Goal: Task Accomplishment & Management: Use online tool/utility

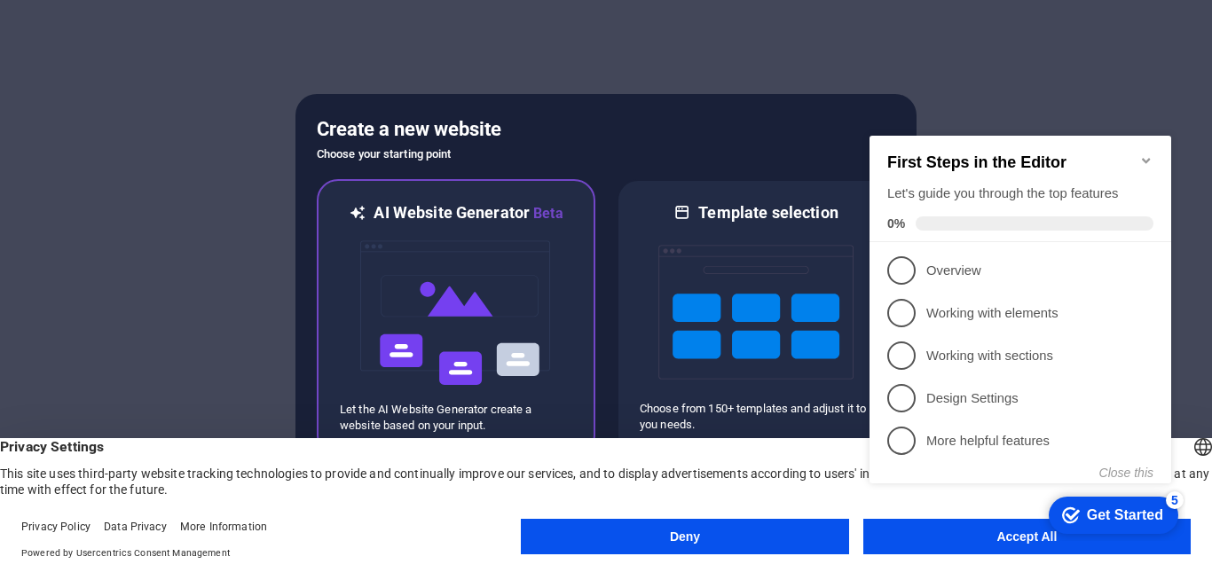
click at [522, 334] on img at bounding box center [455, 312] width 195 height 177
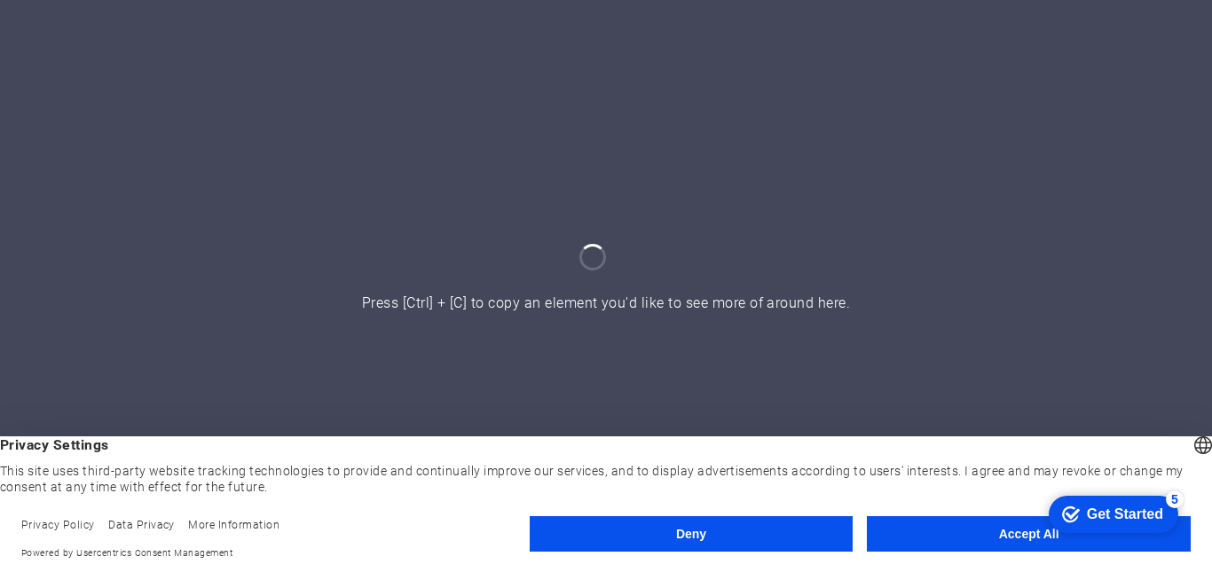
click at [1030, 527] on button "Accept All" at bounding box center [1029, 533] width 324 height 35
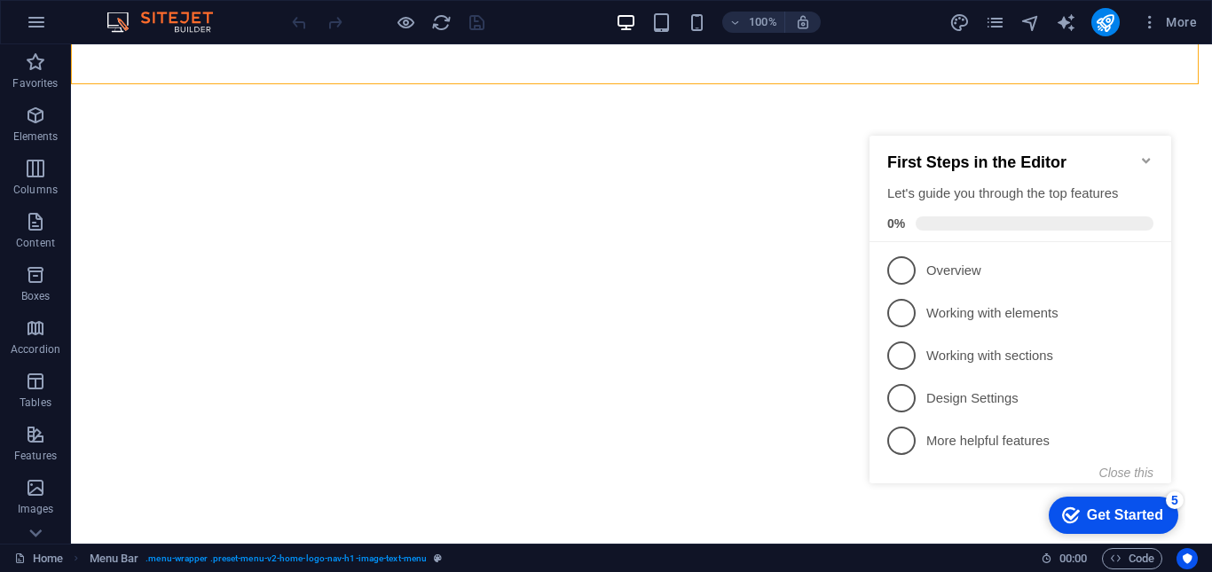
click at [1142, 153] on icon "Minimize checklist" at bounding box center [1146, 160] width 14 height 14
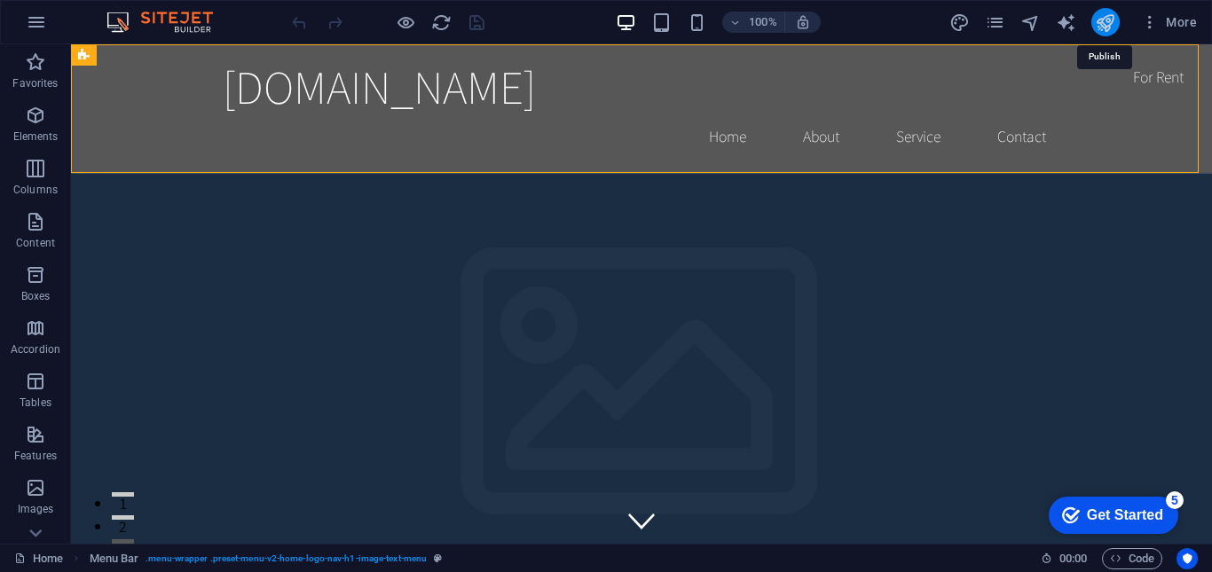
click at [1103, 20] on icon "publish" at bounding box center [1105, 22] width 20 height 20
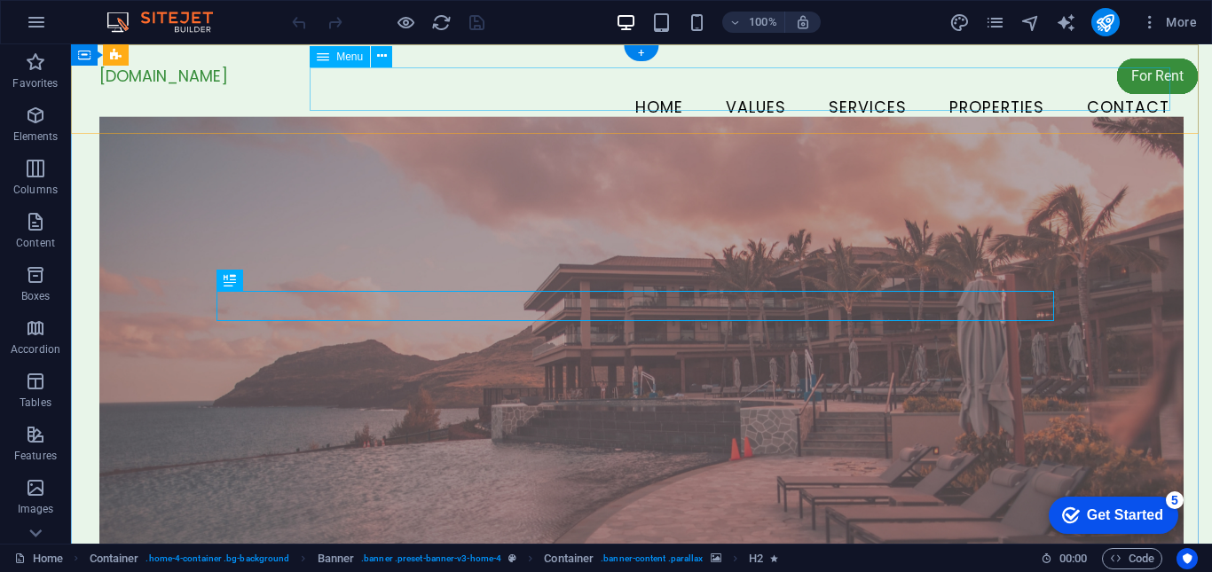
click at [917, 93] on nav "Home Values Services Properties Contact" at bounding box center [641, 108] width 1084 height 44
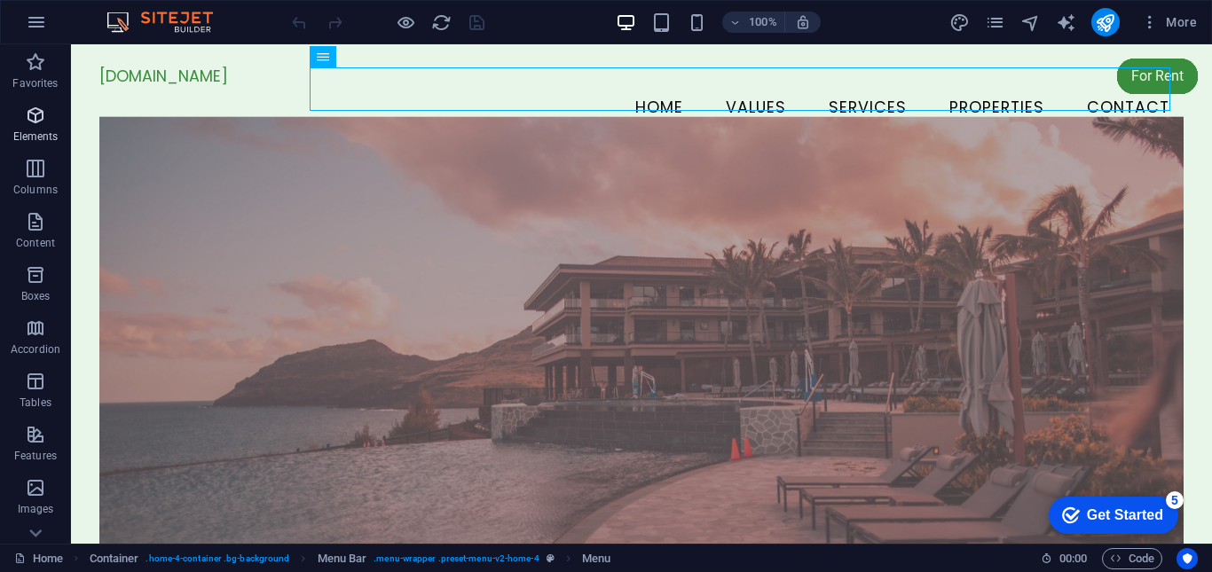
click at [36, 106] on icon "button" at bounding box center [35, 115] width 21 height 21
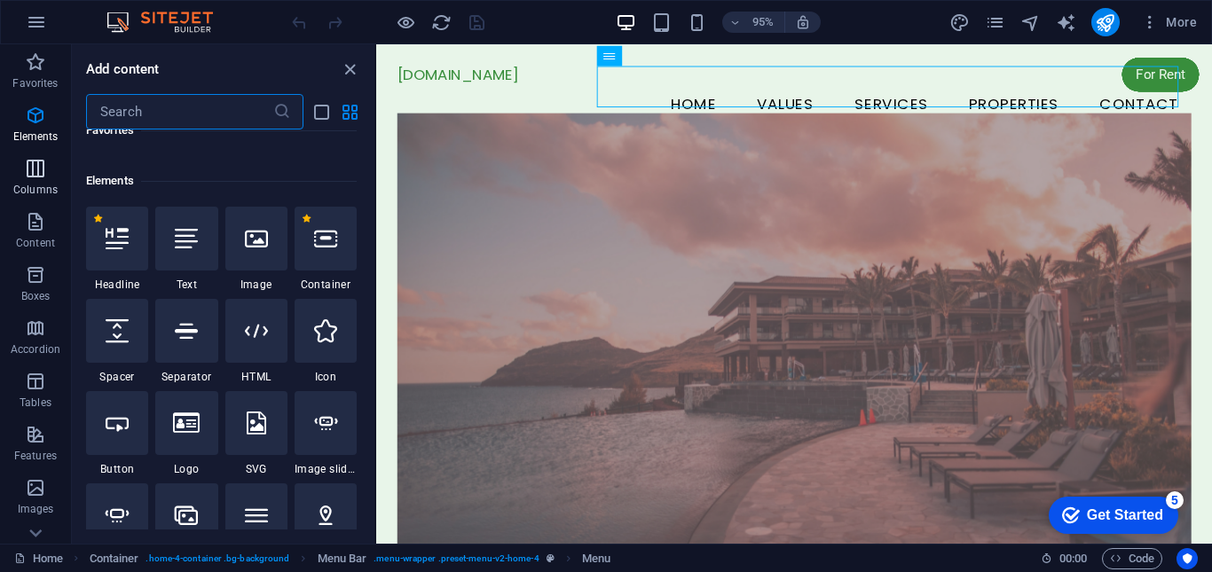
scroll to position [189, 0]
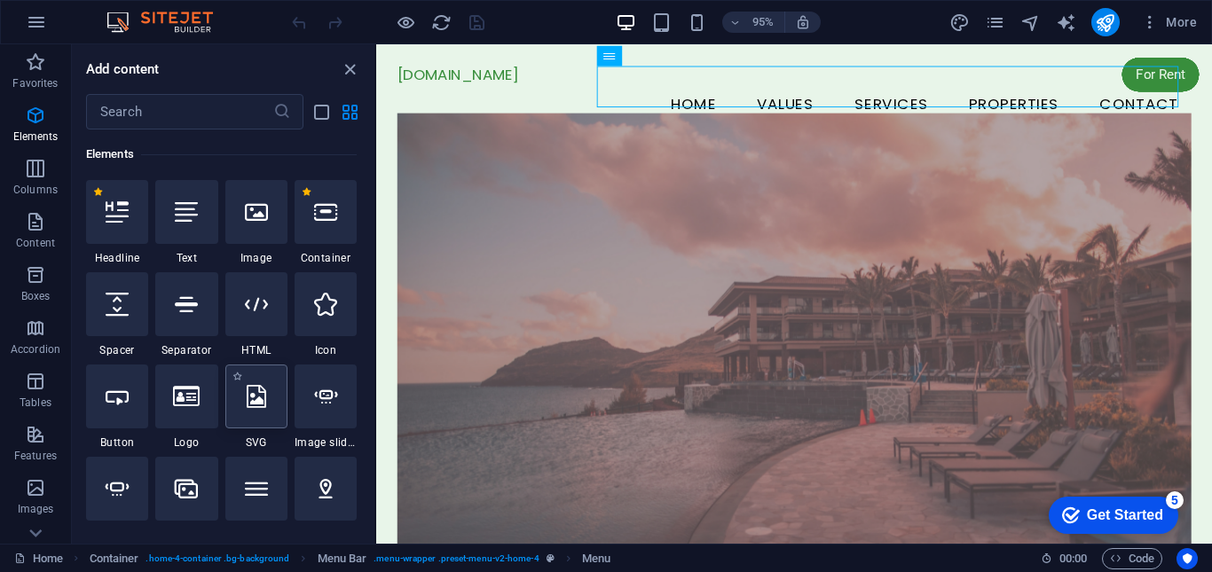
click at [244, 411] on div at bounding box center [256, 397] width 62 height 64
select select "xMidYMid"
select select "px"
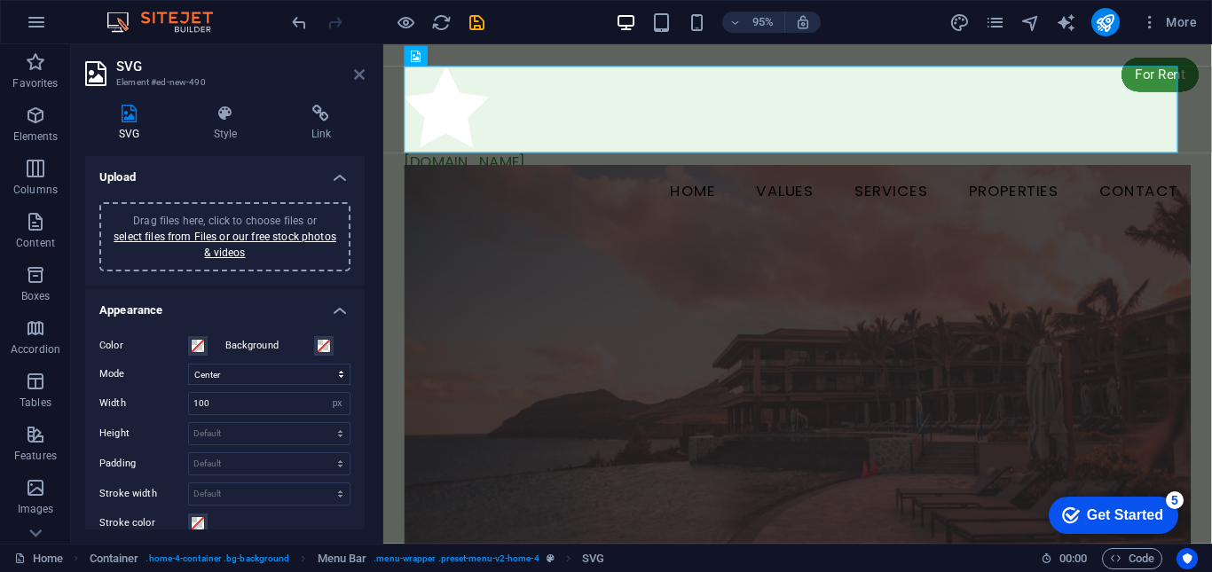
click at [364, 71] on icon at bounding box center [359, 74] width 11 height 14
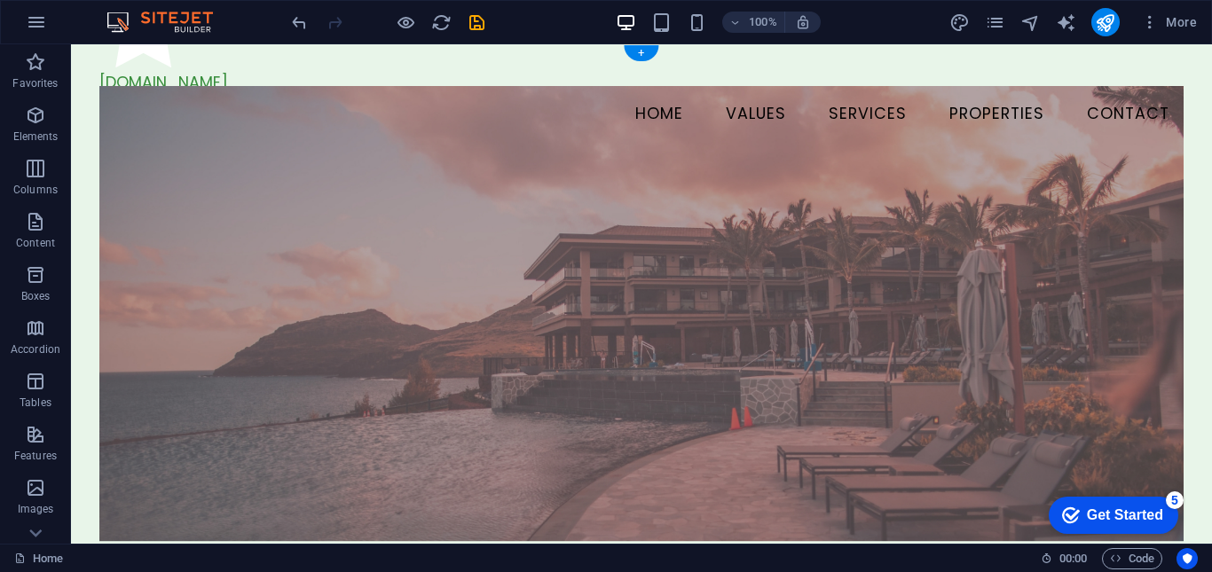
scroll to position [0, 0]
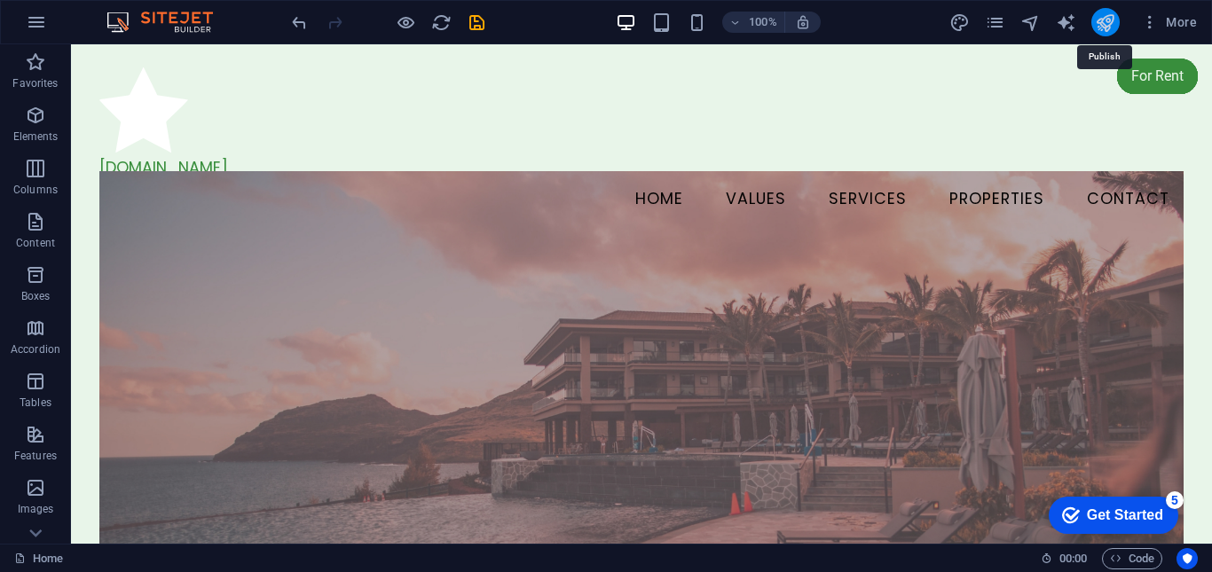
click at [1104, 18] on icon "publish" at bounding box center [1105, 22] width 20 height 20
click at [1118, 563] on icon "button" at bounding box center [1116, 559] width 12 height 12
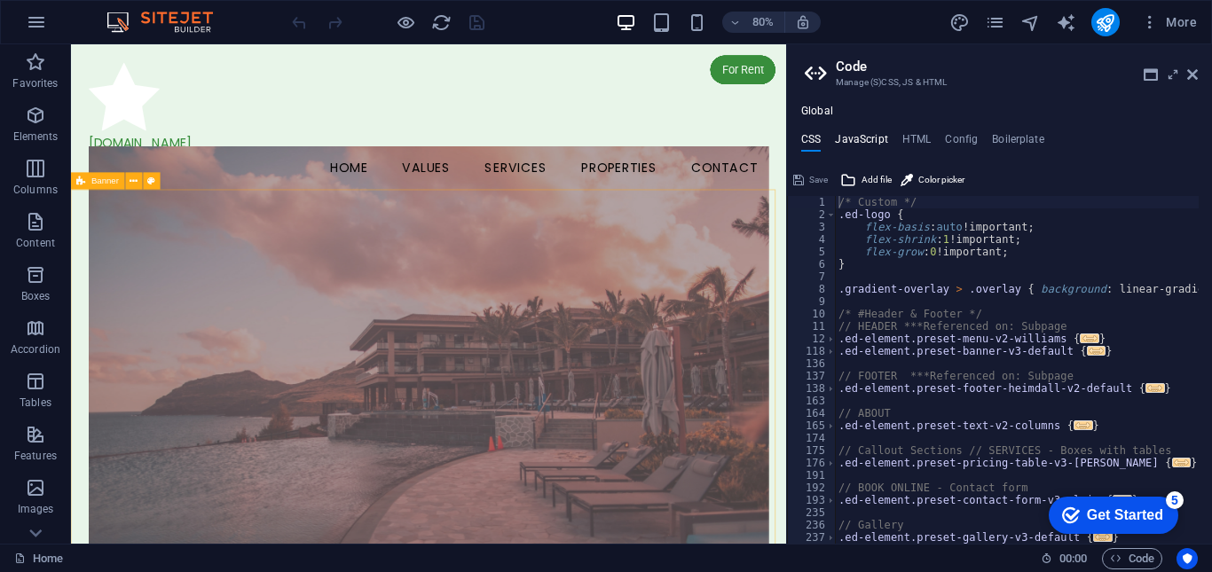
click at [879, 144] on h4 "JavaScript" at bounding box center [861, 143] width 52 height 20
type textarea "/* JS for preset "Menu V2" */"
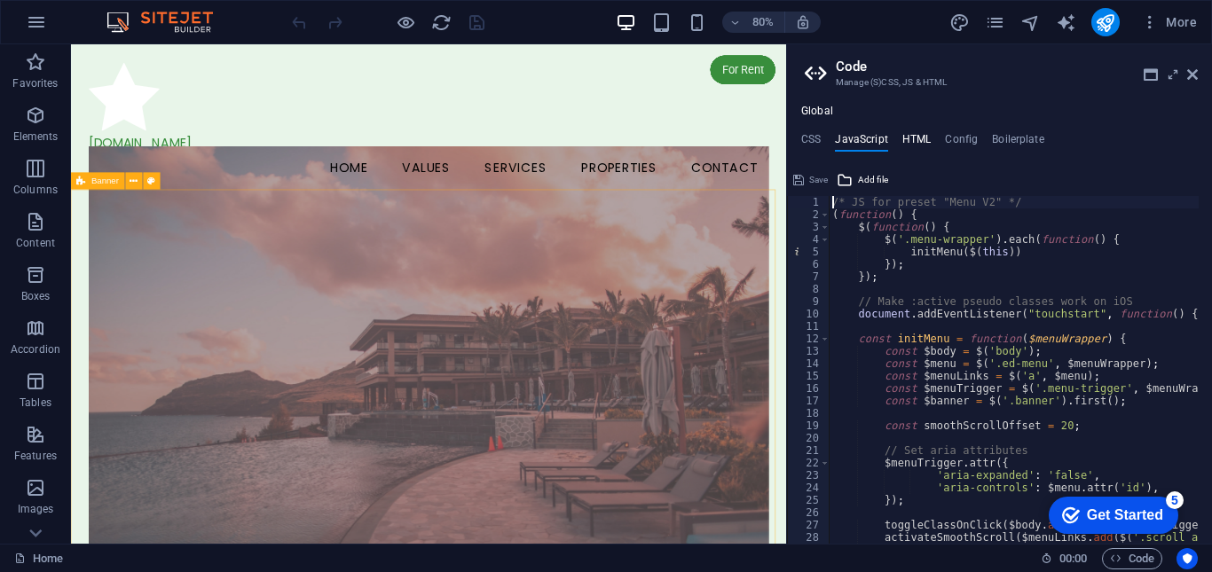
click at [924, 141] on h4 "HTML" at bounding box center [916, 143] width 29 height 20
type textarea "<a href="#main-content" class="wv-link-content button">Skip to main content</a>"
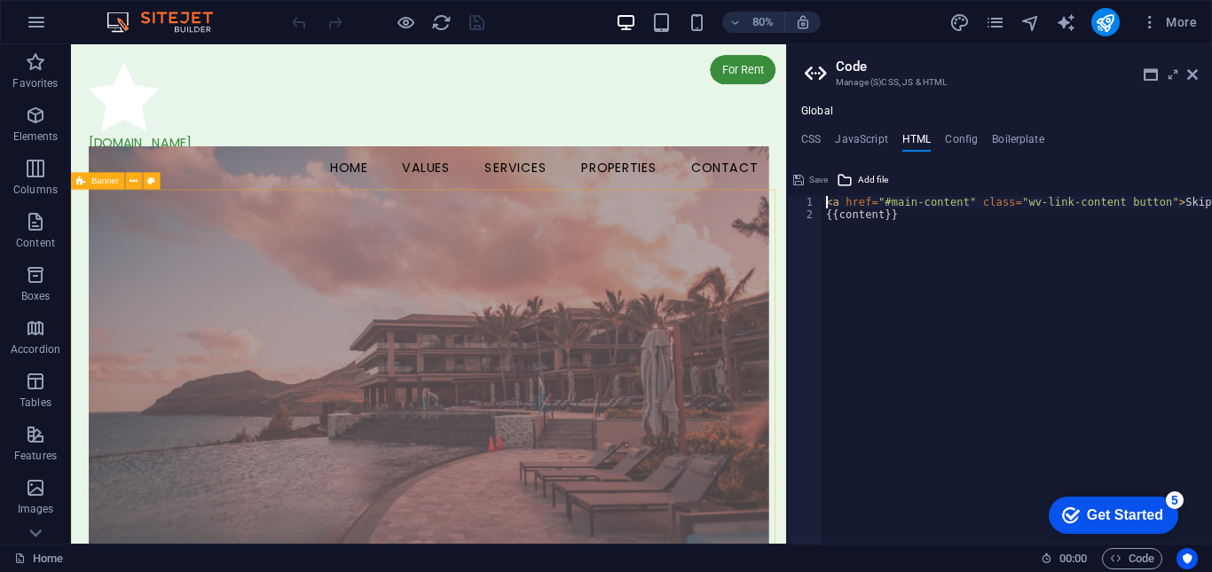
click at [1097, 522] on div "Get Started" at bounding box center [1125, 515] width 76 height 16
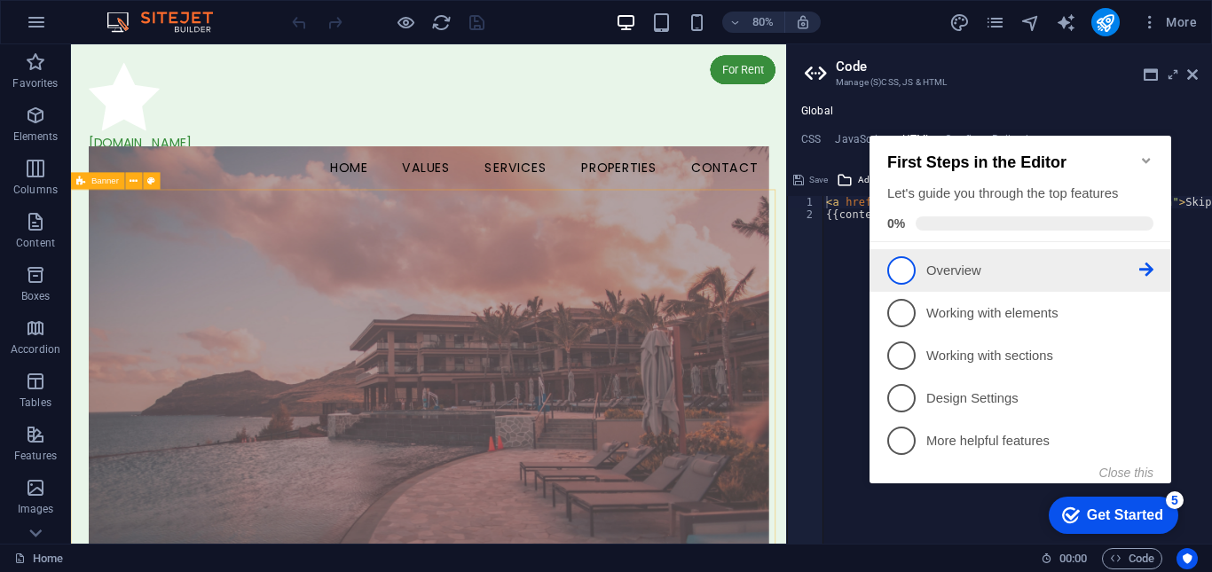
click at [944, 274] on p "Overview - incomplete" at bounding box center [1032, 271] width 213 height 19
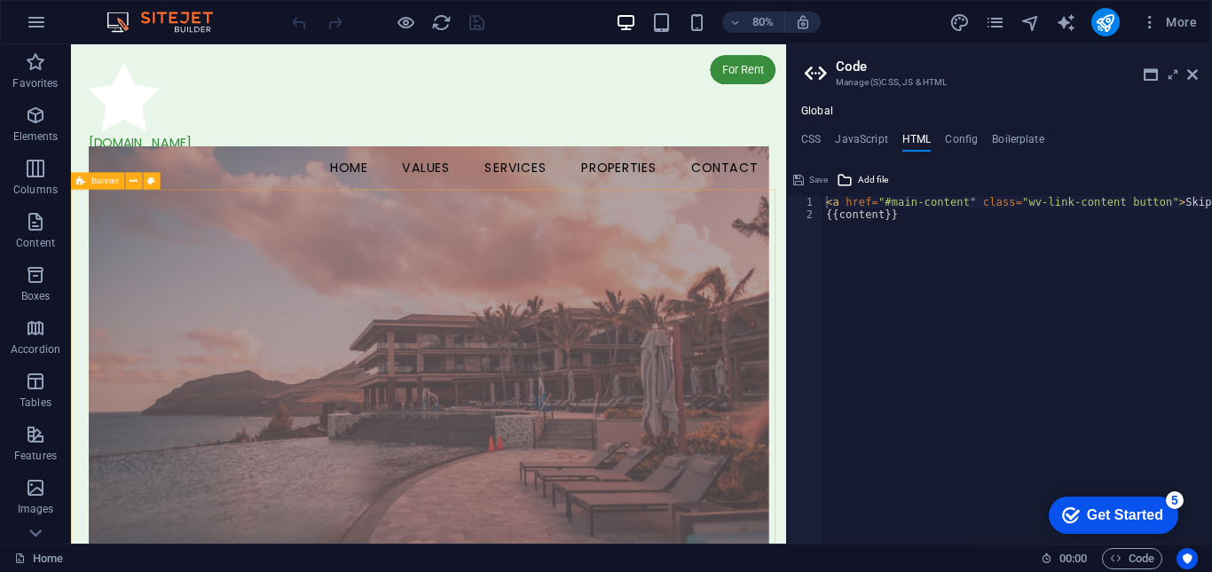
click at [1122, 526] on div "checkmark Get Started 5" at bounding box center [1113, 515] width 130 height 37
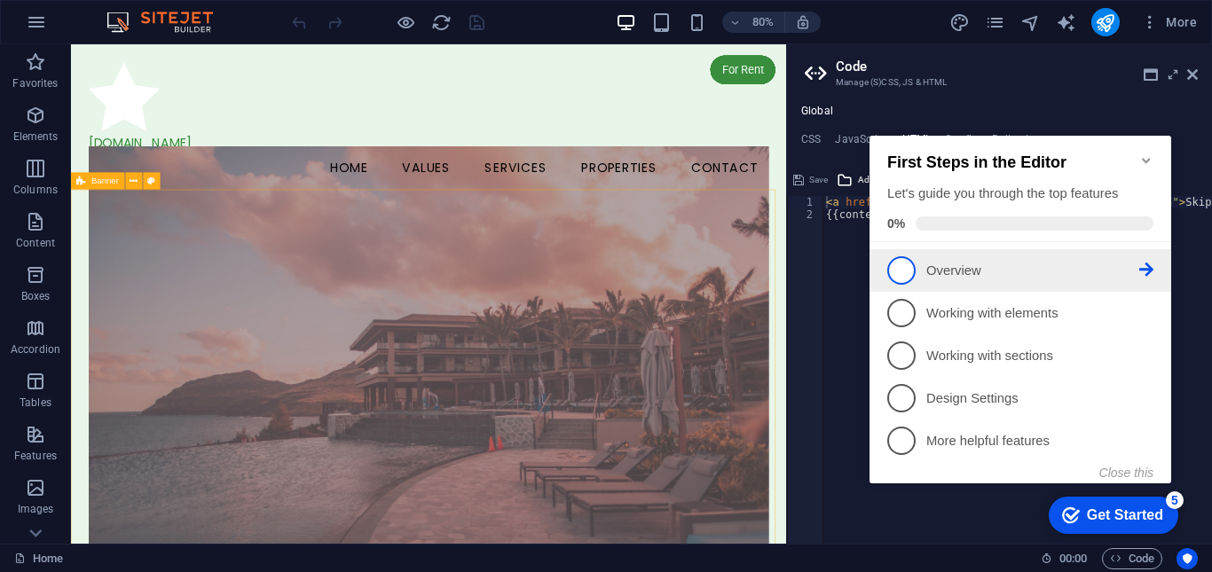
click at [897, 259] on span "1" at bounding box center [901, 270] width 28 height 28
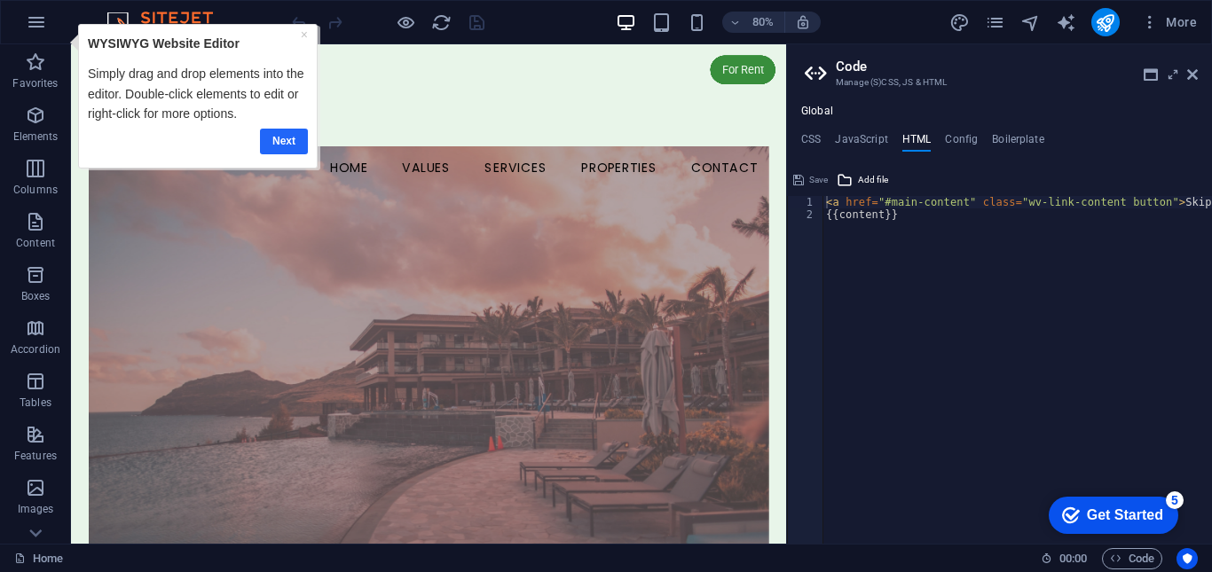
drag, startPoint x: 278, startPoint y: 143, endPoint x: 312, endPoint y: 145, distance: 34.6
click at [278, 143] on link "Next" at bounding box center [283, 142] width 48 height 26
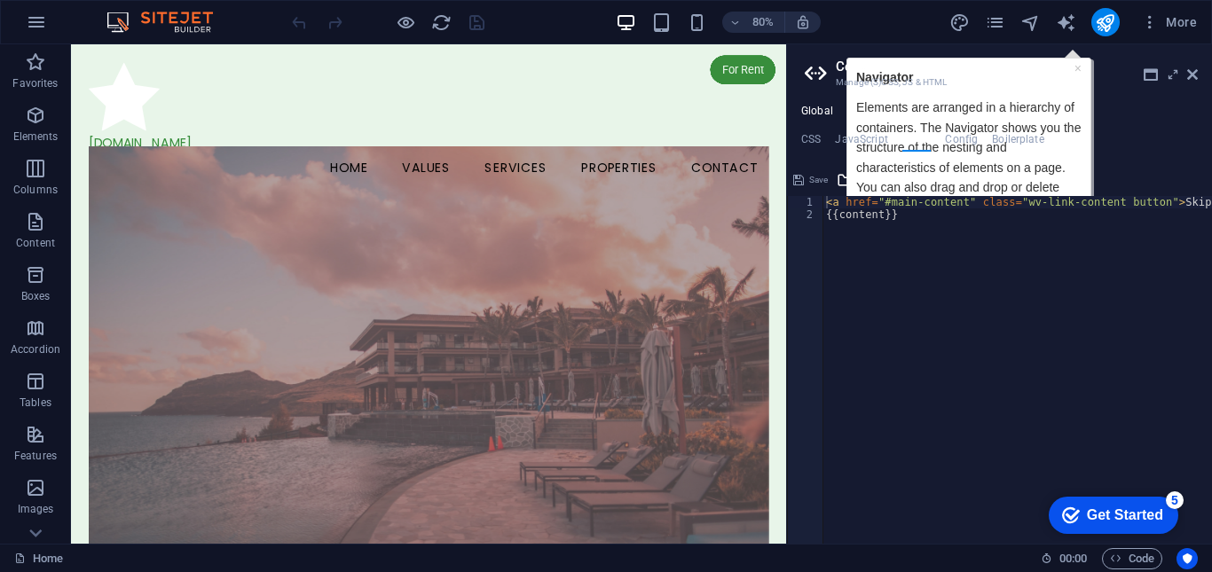
click at [1079, 70] on h2 "Code" at bounding box center [1017, 67] width 362 height 16
click at [1169, 27] on span "More" at bounding box center [1169, 22] width 56 height 18
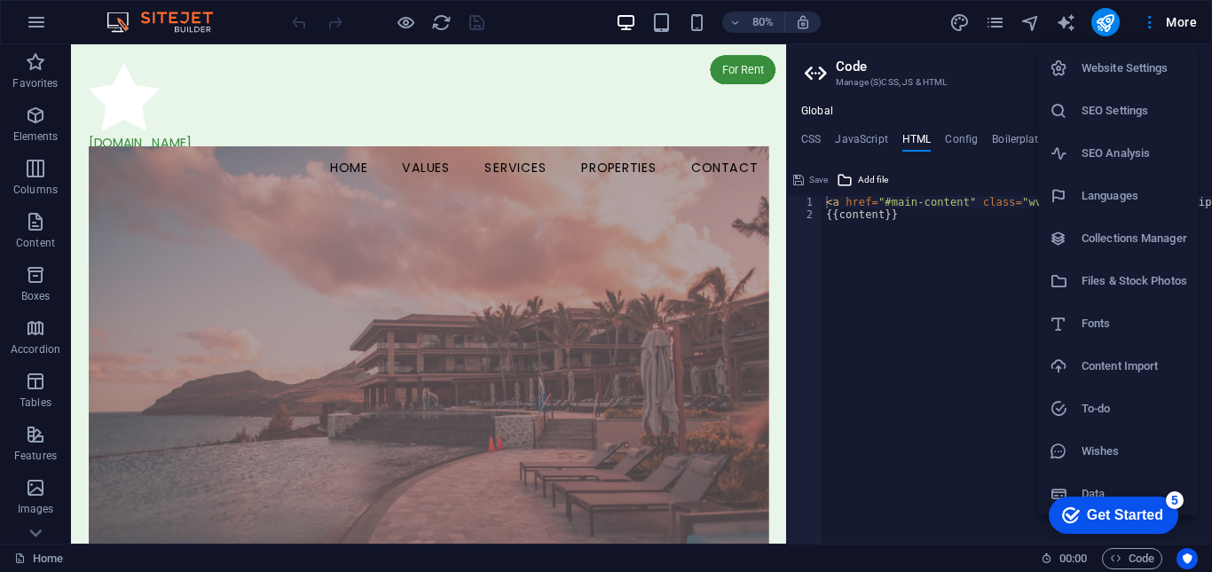
click at [1069, 17] on div at bounding box center [606, 286] width 1212 height 572
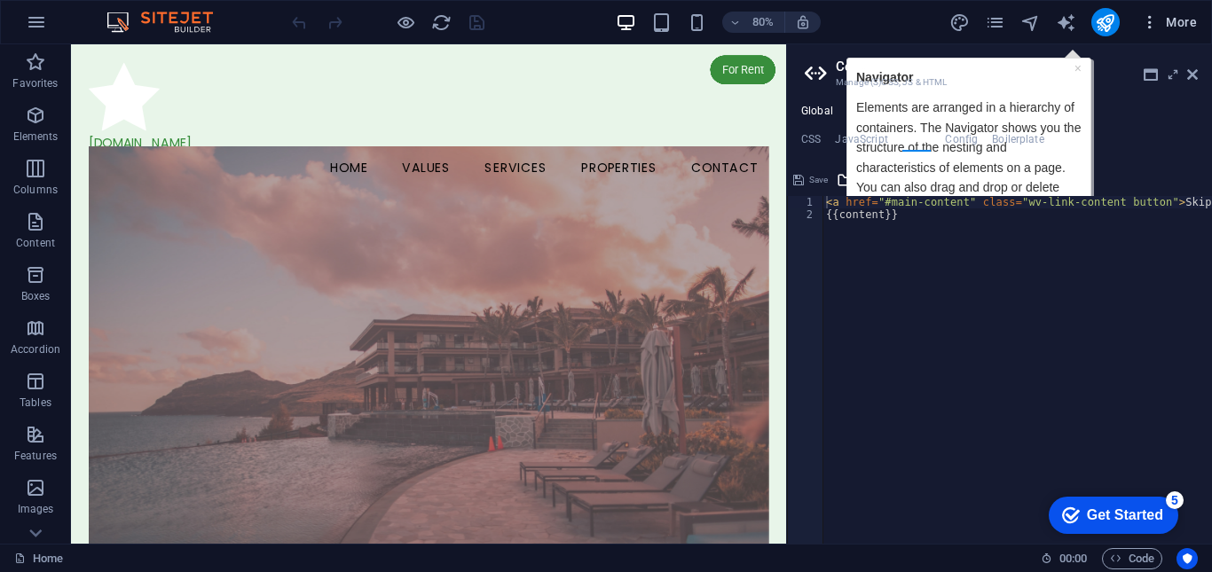
click at [1178, 21] on span "More" at bounding box center [1169, 22] width 56 height 18
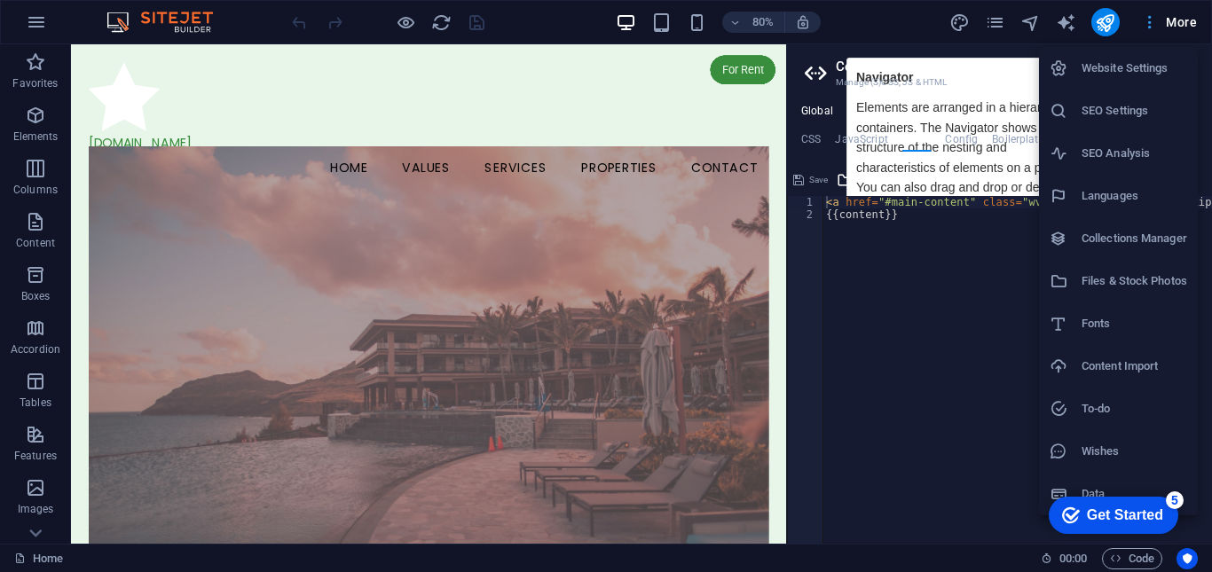
click at [1178, 21] on div at bounding box center [606, 286] width 1212 height 572
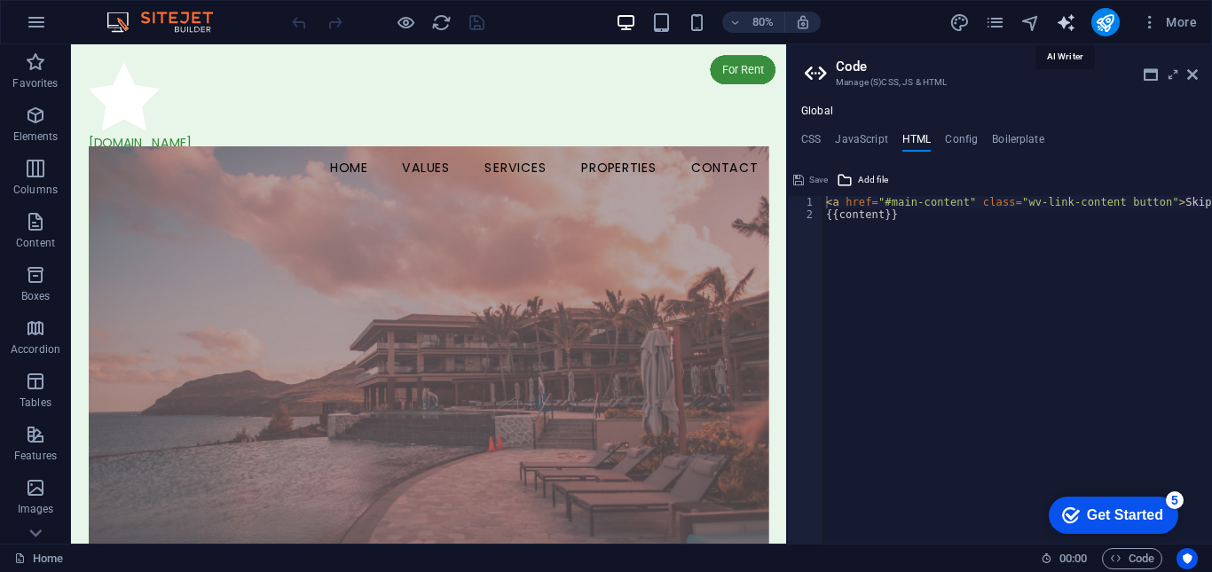
click at [1062, 20] on icon "text_generator" at bounding box center [1066, 22] width 20 height 20
select select "English"
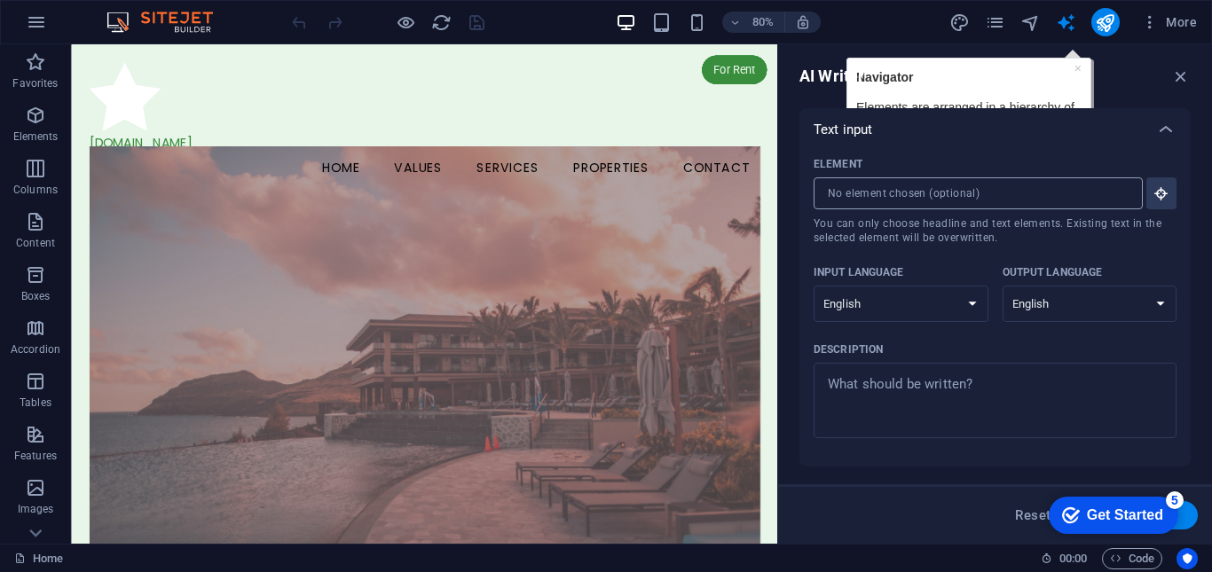
click at [946, 197] on input "Element ​ You can only choose headline and text elements. Existing text in the …" at bounding box center [971, 193] width 317 height 32
click at [1146, 194] on button "Element ​ You can only choose headline and text elements. Existing text in the …" at bounding box center [1161, 193] width 30 height 32
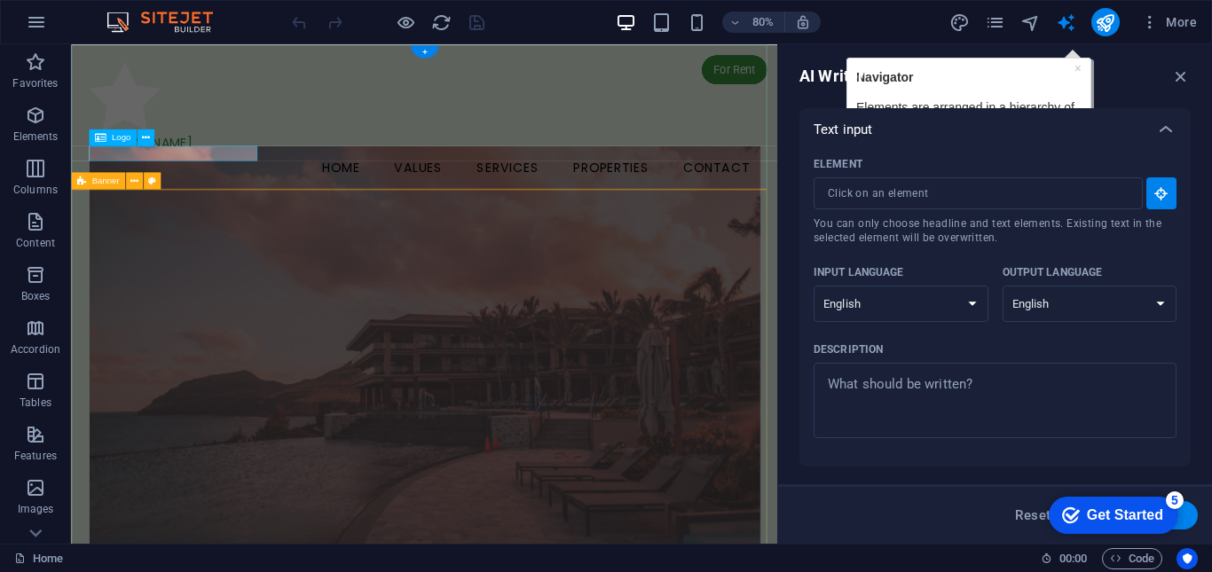
click at [228, 177] on div "[DOMAIN_NAME]" at bounding box center [512, 168] width 838 height 19
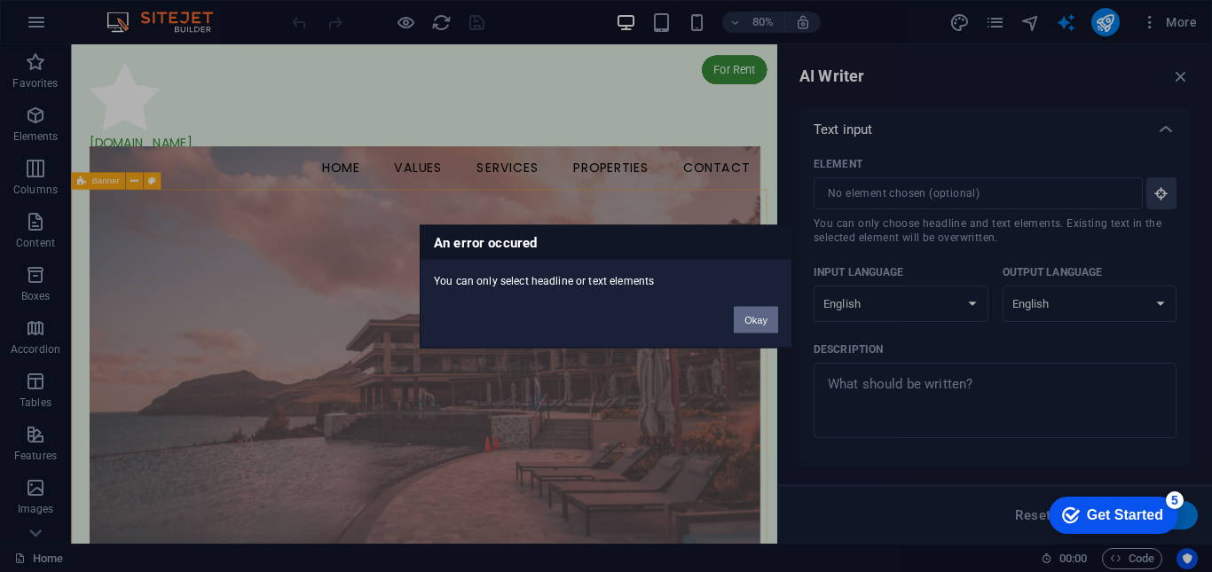
click at [745, 313] on button "Okay" at bounding box center [756, 319] width 44 height 27
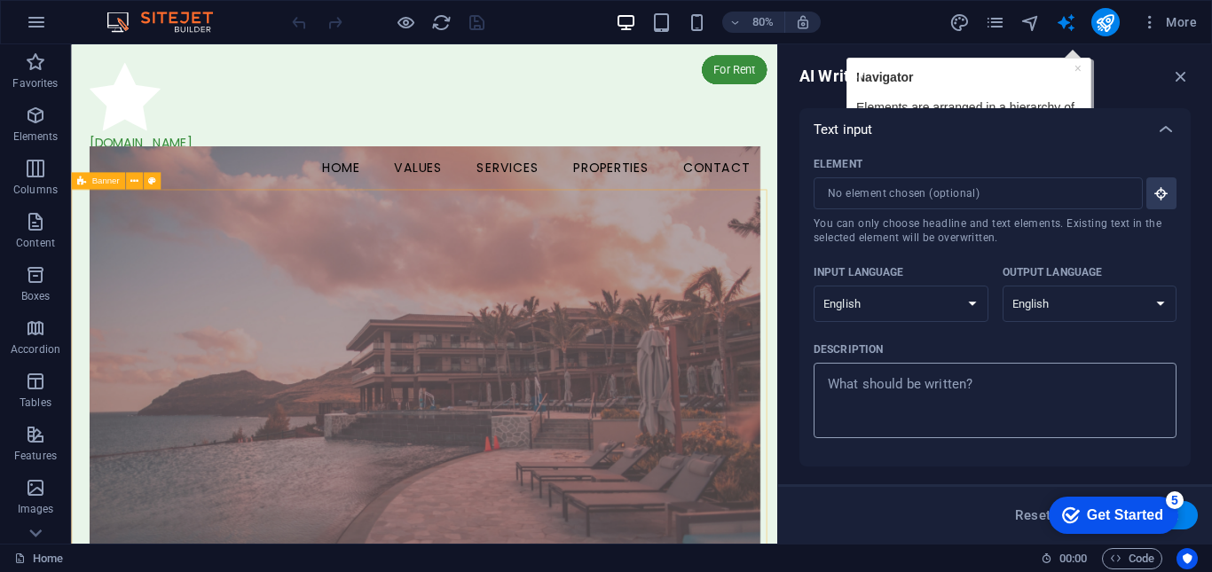
click at [925, 393] on textarea "Description x ​" at bounding box center [994, 401] width 345 height 58
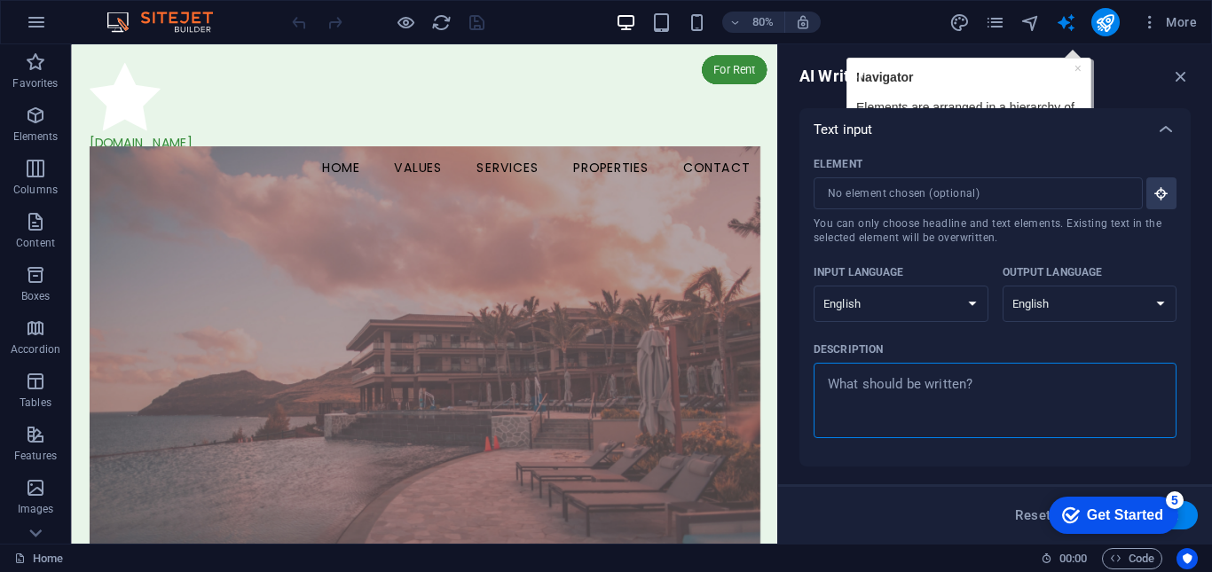
click at [930, 389] on textarea "Description x ​" at bounding box center [994, 401] width 345 height 58
type textarea "x"
click at [25, 170] on icon "button" at bounding box center [35, 168] width 21 height 21
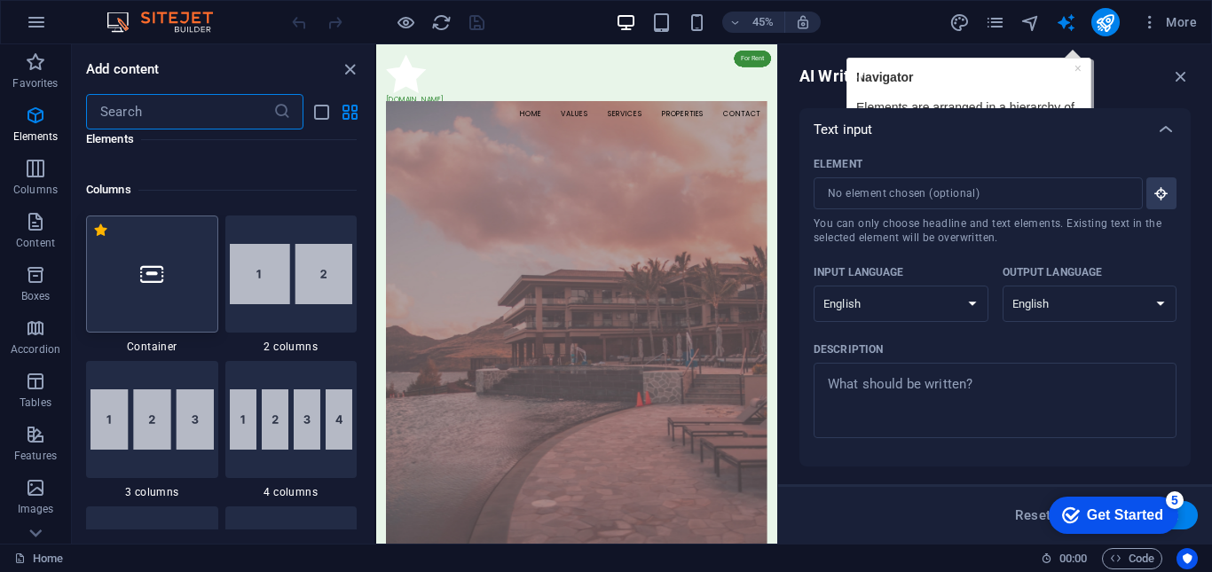
scroll to position [878, 0]
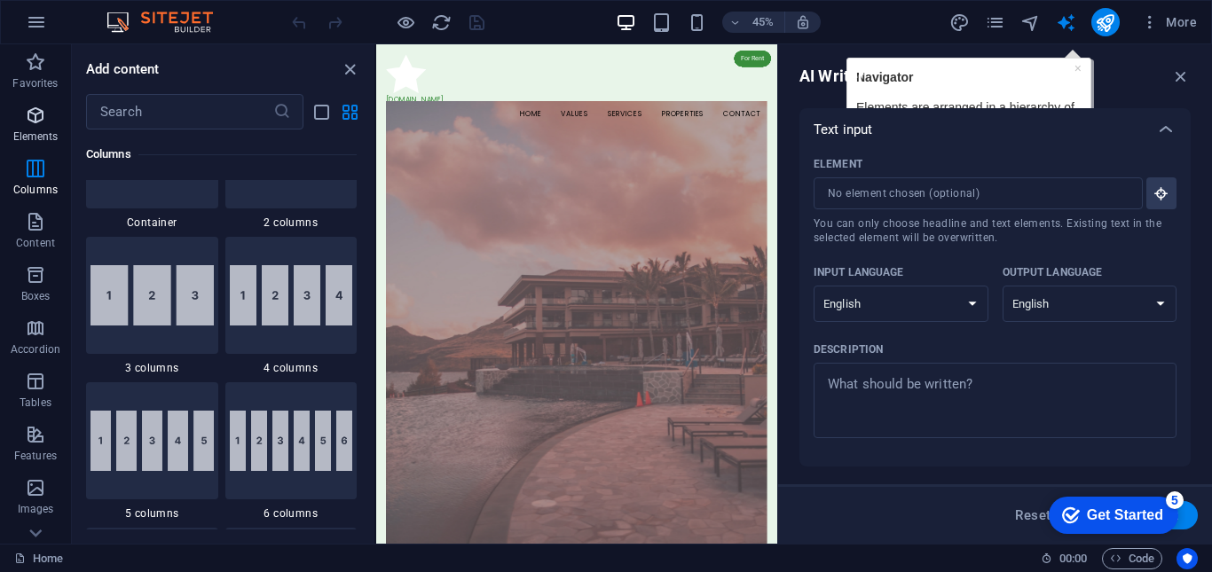
click at [30, 118] on icon "button" at bounding box center [35, 115] width 21 height 21
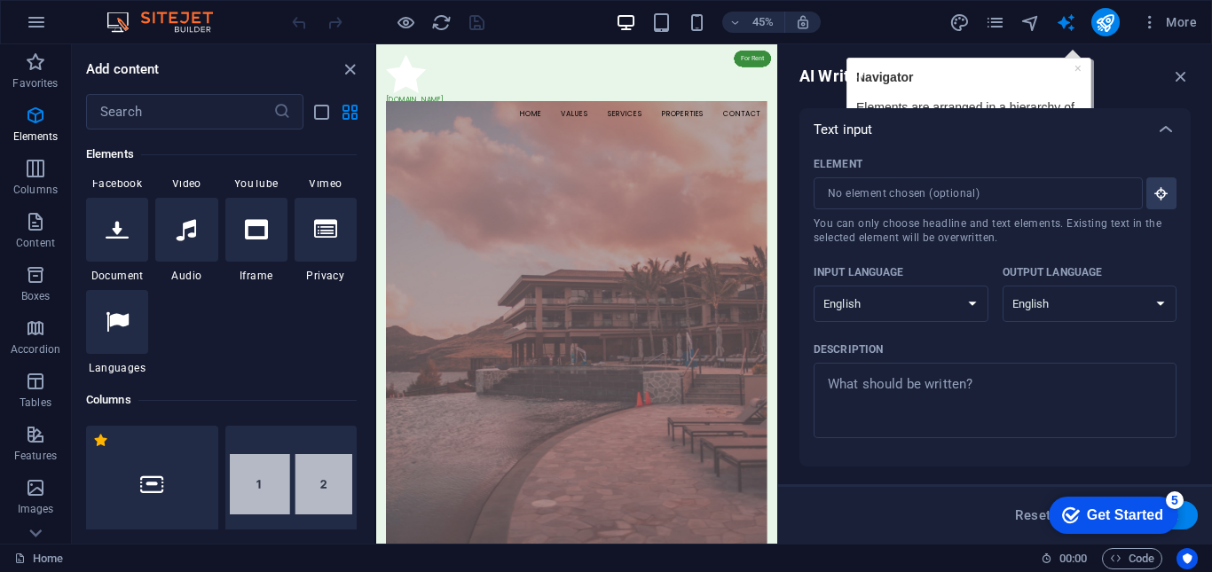
scroll to position [278, 0]
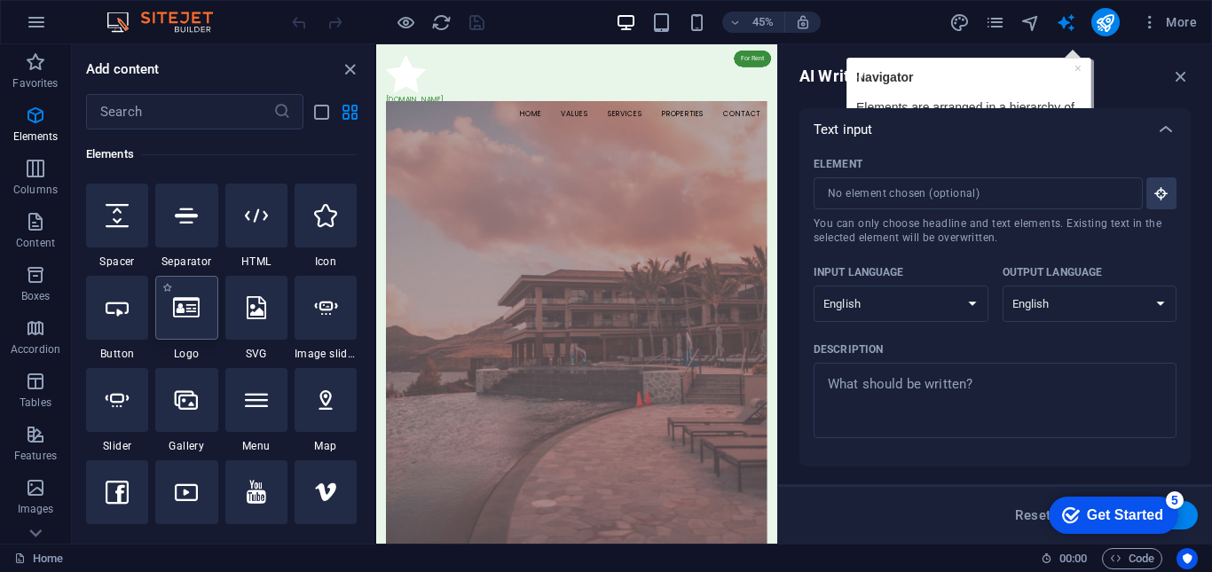
click at [199, 326] on div at bounding box center [186, 308] width 62 height 64
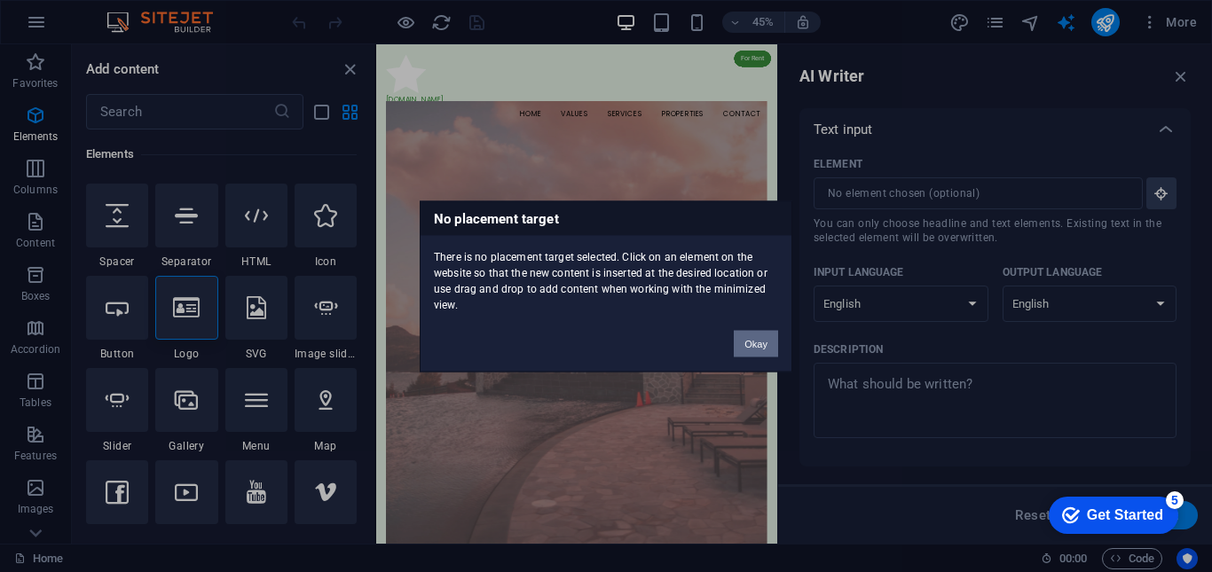
click at [747, 341] on button "Okay" at bounding box center [756, 343] width 44 height 27
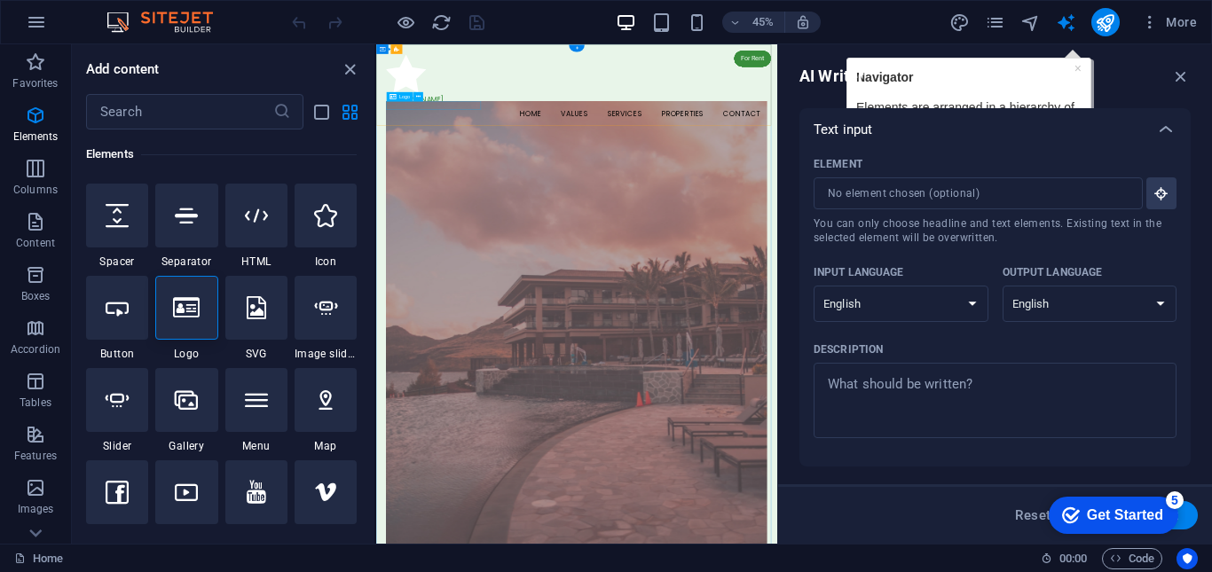
click at [478, 177] on div "[DOMAIN_NAME]" at bounding box center [821, 168] width 846 height 19
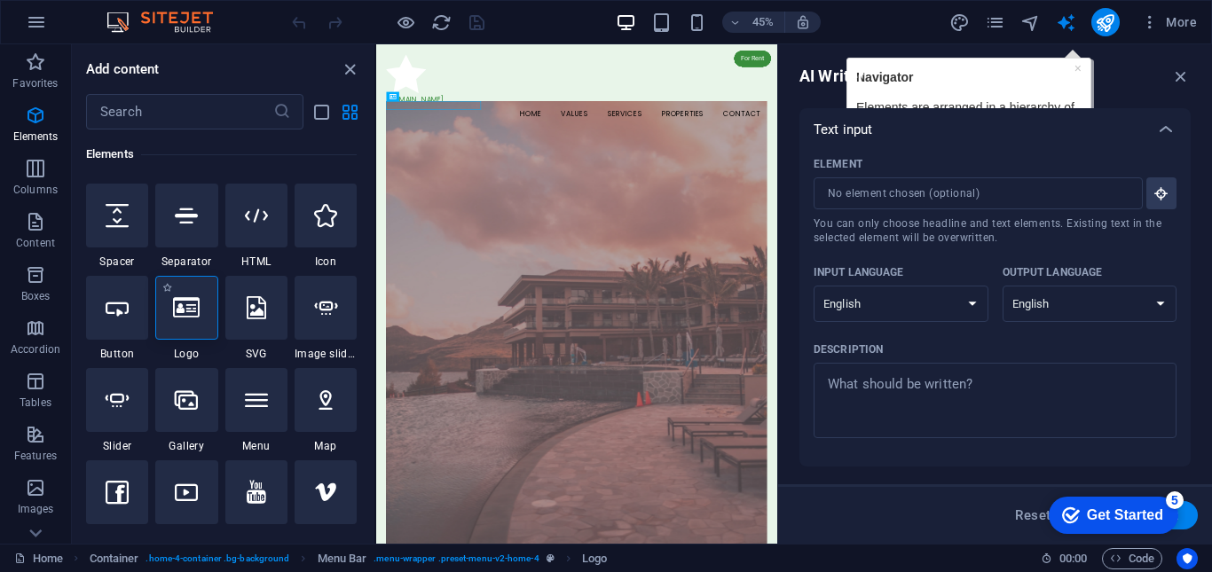
click at [179, 313] on icon at bounding box center [186, 307] width 27 height 23
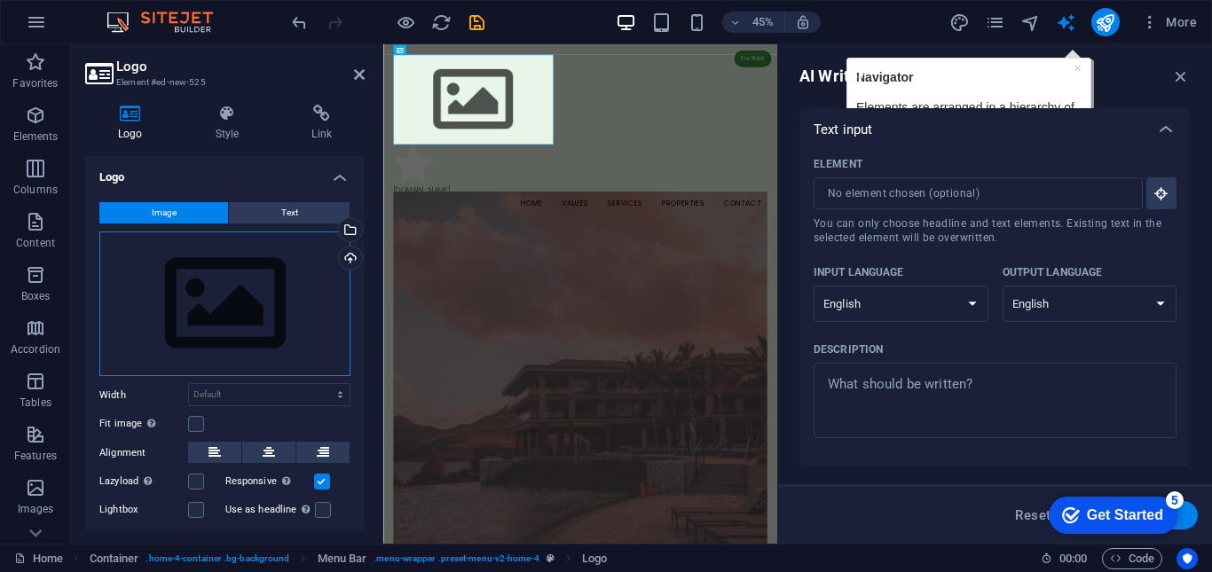
click at [227, 302] on div "Drag files here, click to choose files or select files from Files or our free s…" at bounding box center [224, 304] width 251 height 145
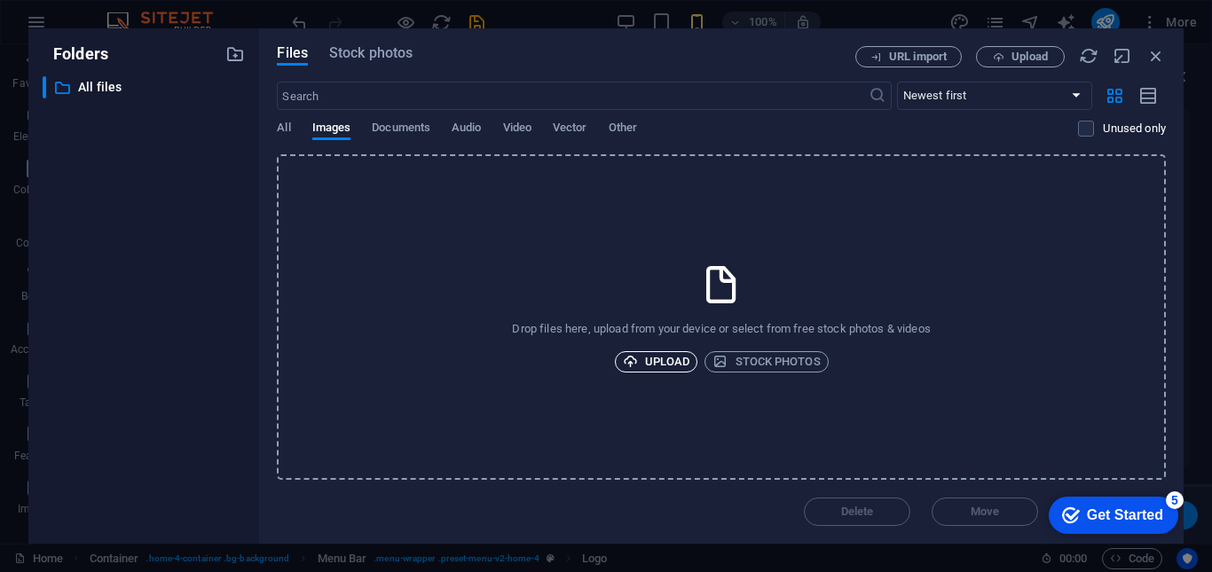
click at [638, 362] on span "Upload" at bounding box center [656, 361] width 67 height 21
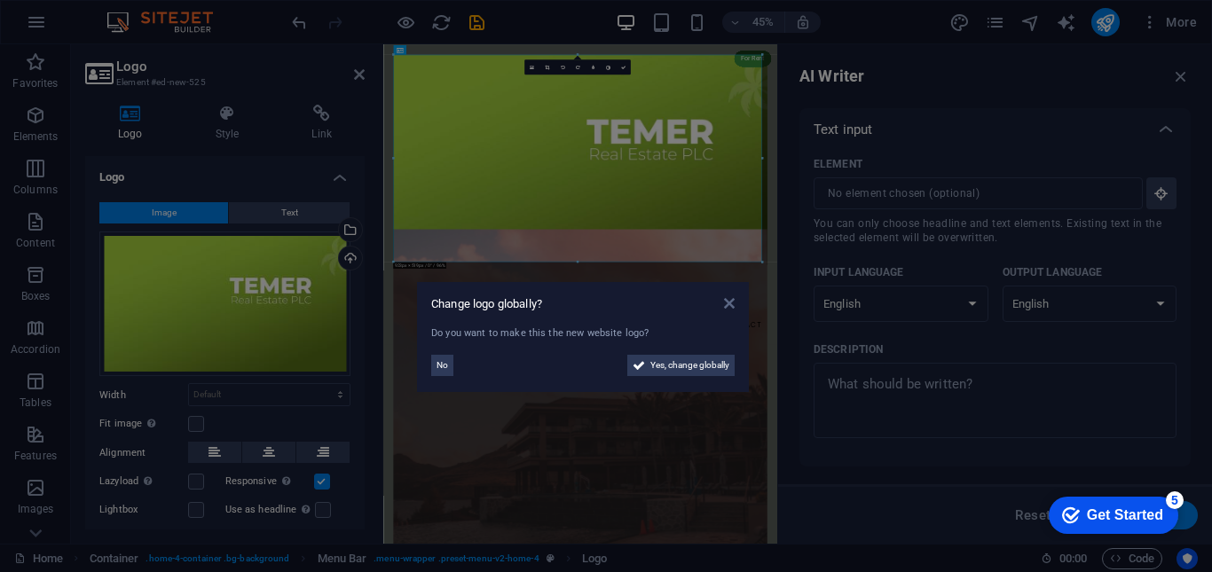
drag, startPoint x: 750, startPoint y: 256, endPoint x: 762, endPoint y: 583, distance: 326.7
click at [726, 307] on icon at bounding box center [729, 303] width 11 height 14
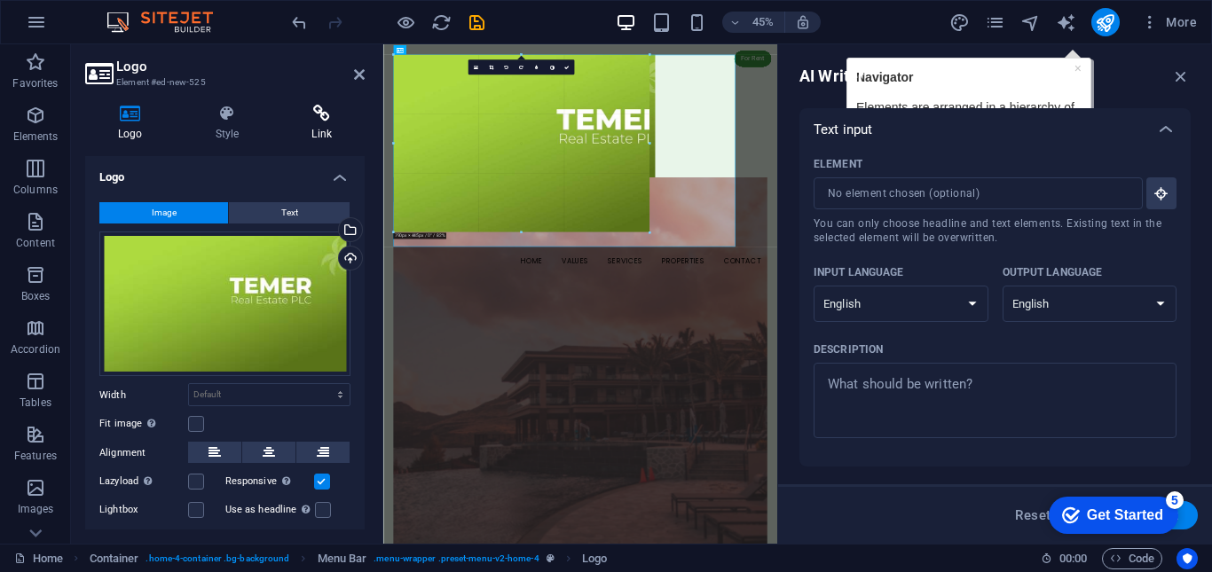
drag, startPoint x: 396, startPoint y: 261, endPoint x: 331, endPoint y: 110, distance: 164.1
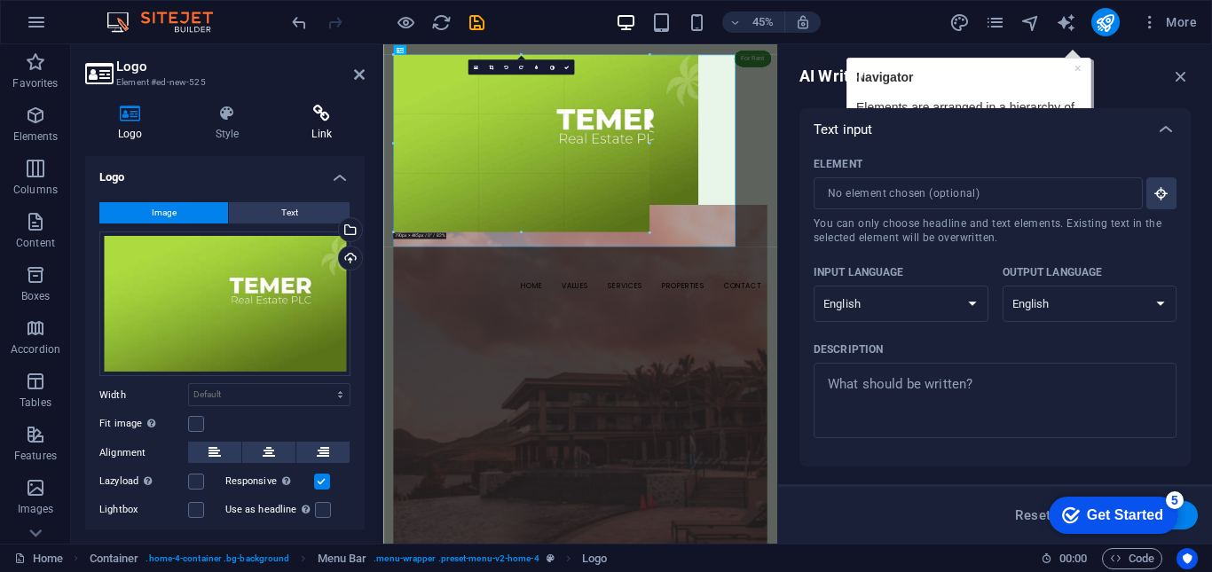
type input "764"
select select "px"
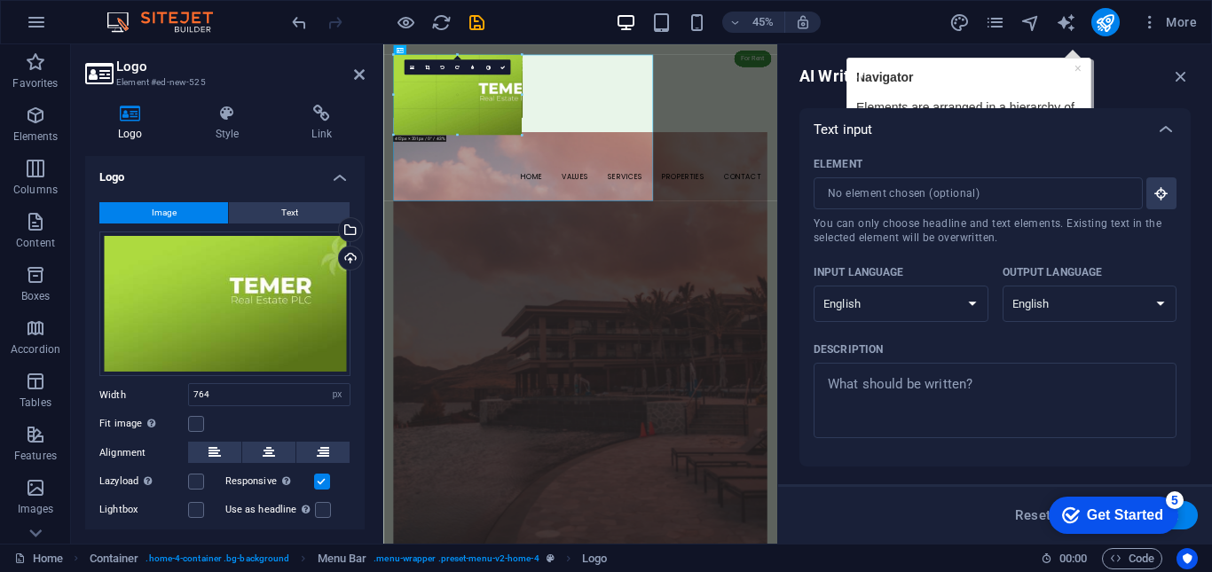
drag, startPoint x: 701, startPoint y: 225, endPoint x: 190, endPoint y: -26, distance: 569.3
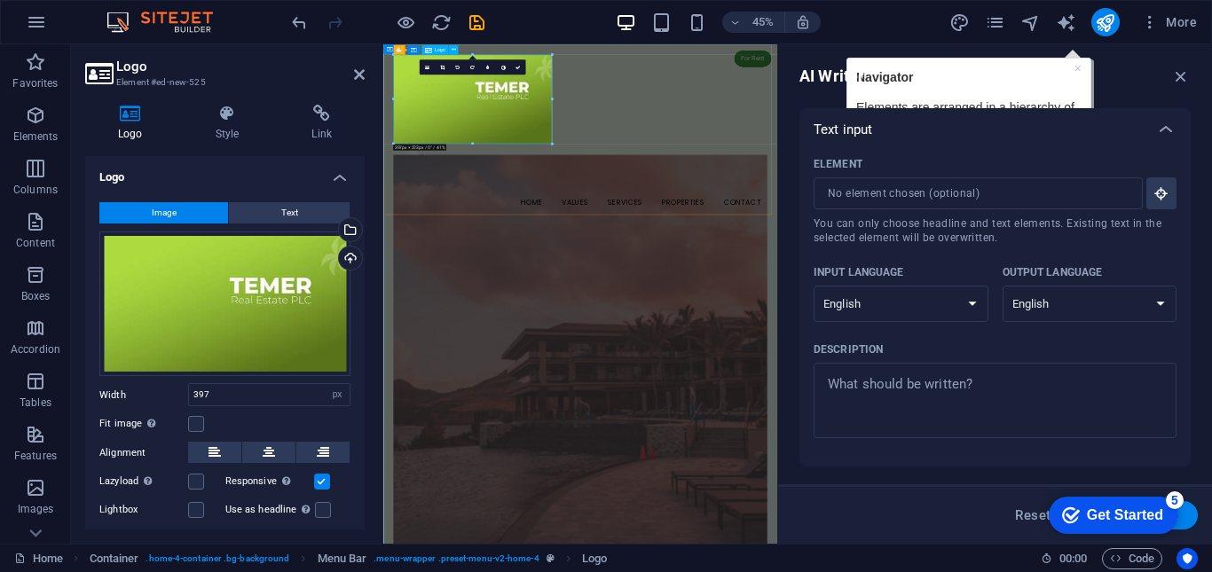
click at [750, 256] on div at bounding box center [821, 166] width 832 height 198
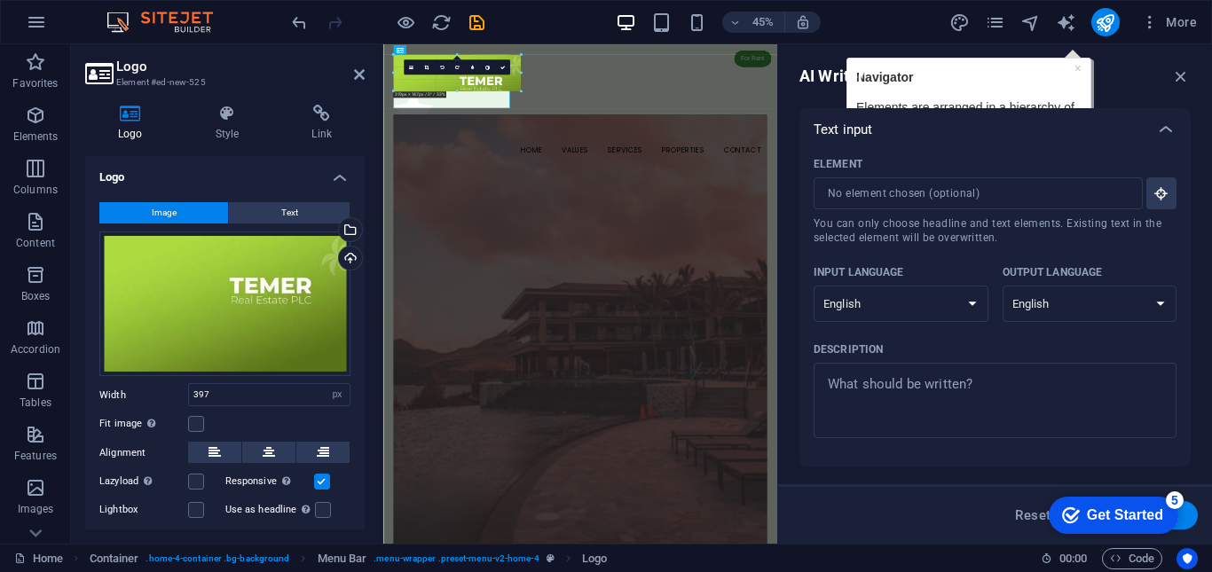
drag, startPoint x: 382, startPoint y: 215, endPoint x: 347, endPoint y: 22, distance: 195.7
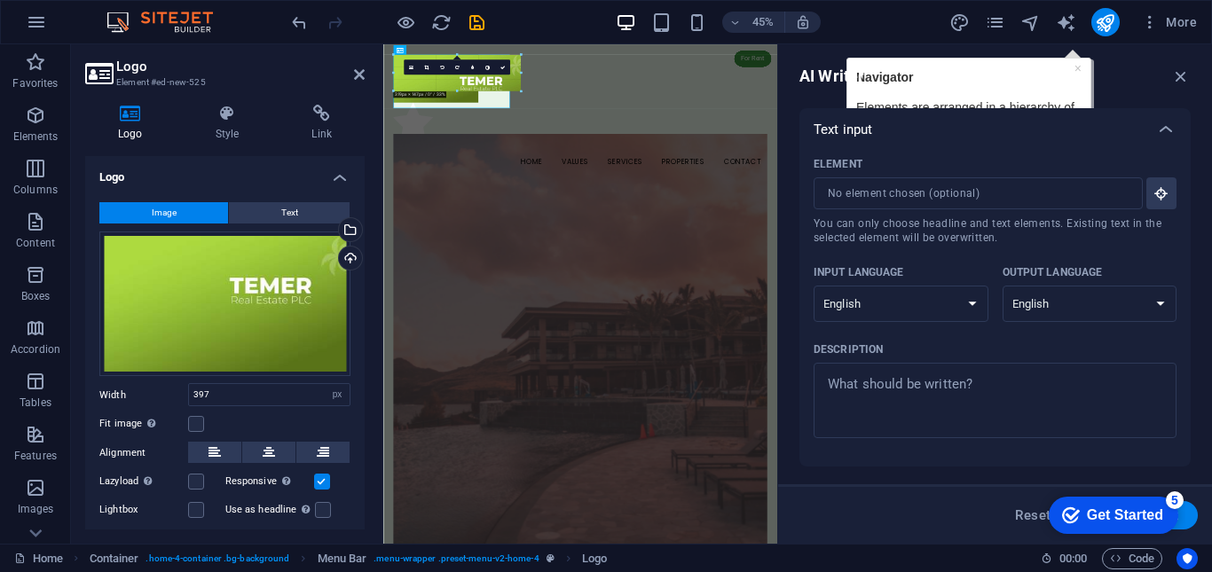
type input "213"
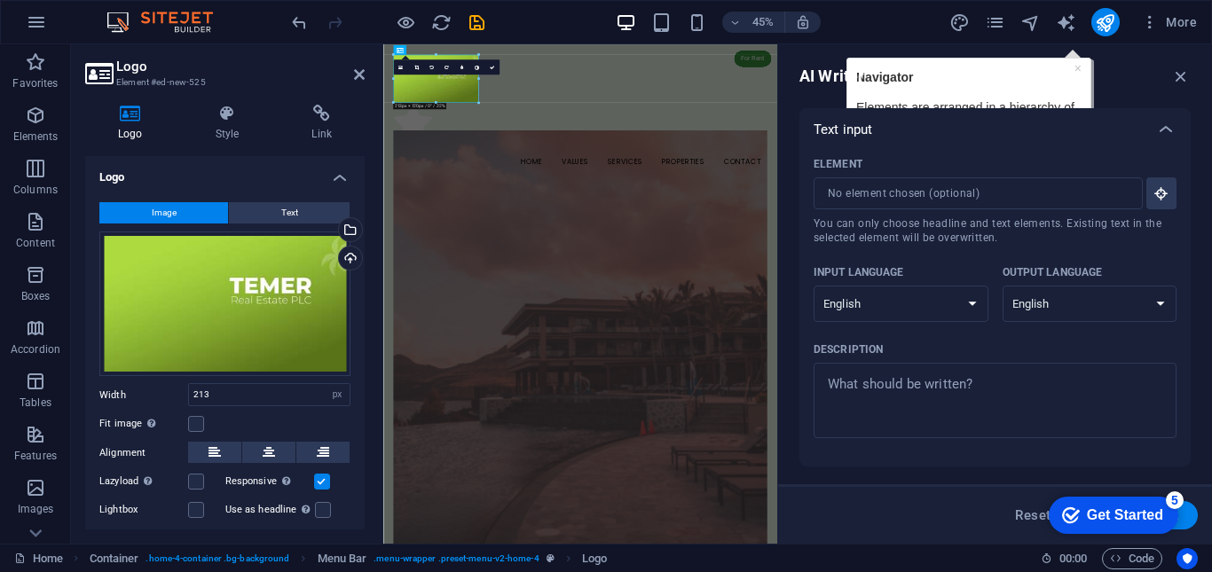
click at [378, 189] on div "Logo Style Link Logo Image Text Drag files here, click to choose files or selec…" at bounding box center [225, 316] width 308 height 453
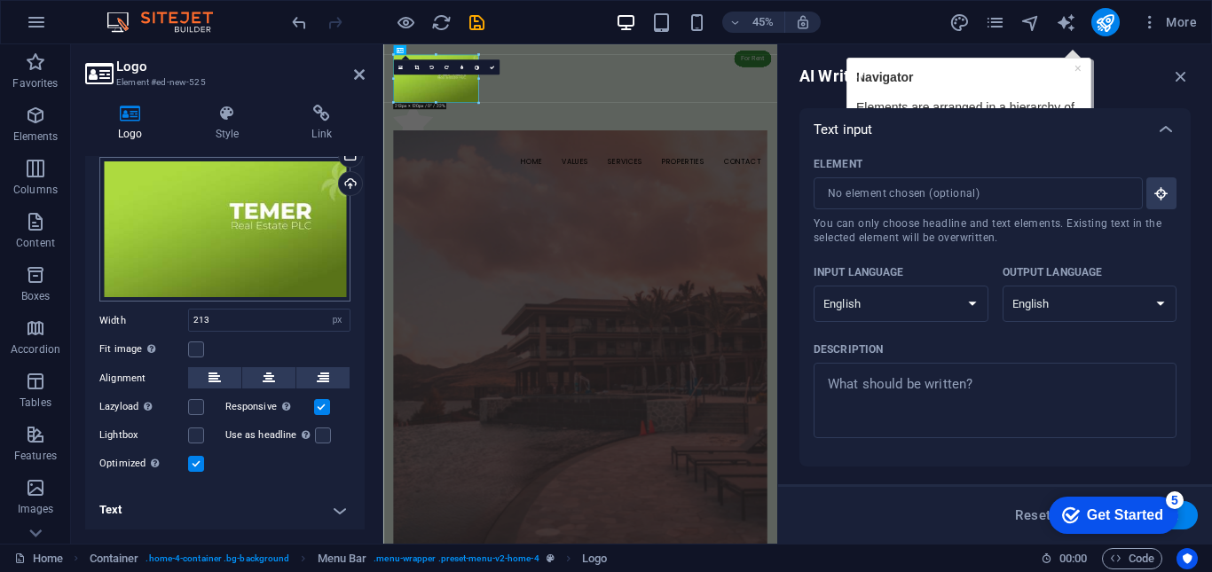
scroll to position [0, 0]
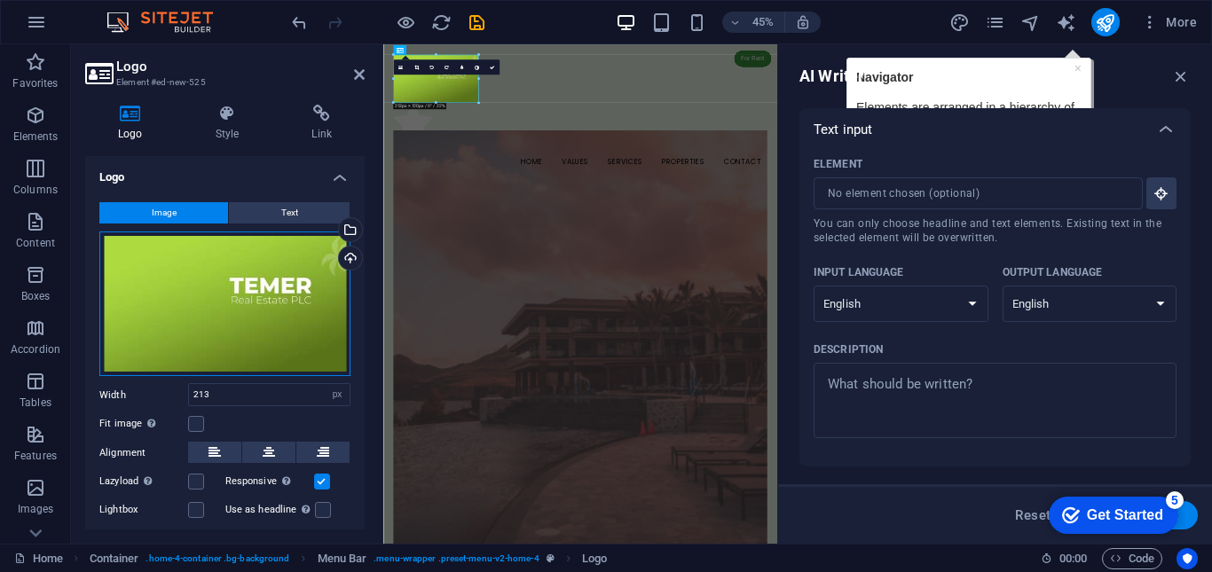
click at [231, 274] on div "Drag files here, click to choose files or select files from Files or our free s…" at bounding box center [224, 304] width 251 height 145
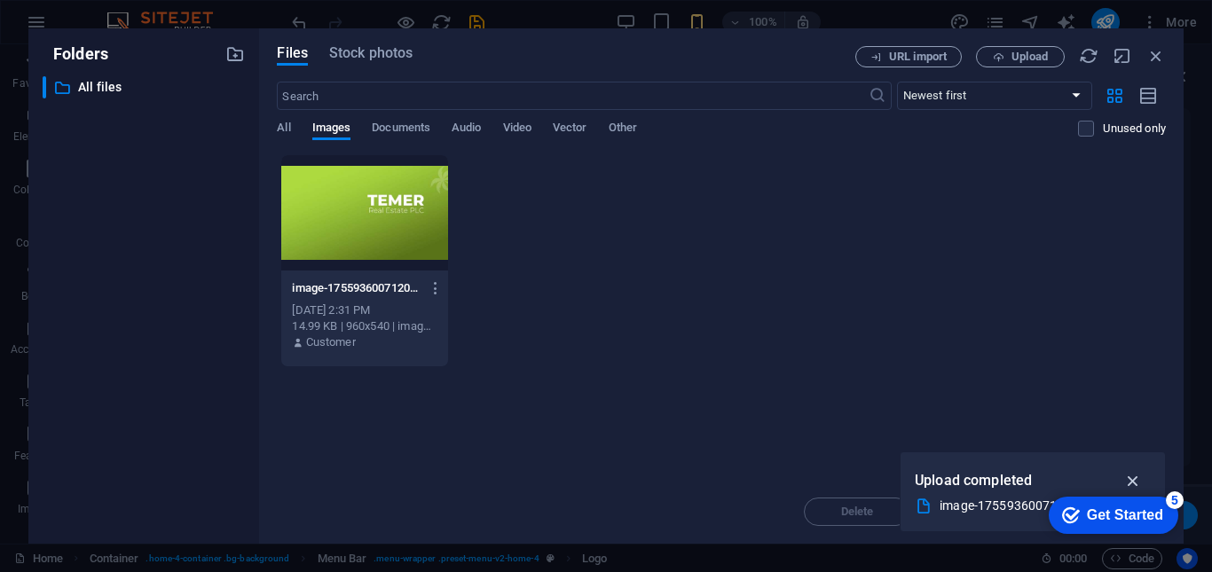
click at [1136, 483] on icon "button" at bounding box center [1133, 481] width 20 height 20
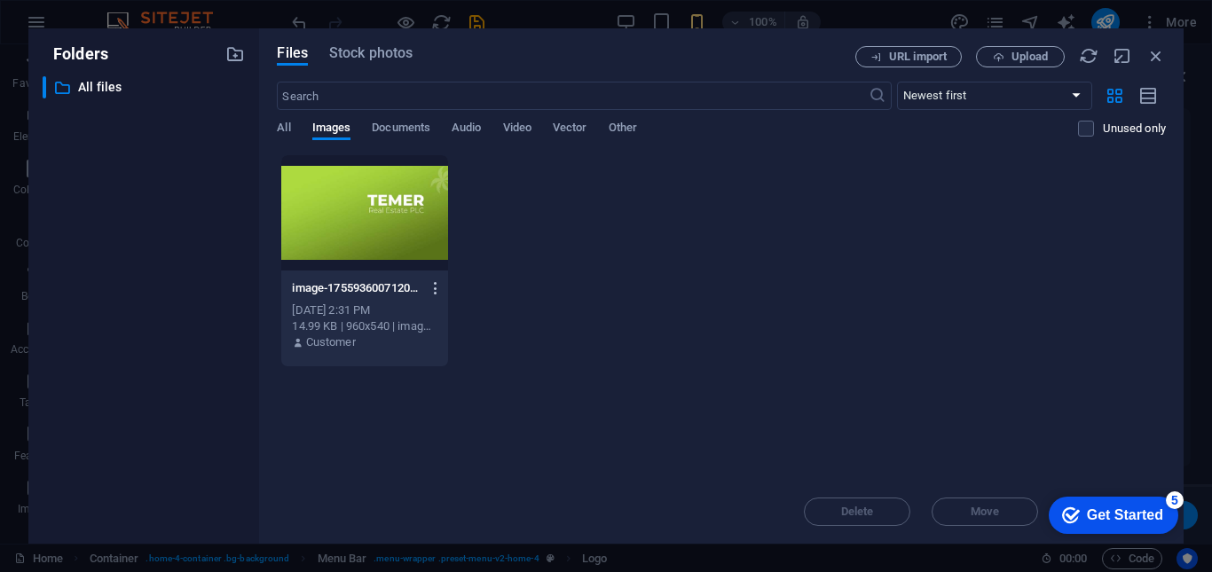
click at [433, 277] on button "button" at bounding box center [432, 288] width 24 height 28
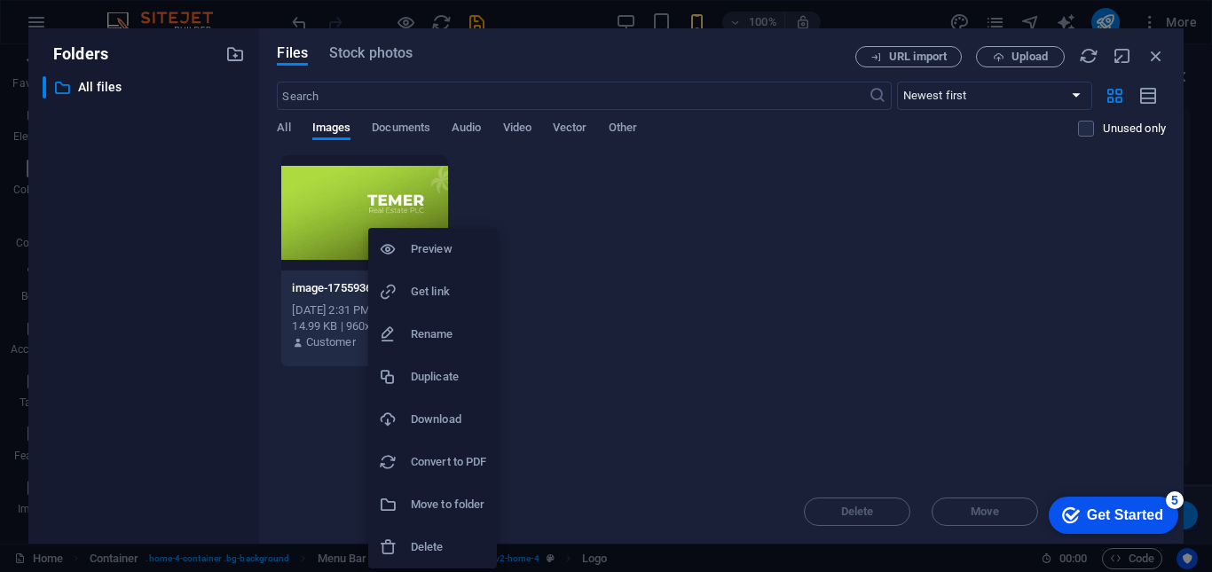
click at [422, 540] on h6 "Delete" at bounding box center [448, 547] width 75 height 21
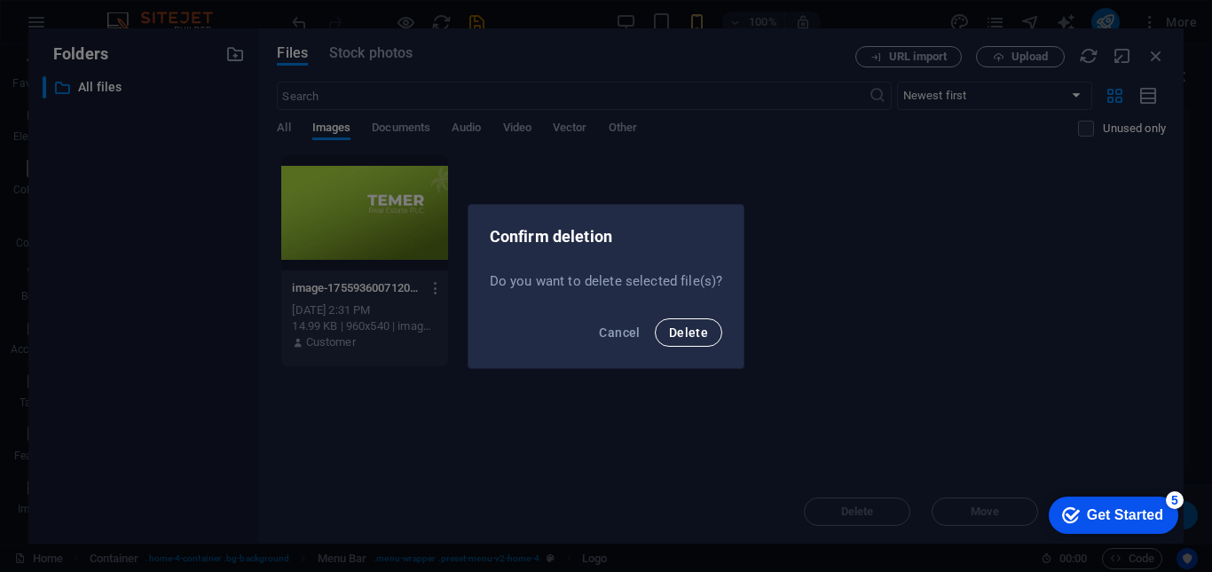
click at [669, 326] on span "Delete" at bounding box center [688, 333] width 39 height 14
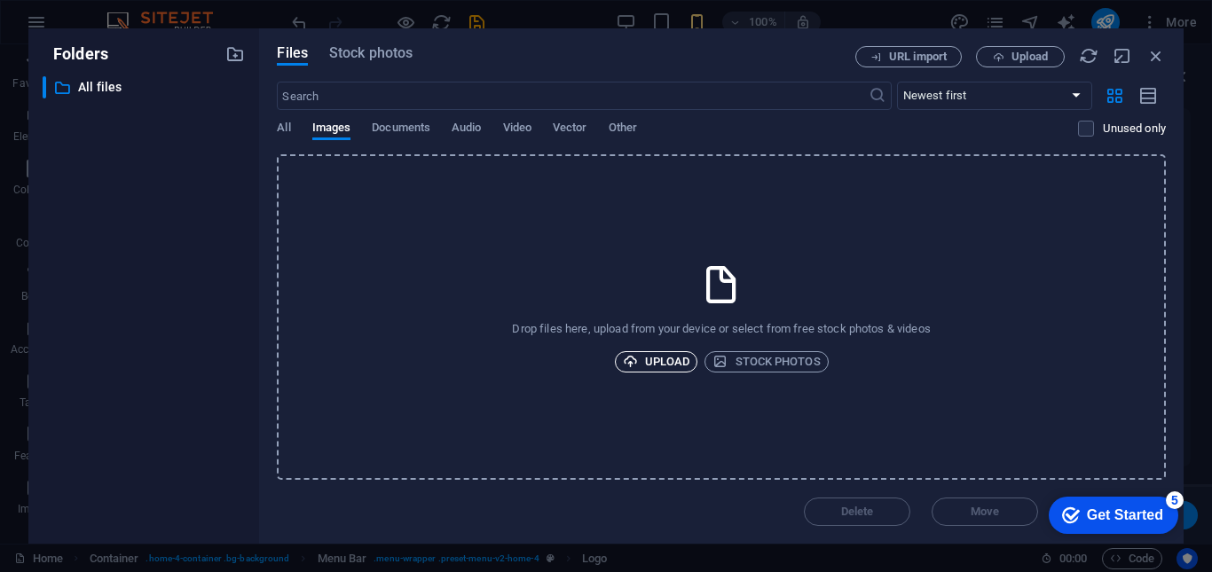
click at [661, 351] on span "Upload" at bounding box center [656, 361] width 67 height 21
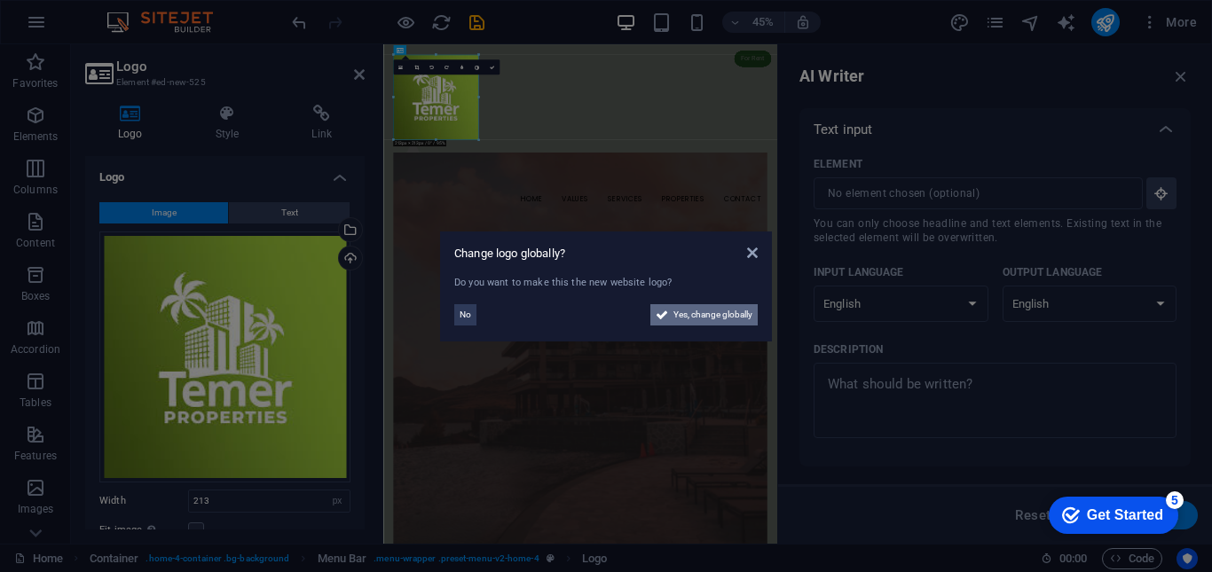
drag, startPoint x: 690, startPoint y: 315, endPoint x: 137, endPoint y: 662, distance: 652.4
click at [690, 315] on span "Yes, change globally" at bounding box center [712, 314] width 79 height 21
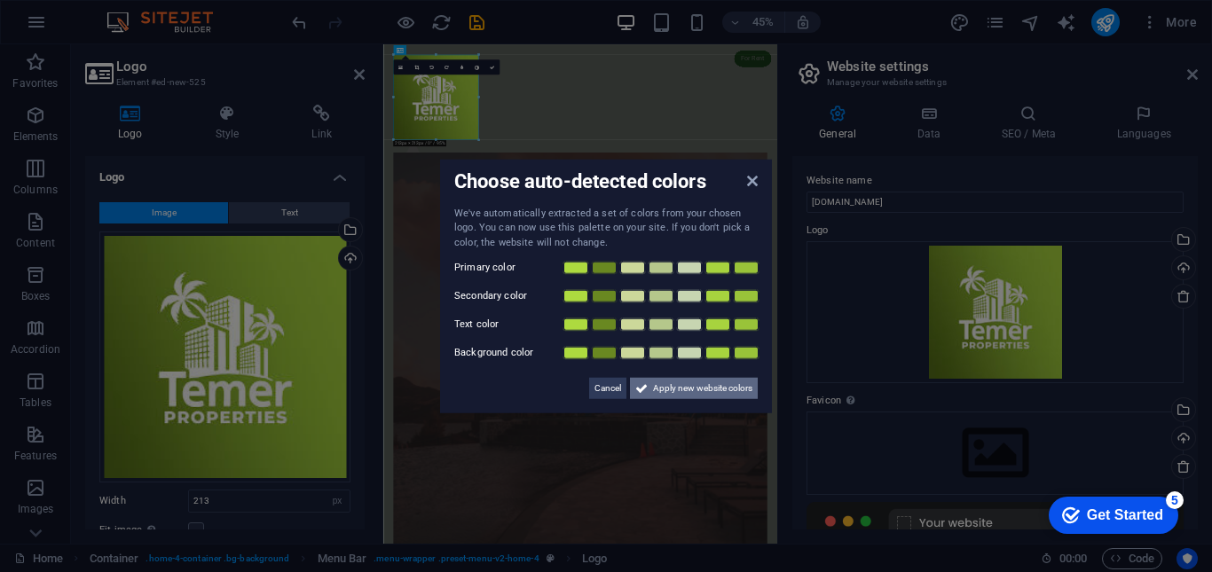
click at [697, 392] on span "Apply new website colors" at bounding box center [702, 388] width 99 height 21
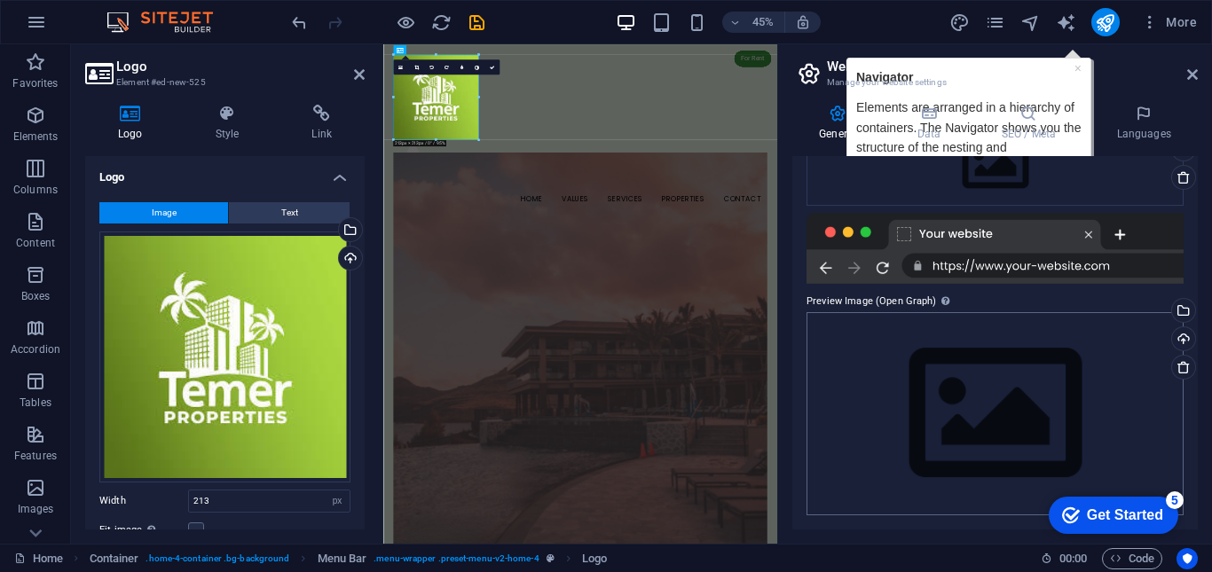
scroll to position [23, 0]
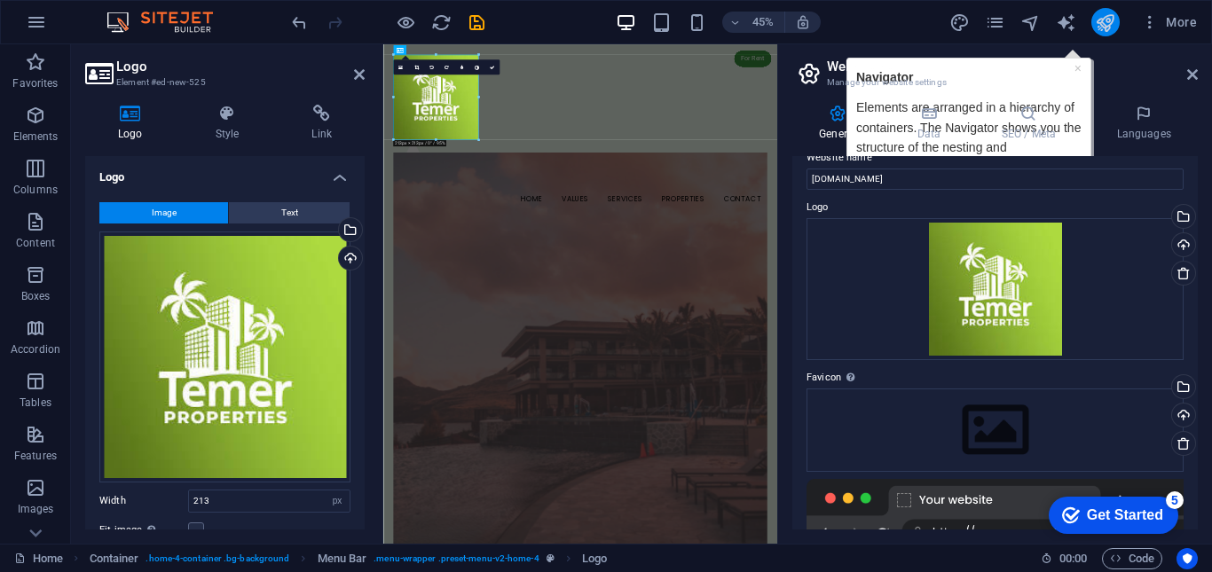
click at [1099, 25] on icon "publish" at bounding box center [1105, 22] width 20 height 20
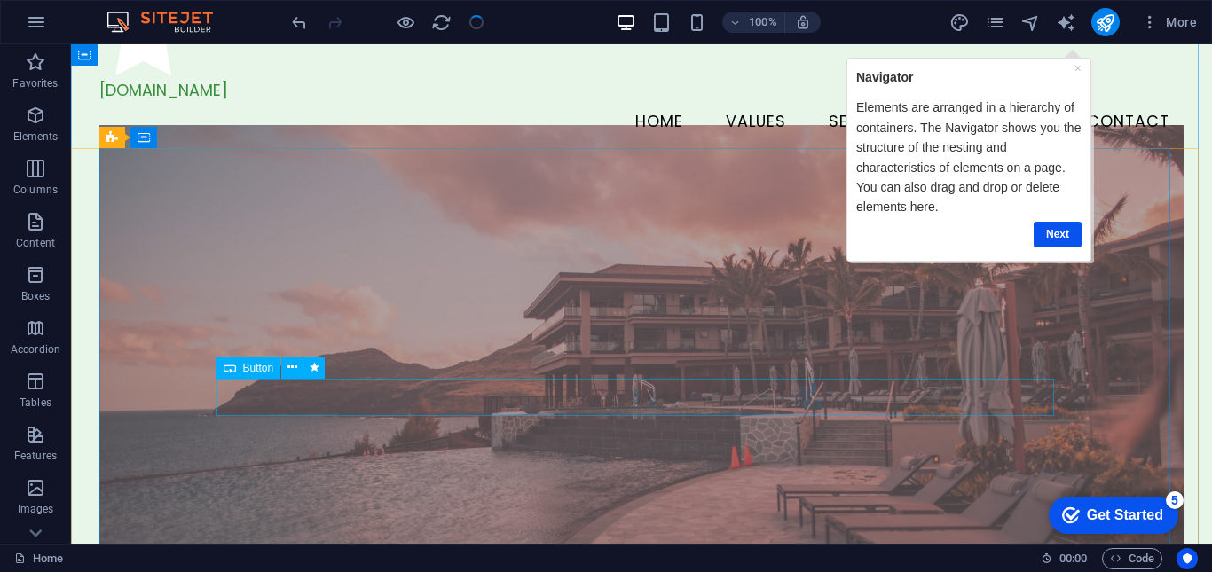
scroll to position [177, 0]
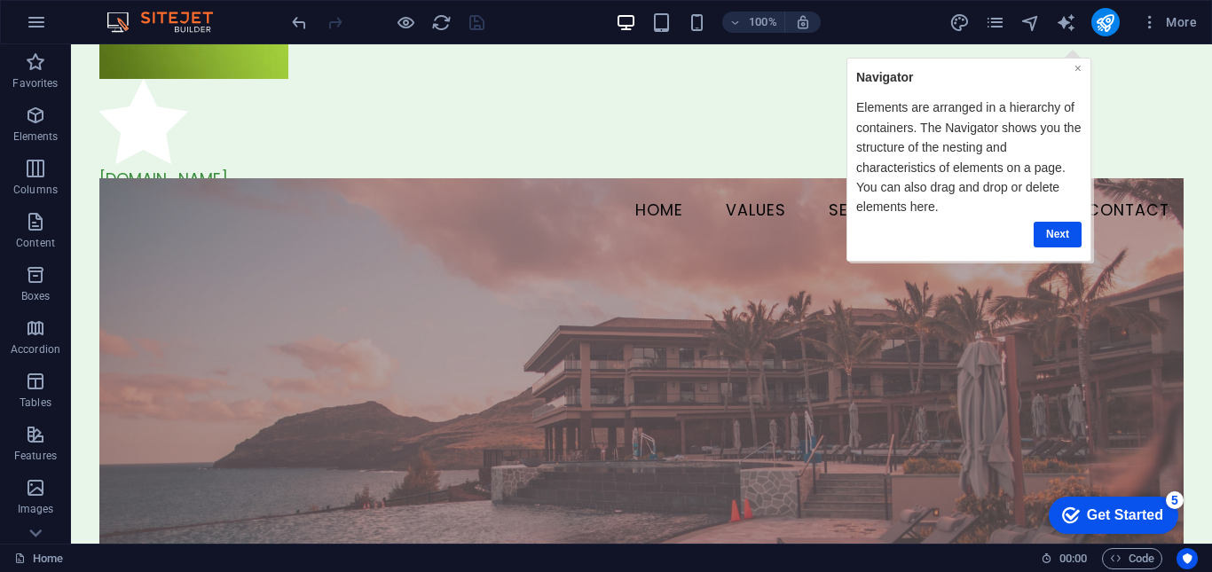
click at [1074, 63] on link "×" at bounding box center [1077, 67] width 7 height 14
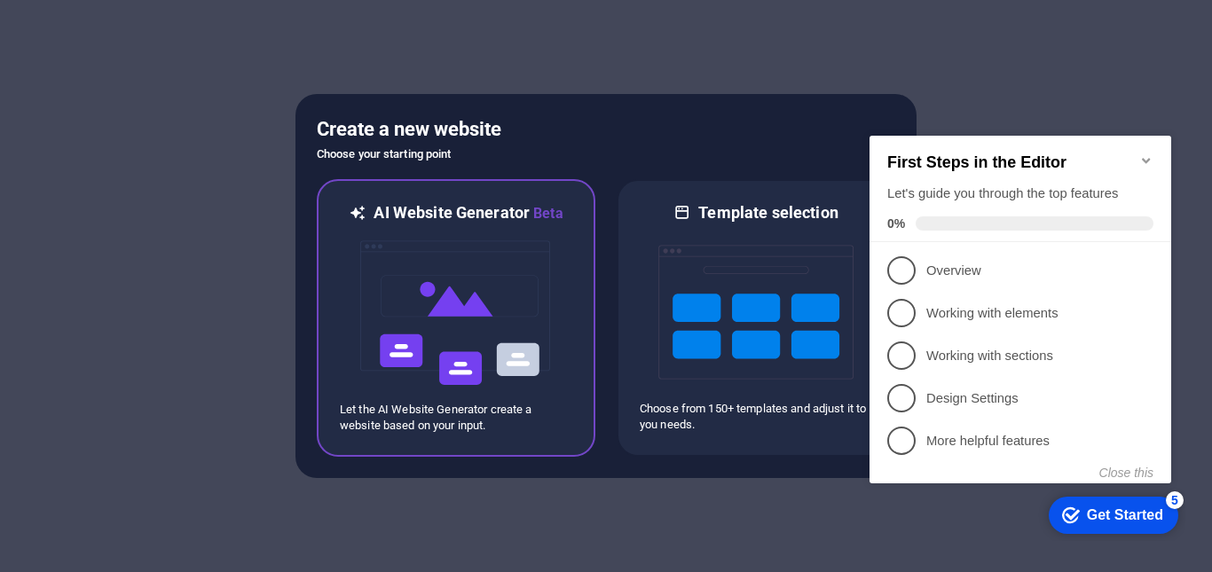
click img
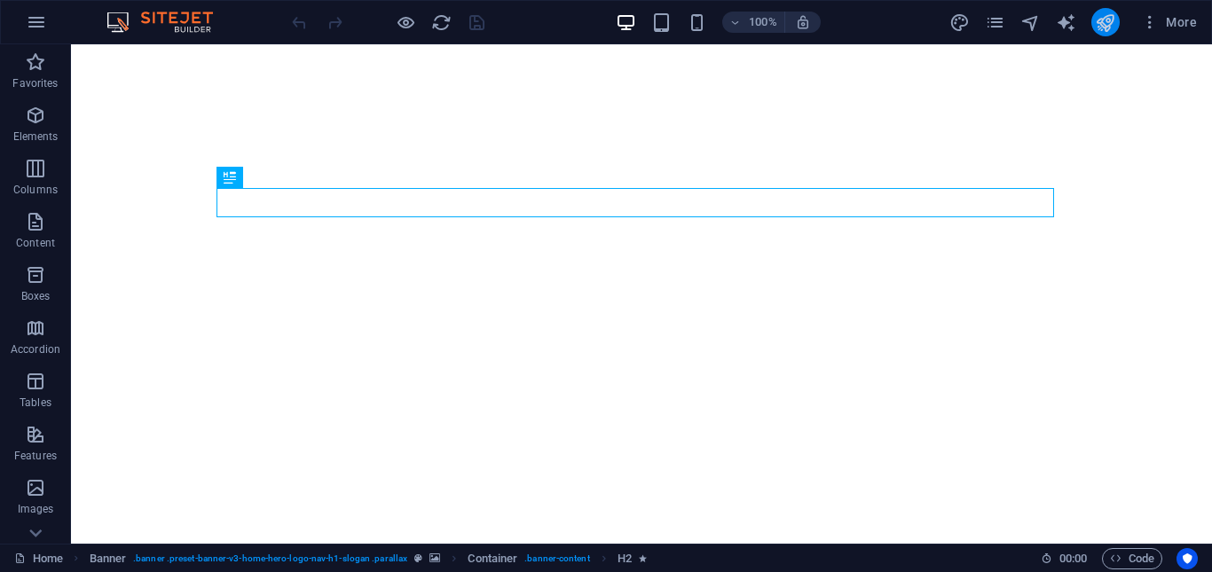
click at [1099, 17] on icon "publish" at bounding box center [1105, 22] width 20 height 20
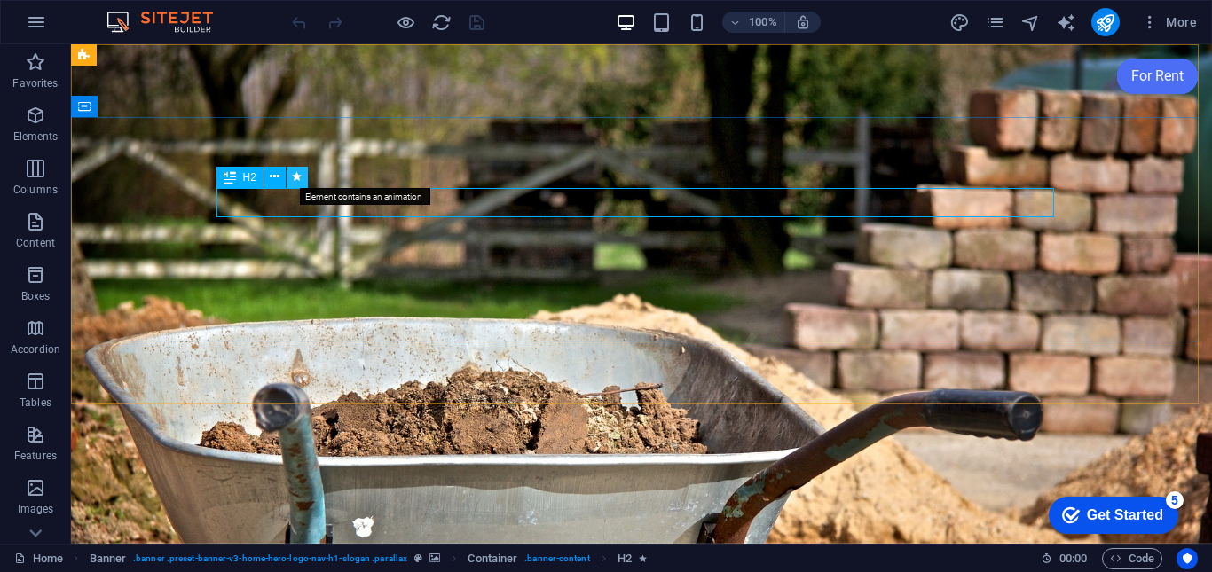
click at [293, 184] on icon at bounding box center [297, 177] width 10 height 19
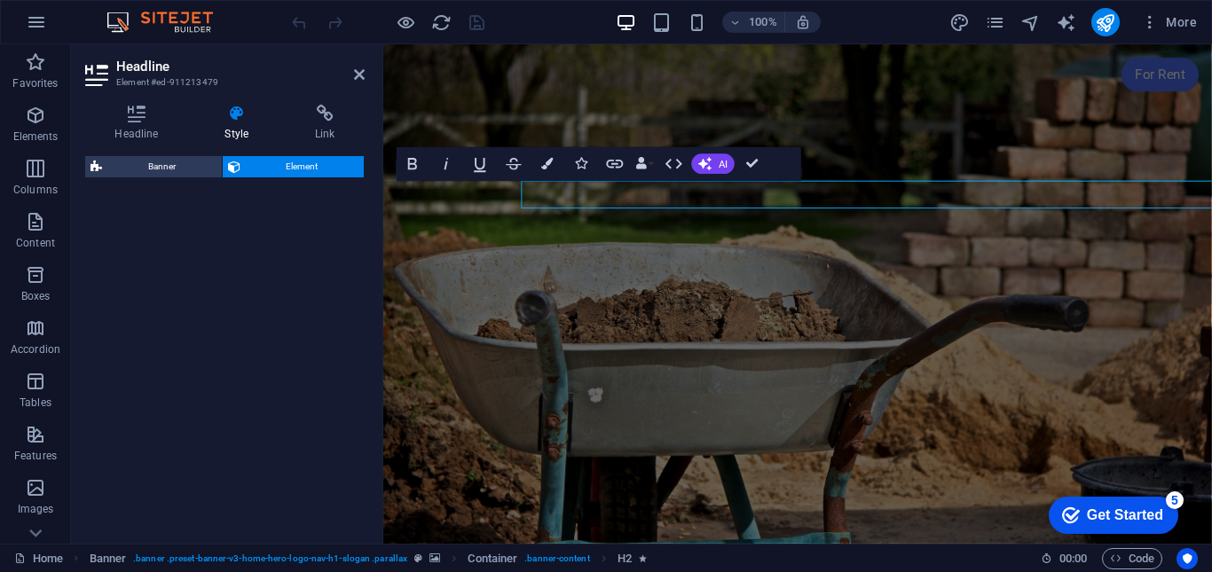
select select "fade"
select select "s"
select select "onload"
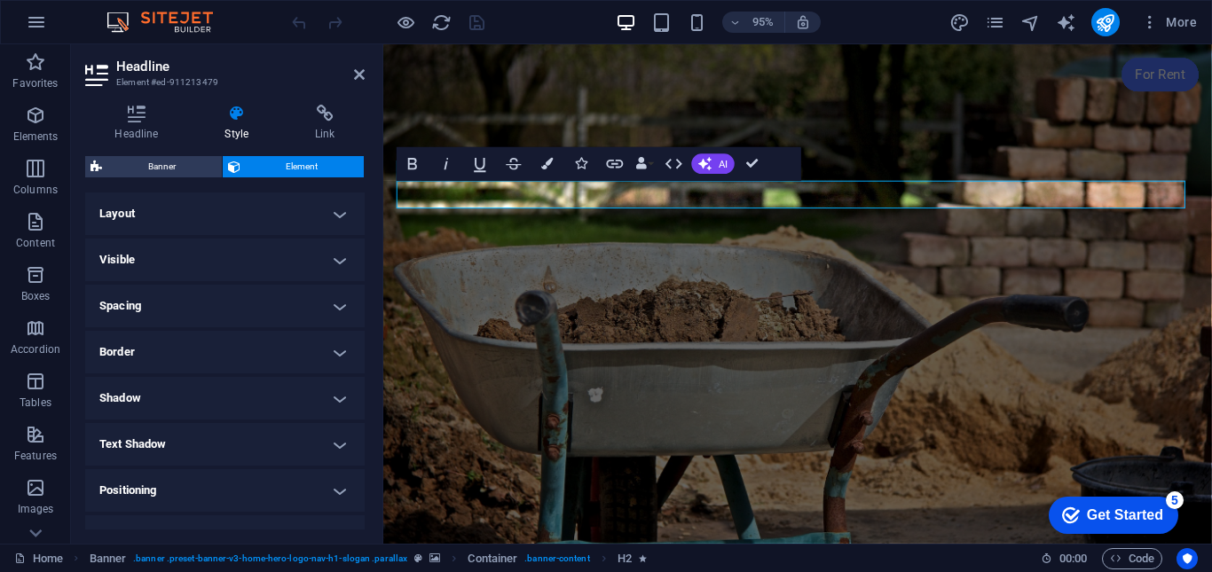
click at [303, 205] on h4 "Layout" at bounding box center [224, 213] width 279 height 43
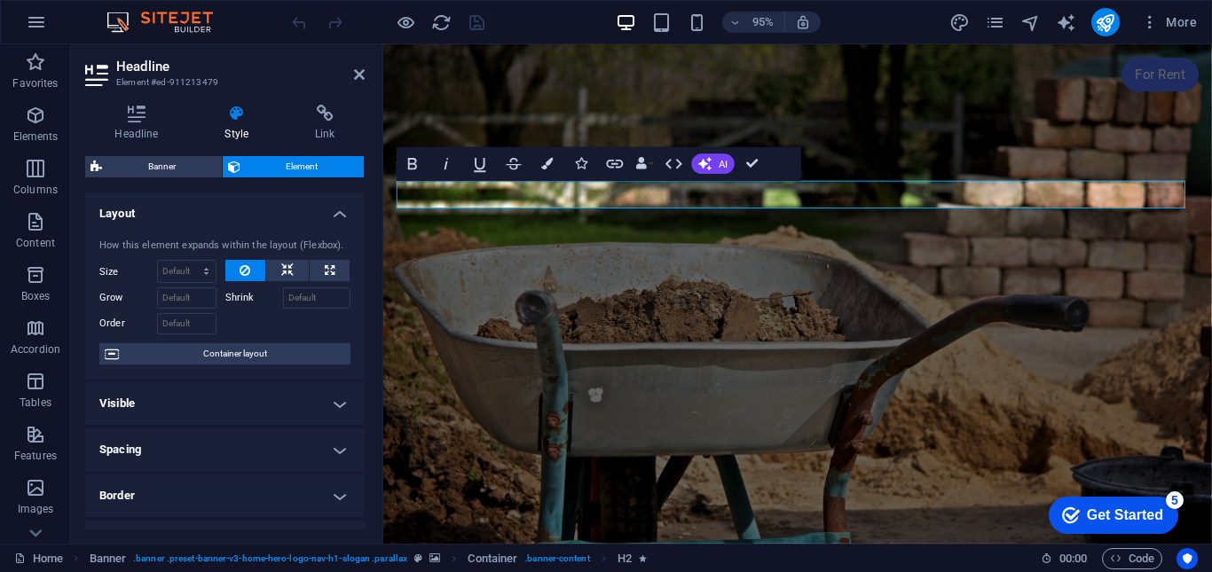
click at [303, 206] on h4 "Layout" at bounding box center [224, 208] width 279 height 32
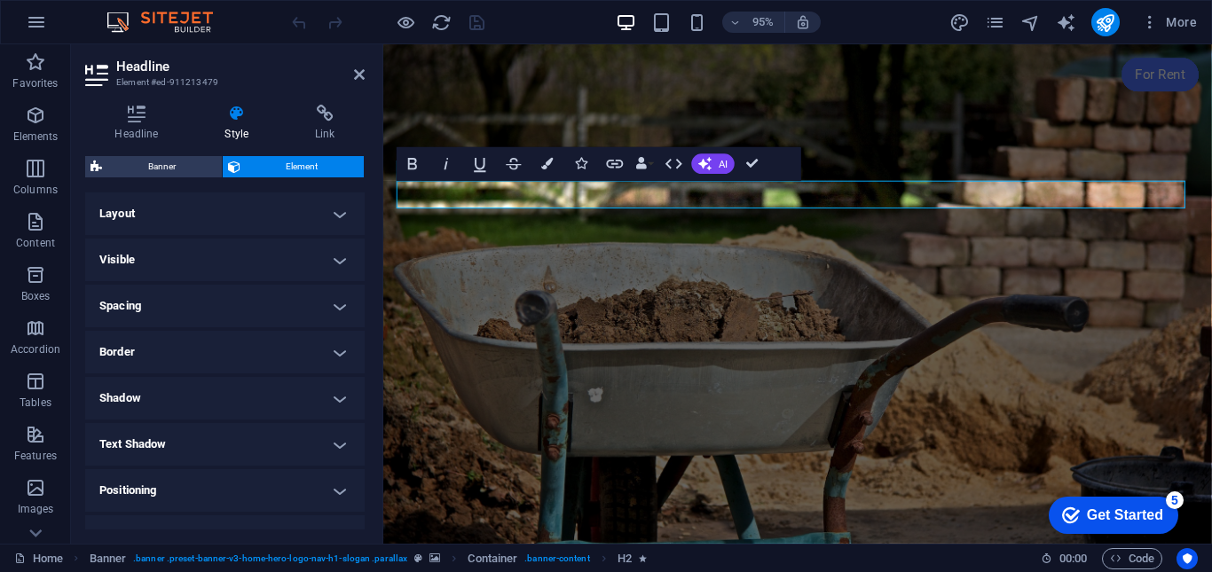
click at [208, 218] on h4 "Layout" at bounding box center [224, 213] width 279 height 43
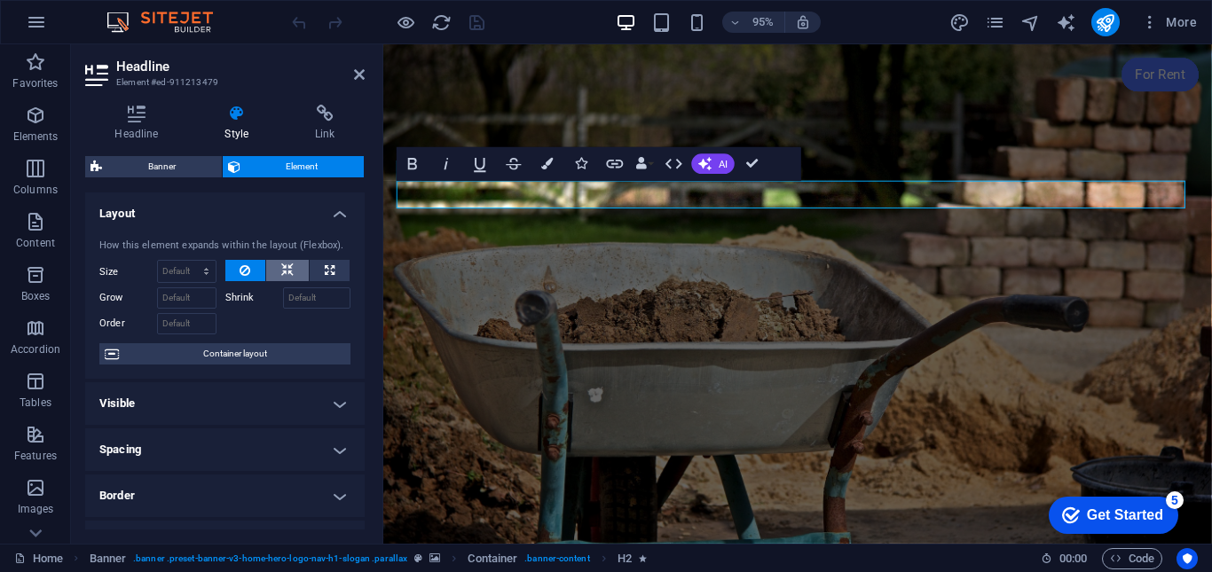
click at [285, 267] on icon at bounding box center [287, 270] width 12 height 21
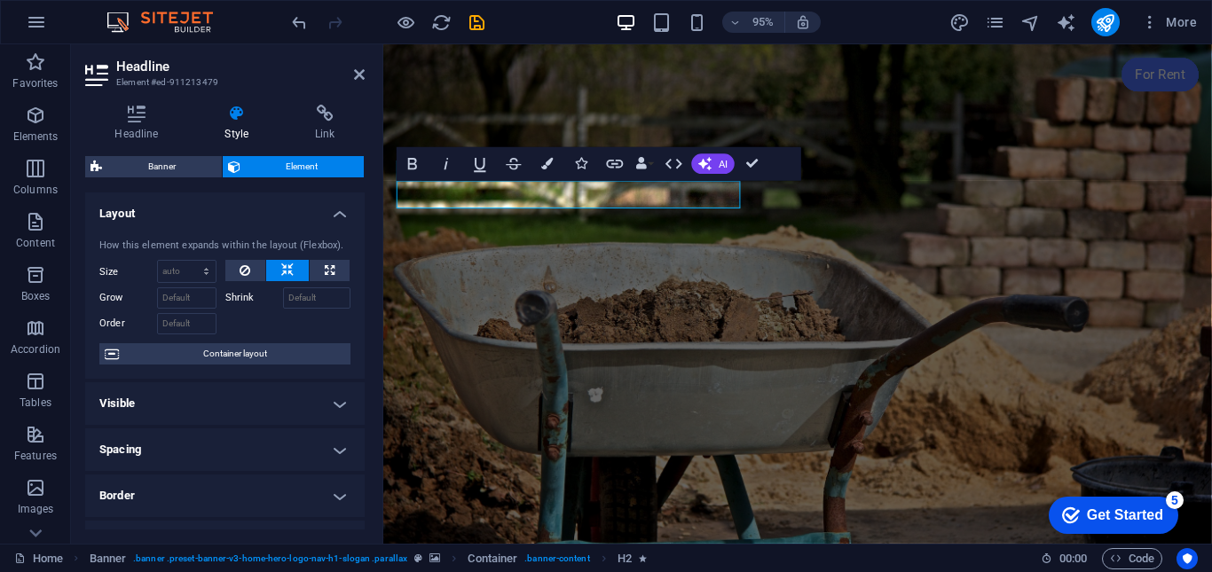
scroll to position [493, 0]
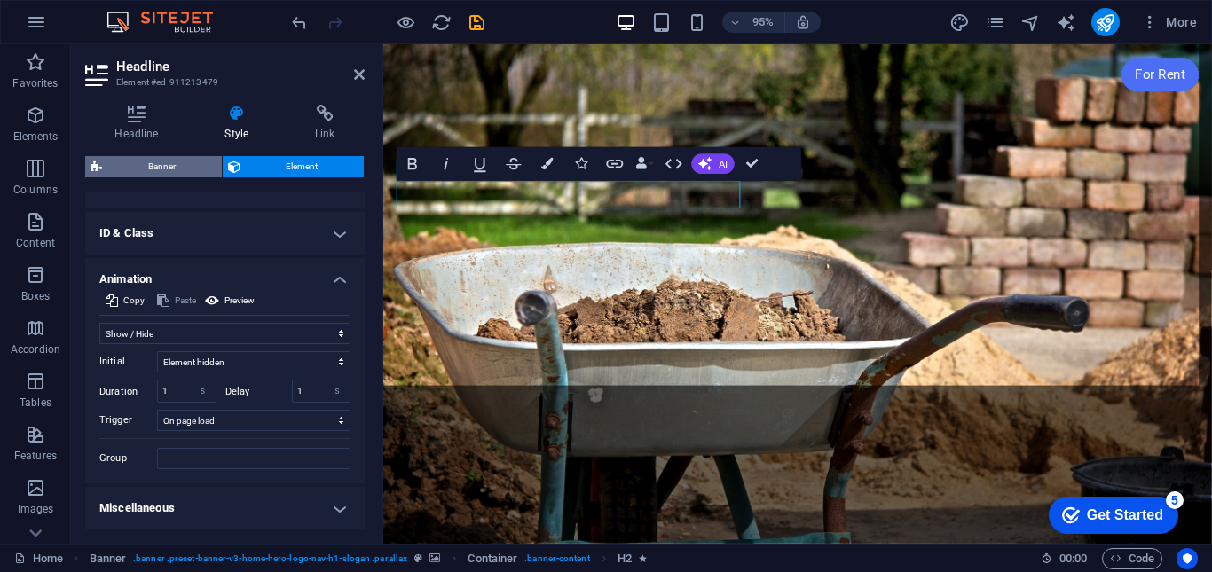
click at [161, 168] on span "Banner" at bounding box center [161, 166] width 109 height 21
select select "preset-banner-v3-home-hero-logo-nav-h1-slogan"
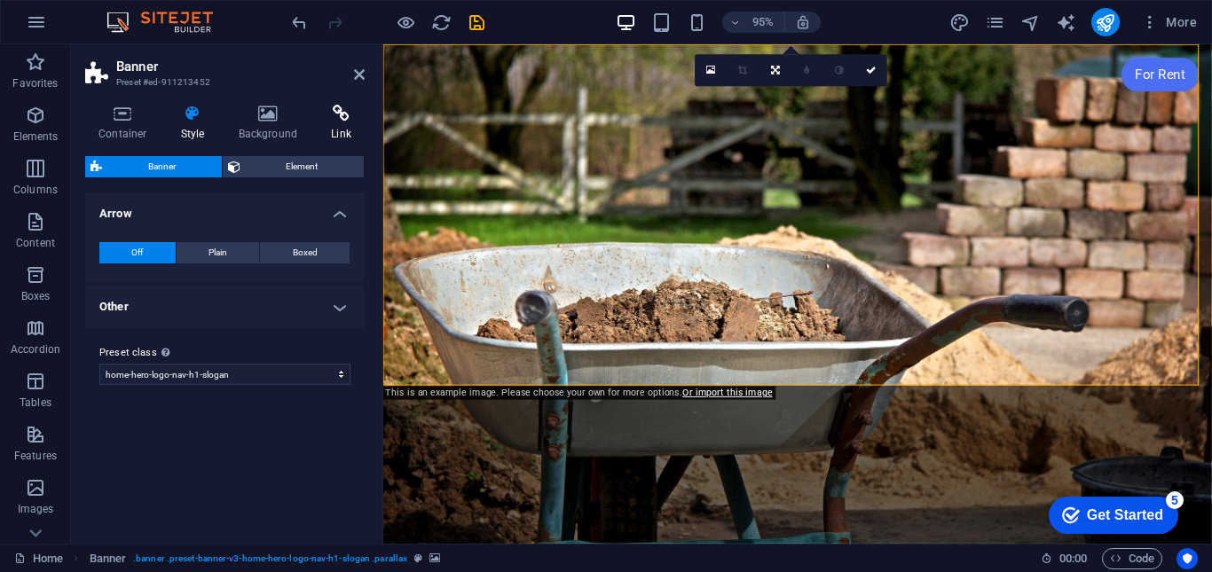
click at [341, 124] on h4 "Link" at bounding box center [341, 123] width 47 height 37
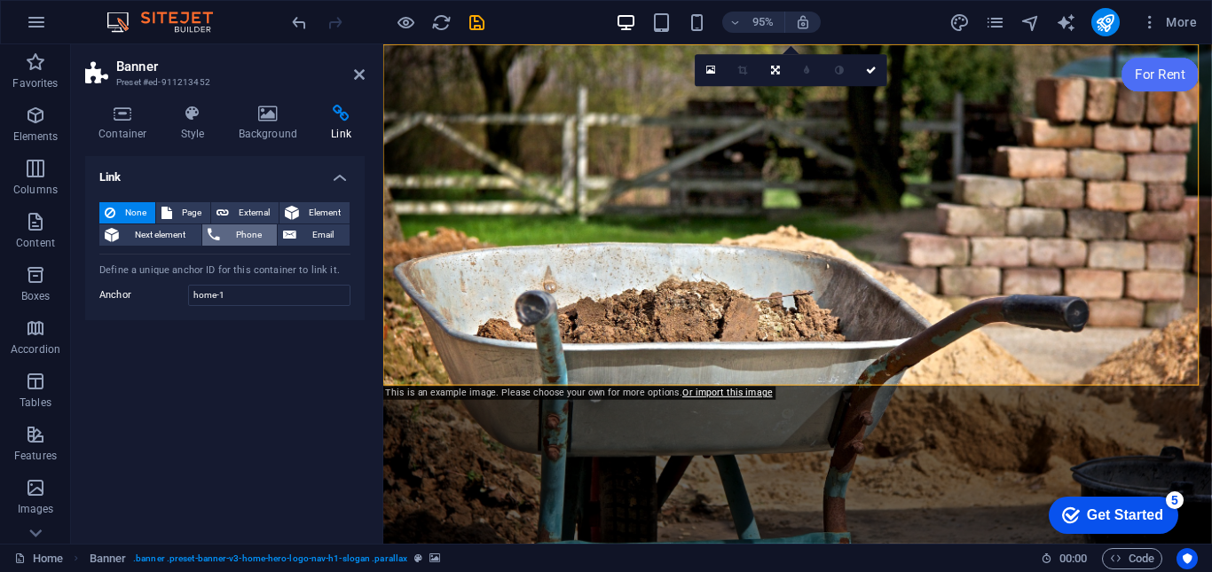
click at [233, 232] on span "Phone" at bounding box center [248, 234] width 47 height 21
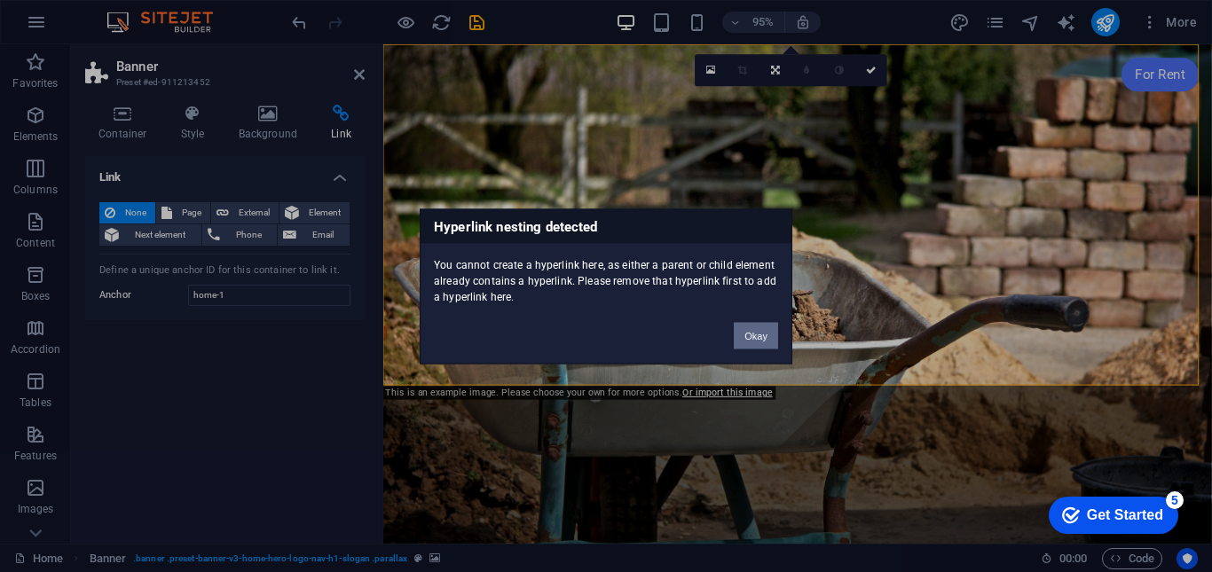
click at [747, 336] on button "Okay" at bounding box center [756, 335] width 44 height 27
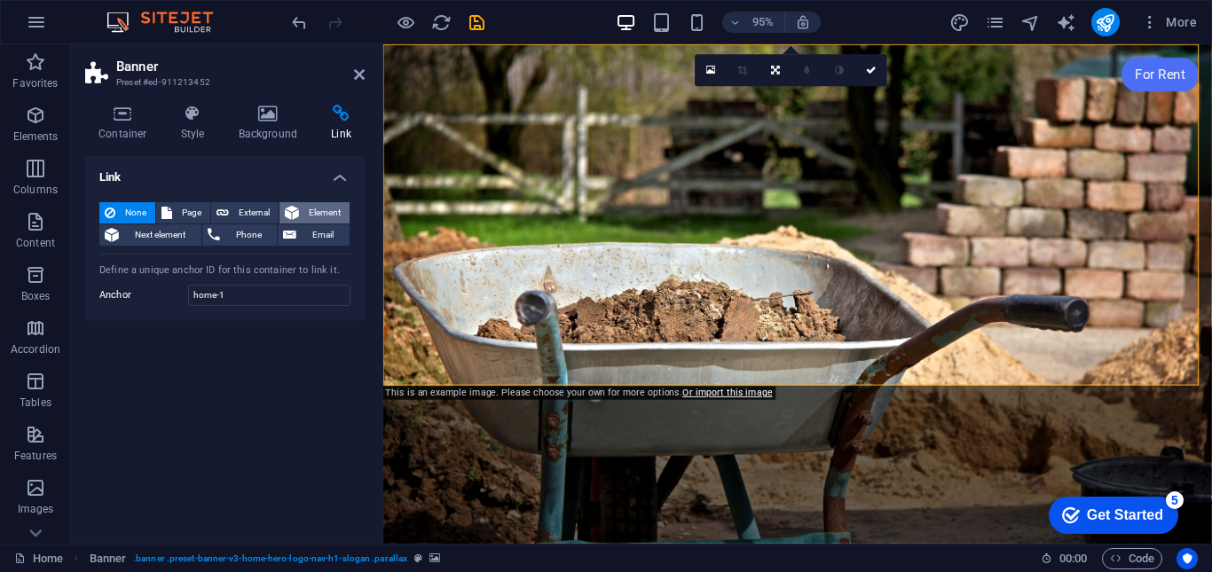
click at [310, 215] on span "Element" at bounding box center [324, 212] width 40 height 21
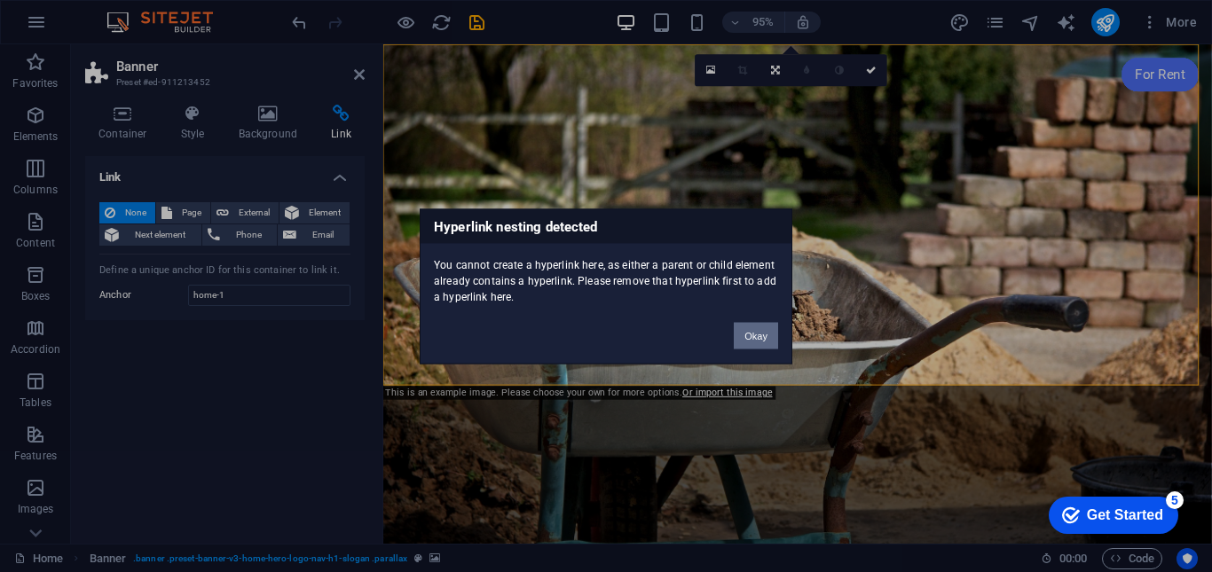
click at [761, 338] on button "Okay" at bounding box center [756, 335] width 44 height 27
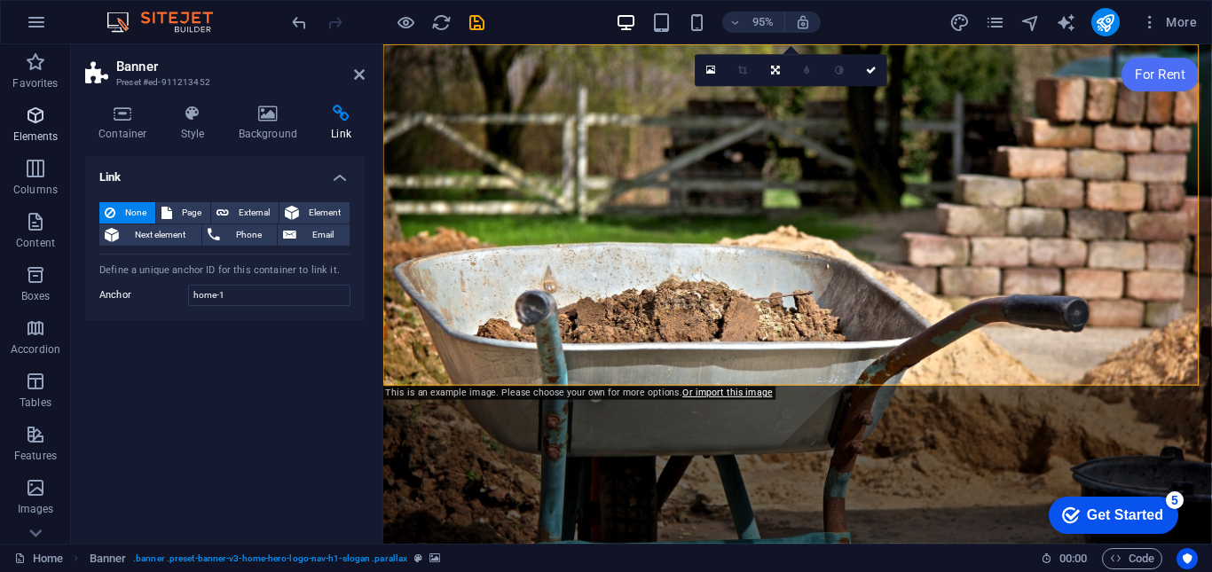
click at [27, 130] on p "Elements" at bounding box center [35, 137] width 45 height 14
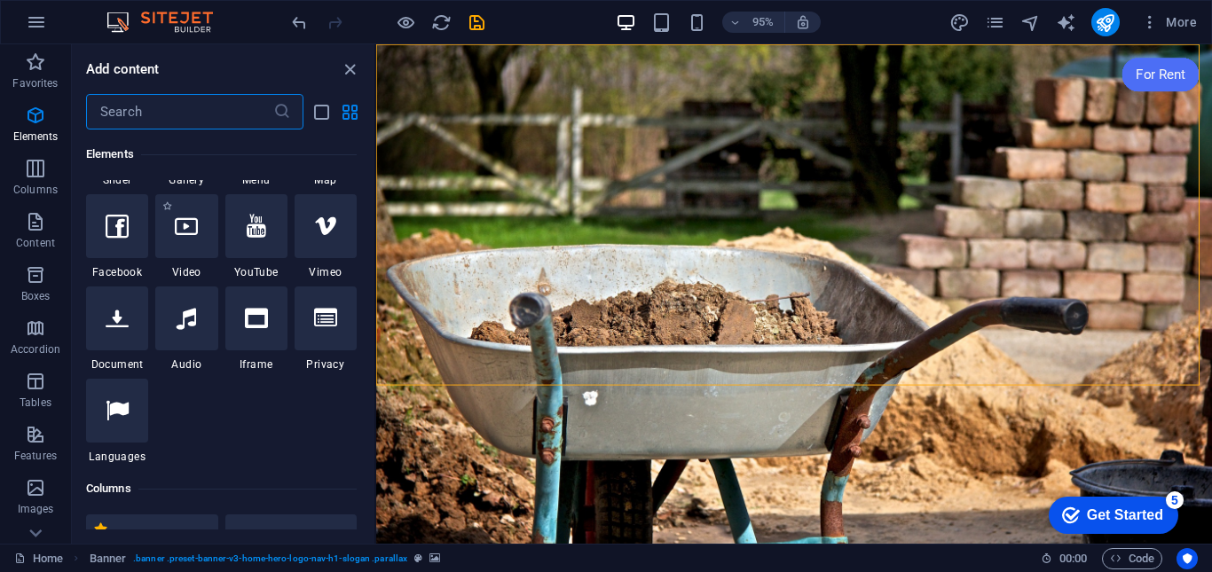
scroll to position [455, 0]
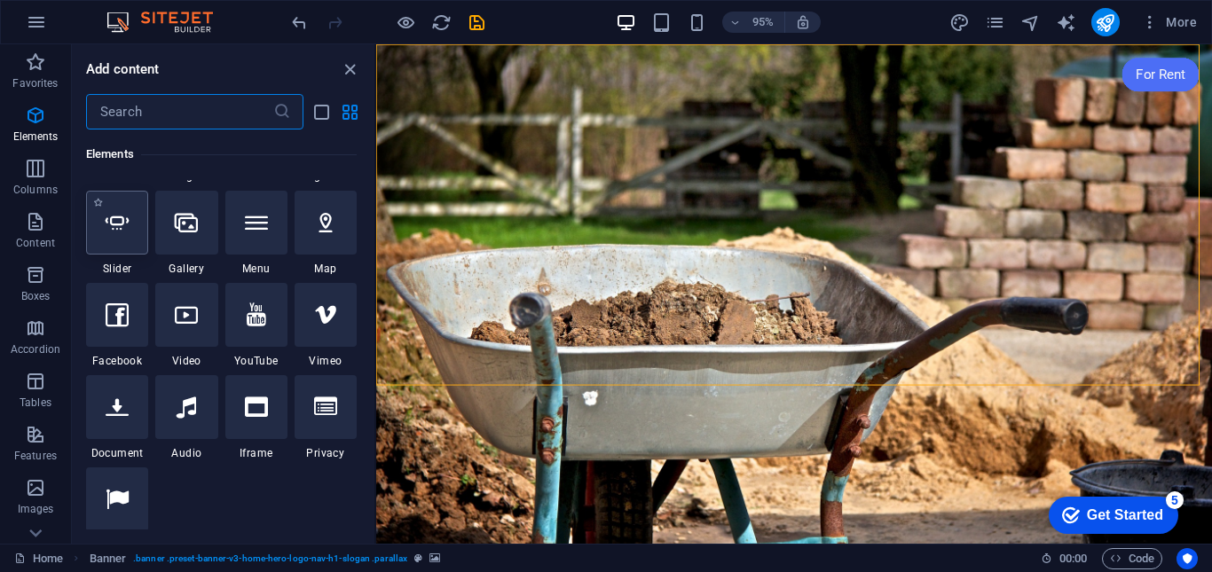
click at [140, 238] on div at bounding box center [117, 223] width 62 height 64
select select "ms"
select select "s"
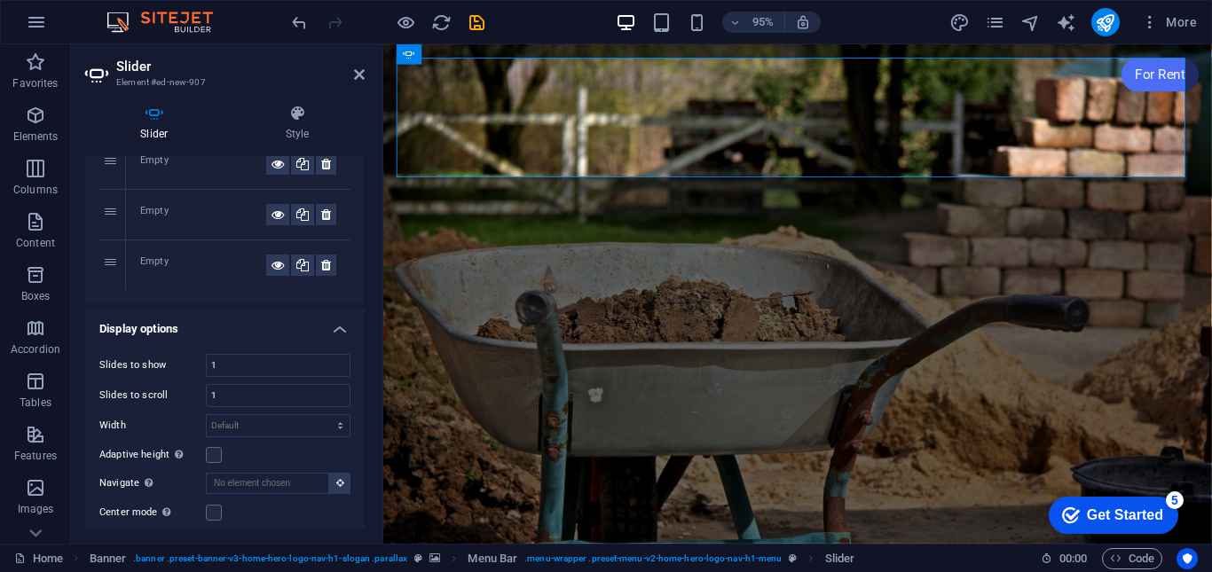
scroll to position [0, 0]
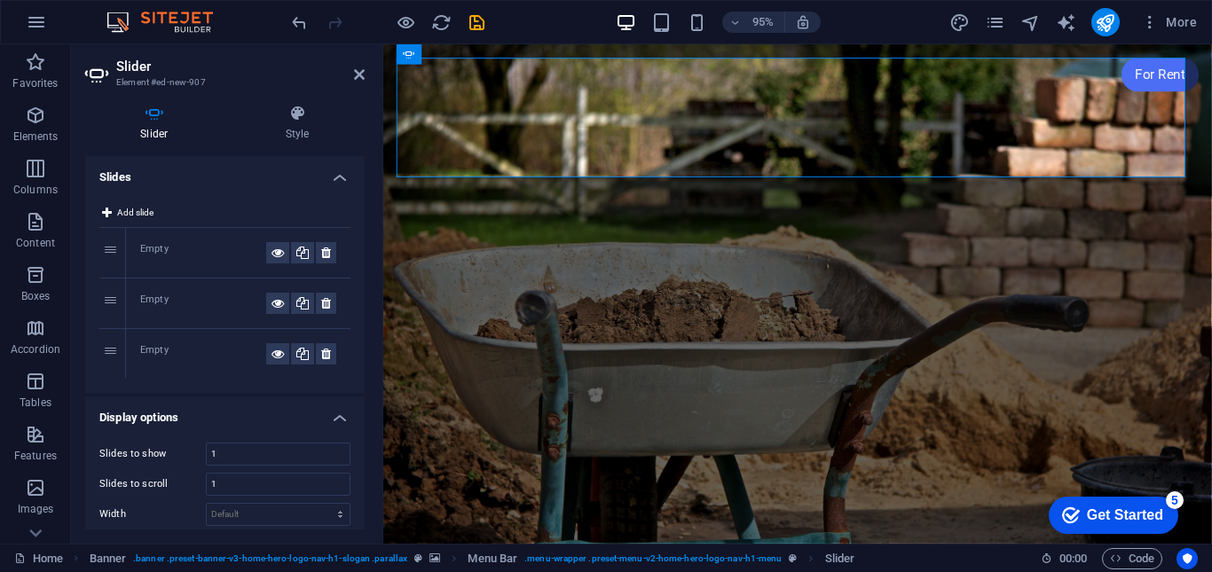
click at [153, 254] on div "Empty" at bounding box center [203, 252] width 126 height 21
click at [272, 250] on icon at bounding box center [277, 252] width 12 height 21
click at [123, 212] on span "Add slide" at bounding box center [135, 212] width 36 height 21
click at [137, 211] on span "Add slide" at bounding box center [135, 212] width 36 height 21
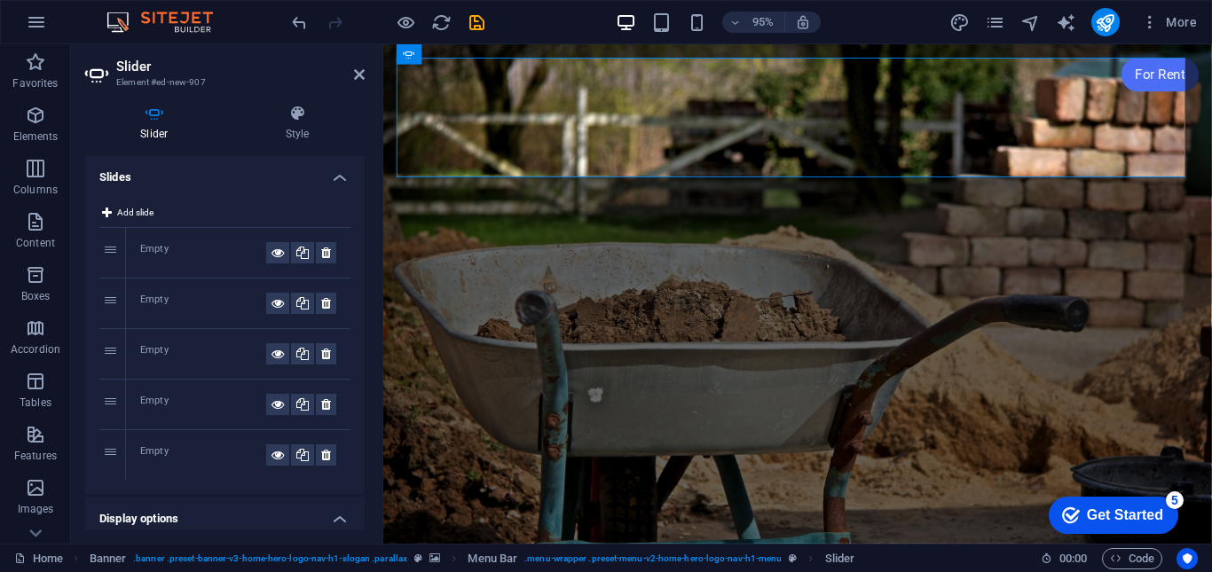
click at [150, 452] on div "Empty" at bounding box center [203, 454] width 126 height 21
click at [117, 448] on div "5" at bounding box center [112, 455] width 27 height 50
click at [271, 451] on icon at bounding box center [277, 454] width 12 height 21
click at [1138, 560] on span "Code" at bounding box center [1132, 558] width 44 height 21
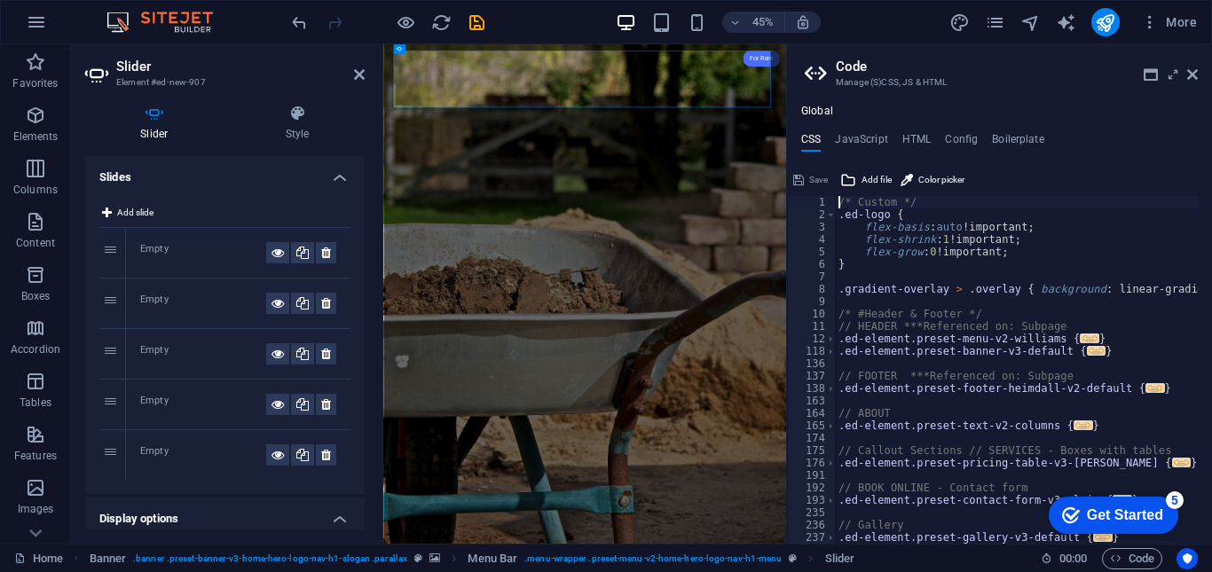
click at [904, 311] on div "/* Custom */ .ed-logo { flex-basis : auto !important; flex-shrink : 1 !importan…" at bounding box center [1221, 375] width 773 height 359
type textarea "@include text-v2; }"
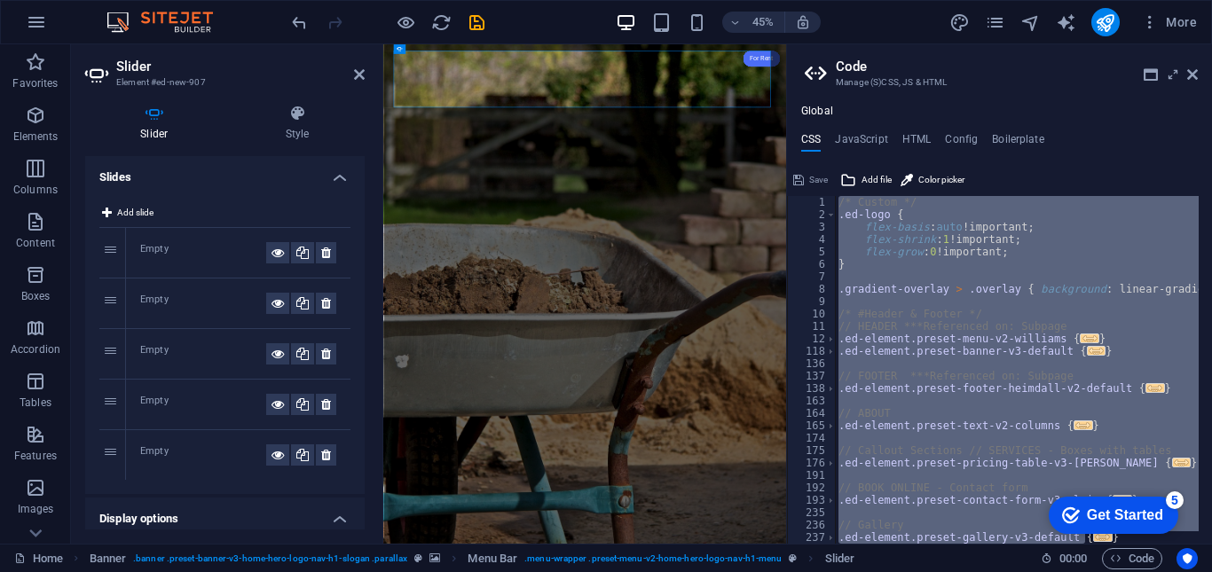
paste textarea
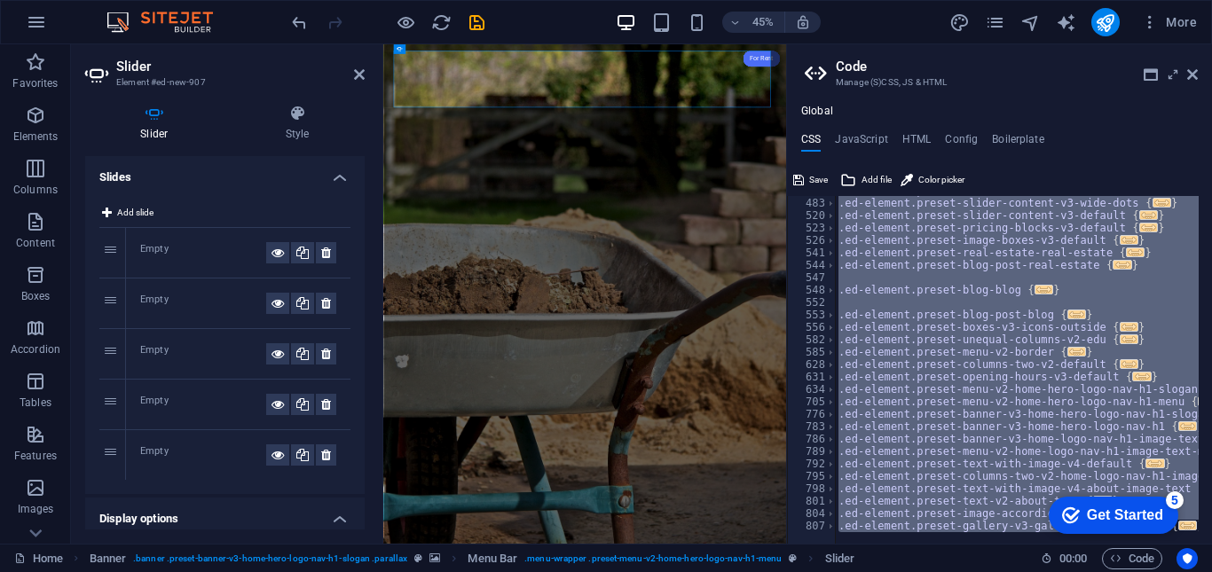
scroll to position [570, 0]
click at [898, 226] on div ".ed-element.preset-contact-form-v3-row { ... } .ed-element.preset-slider-conten…" at bounding box center [1017, 370] width 364 height 348
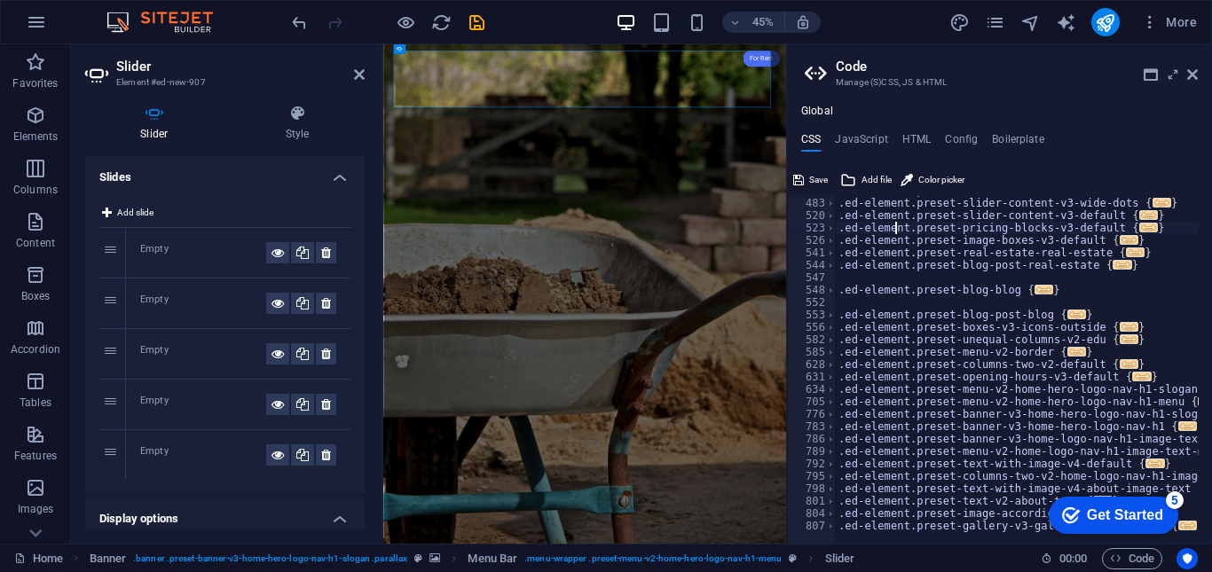
type textarea "@include text-v2; }"
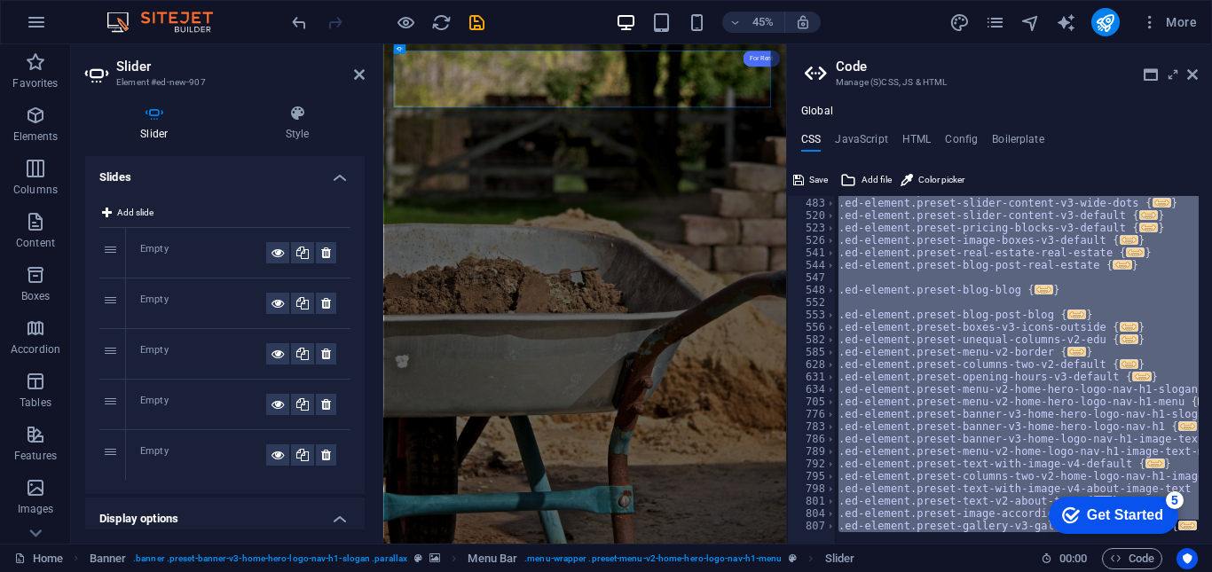
paste textarea
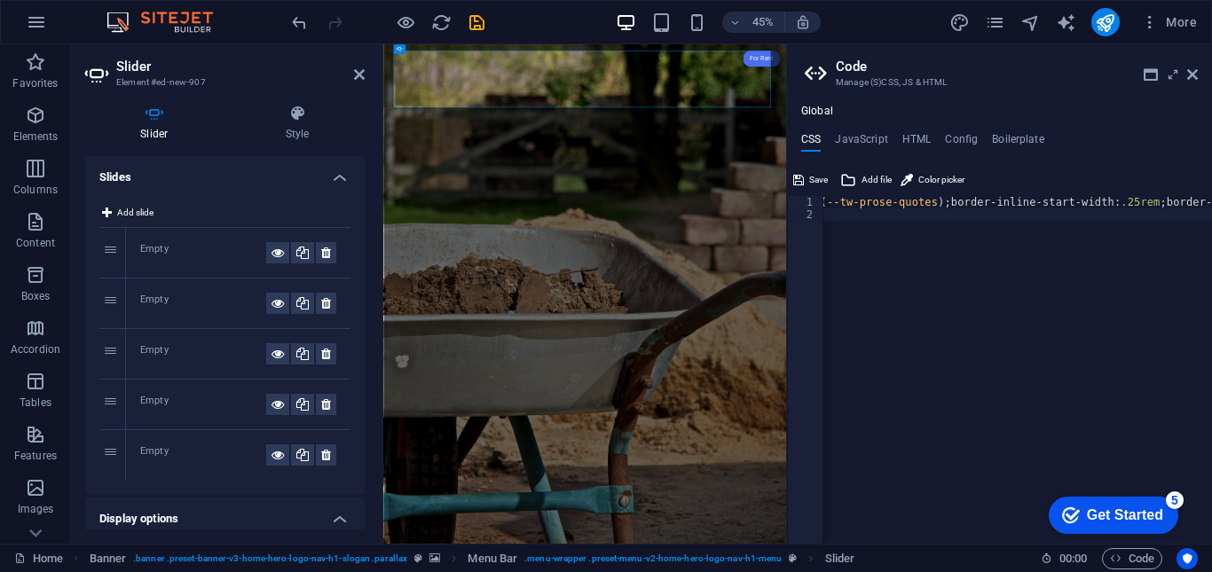
scroll to position [0, 0]
click at [812, 172] on span "Save" at bounding box center [818, 179] width 19 height 21
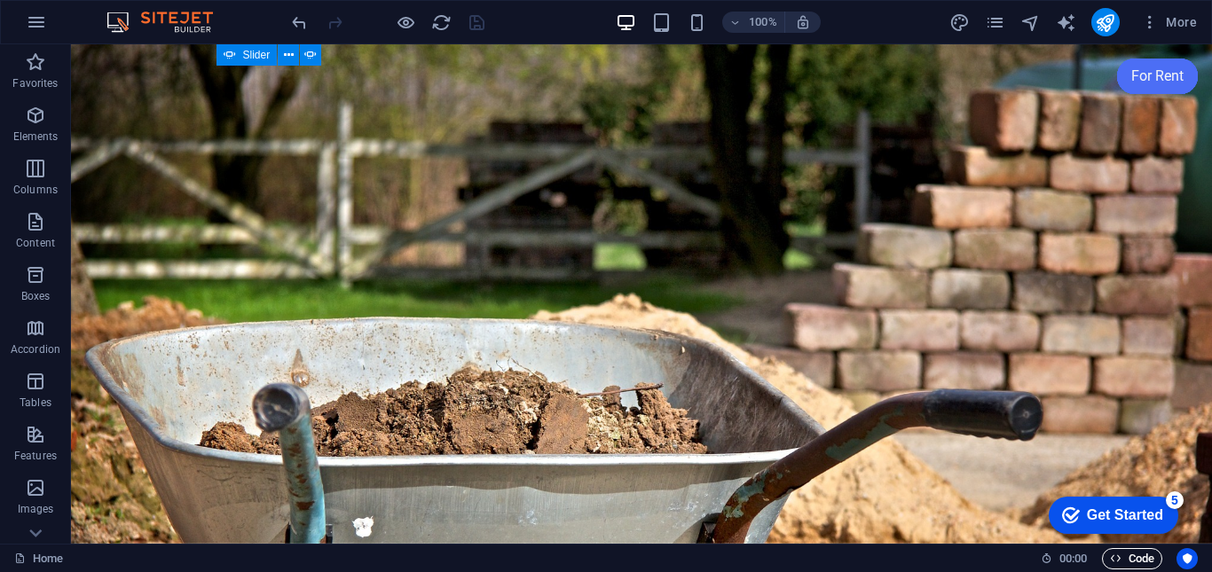
drag, startPoint x: 1120, startPoint y: 555, endPoint x: 81, endPoint y: 22, distance: 1168.3
click at [1120, 555] on icon "button" at bounding box center [1116, 559] width 12 height 12
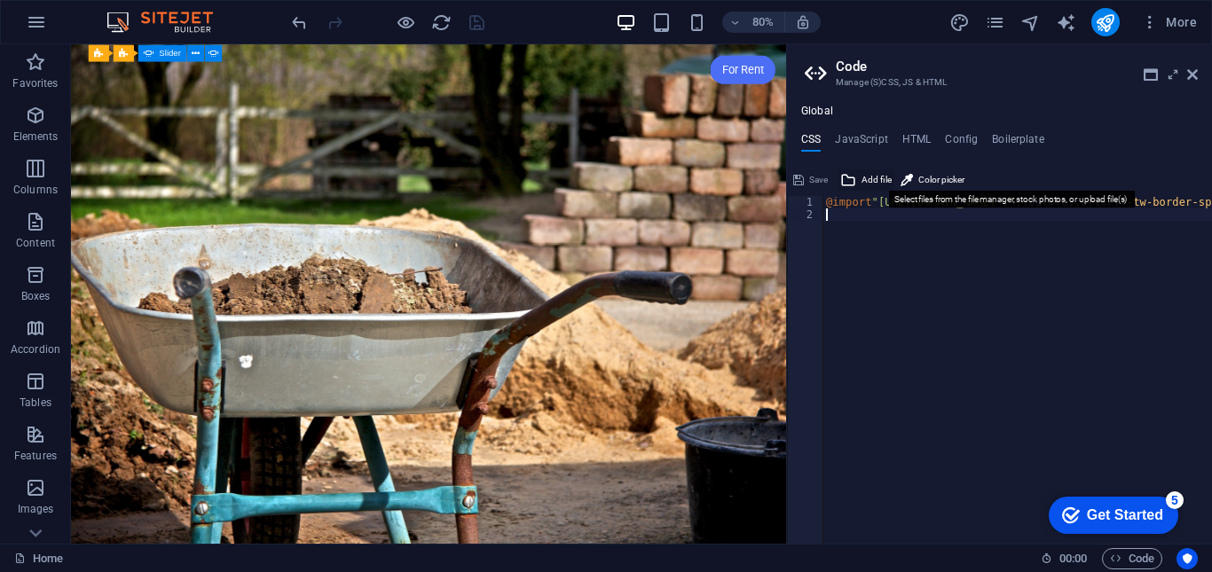
scroll to position [783, 0]
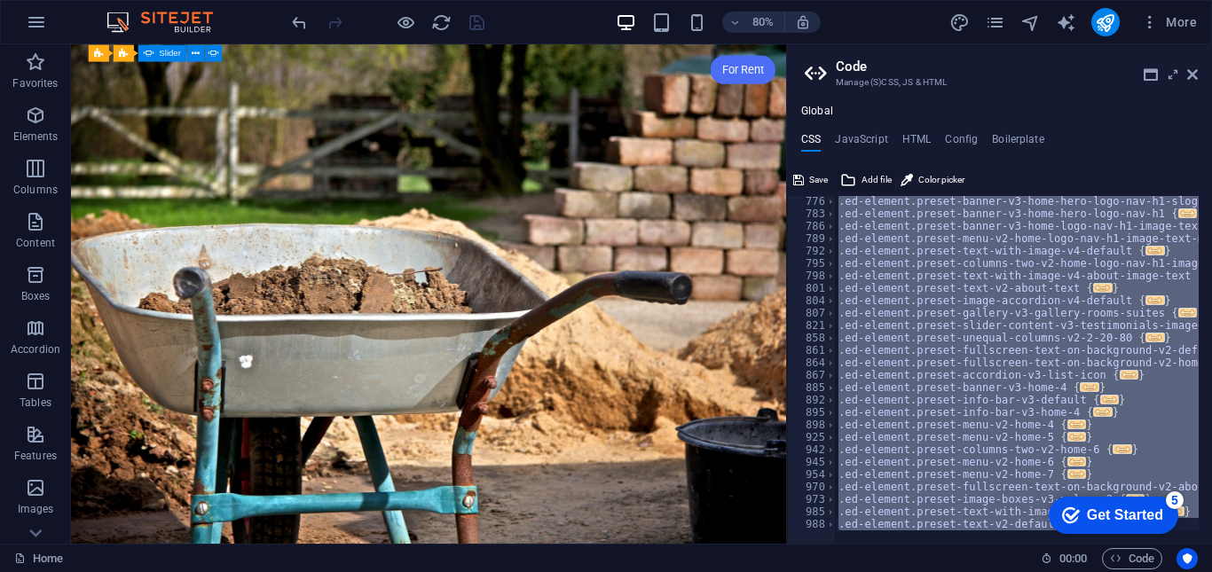
click at [870, 181] on span "Add file" at bounding box center [876, 179] width 30 height 21
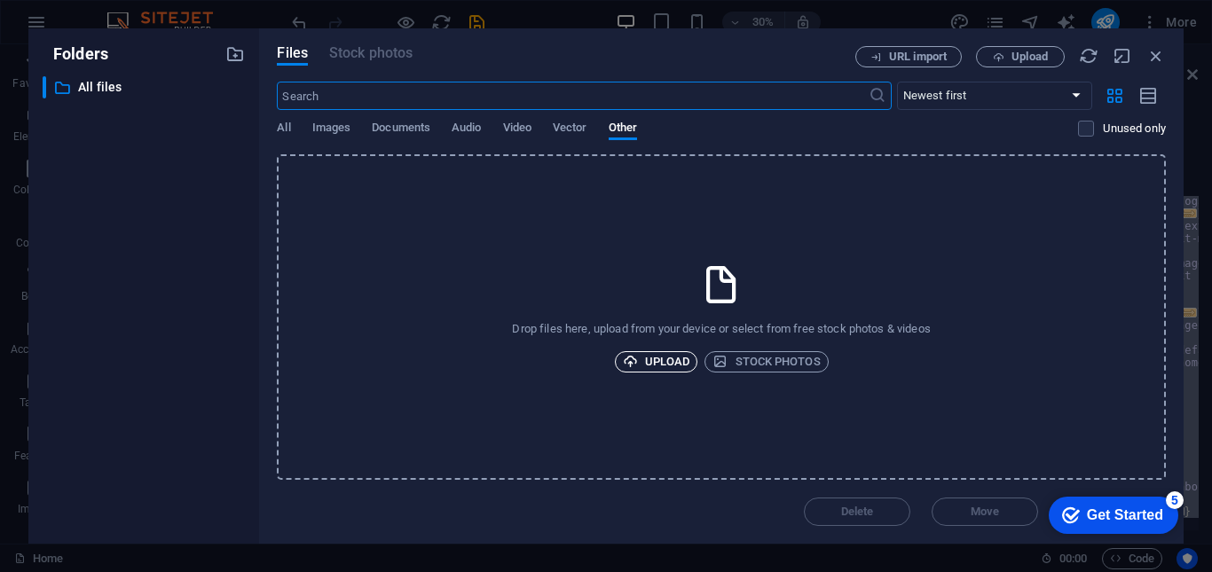
click at [657, 359] on span "Upload" at bounding box center [656, 361] width 67 height 21
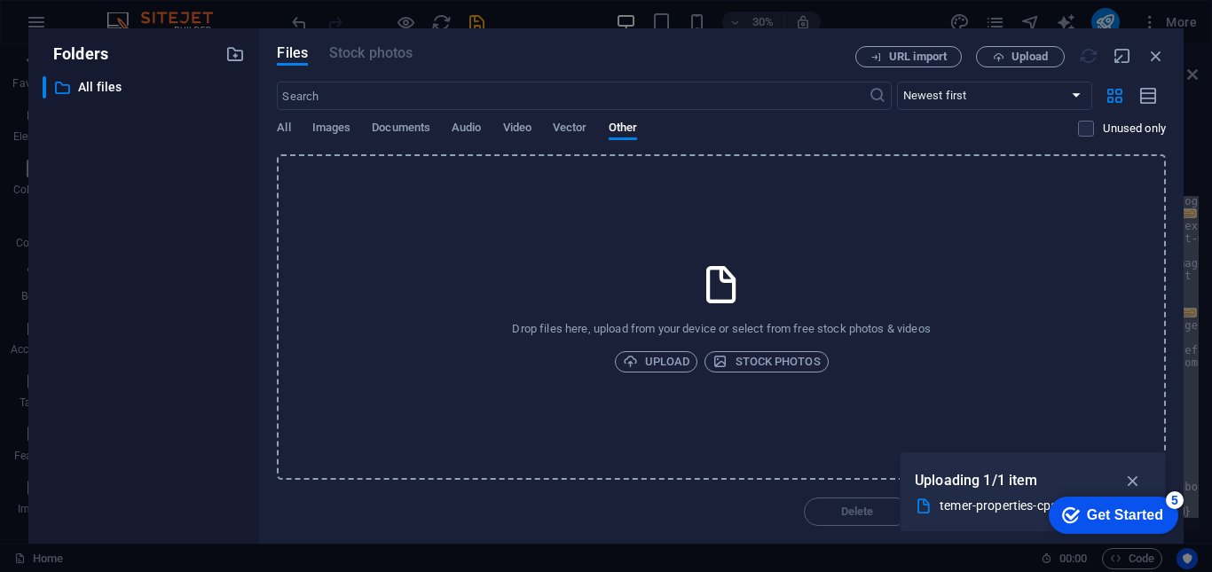
click at [982, 503] on div "temer-properties-cpanel-deployment-updated.zip" at bounding box center [1026, 506] width 174 height 20
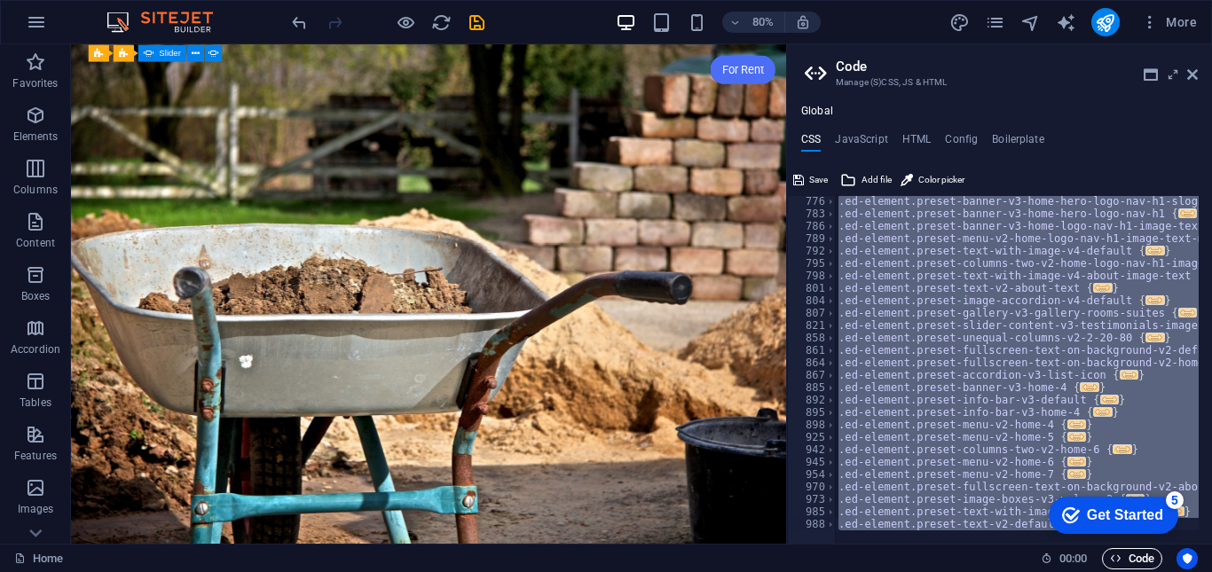
click at [1122, 553] on span "Code" at bounding box center [1132, 558] width 44 height 21
click at [860, 181] on button "Add file" at bounding box center [865, 179] width 57 height 21
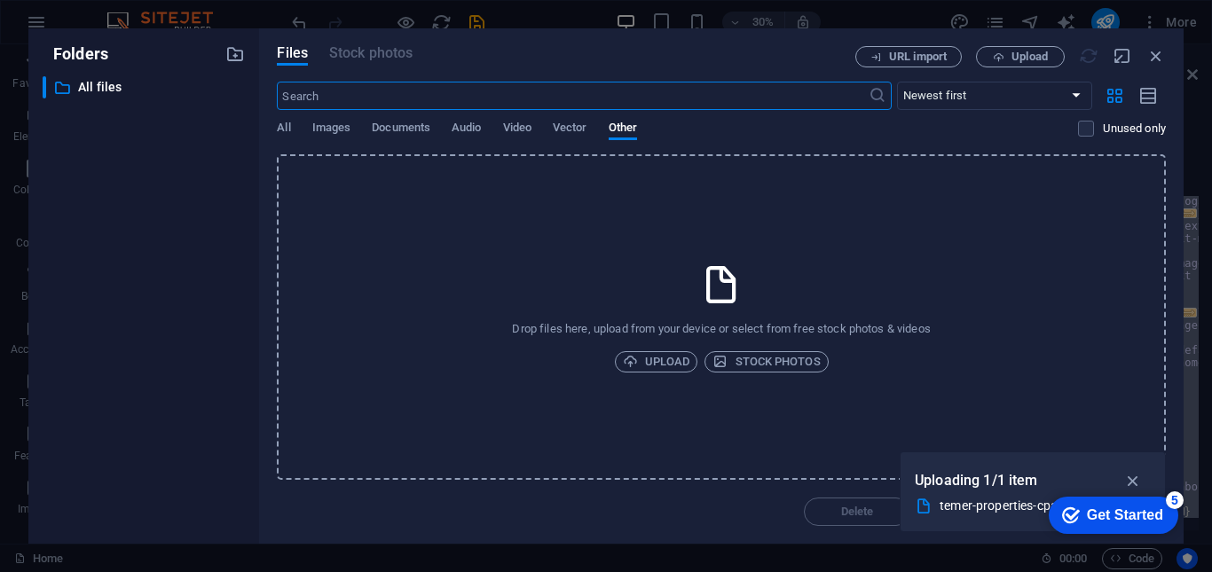
click at [946, 477] on p "Uploading 1/1 item" at bounding box center [976, 480] width 123 height 23
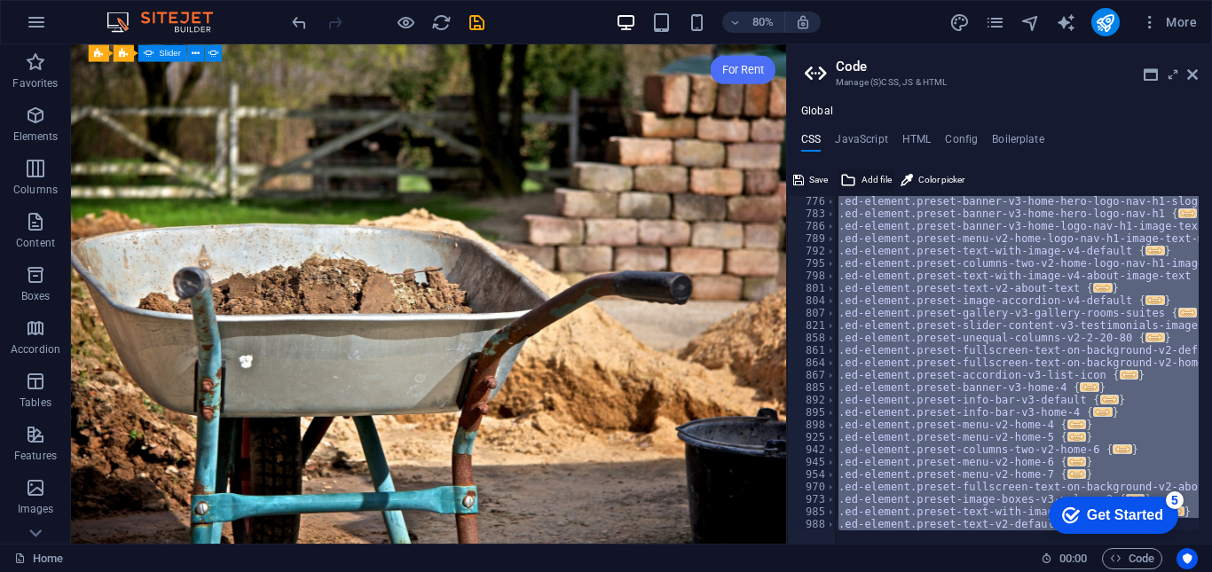
click at [872, 172] on span "Add file" at bounding box center [876, 179] width 30 height 21
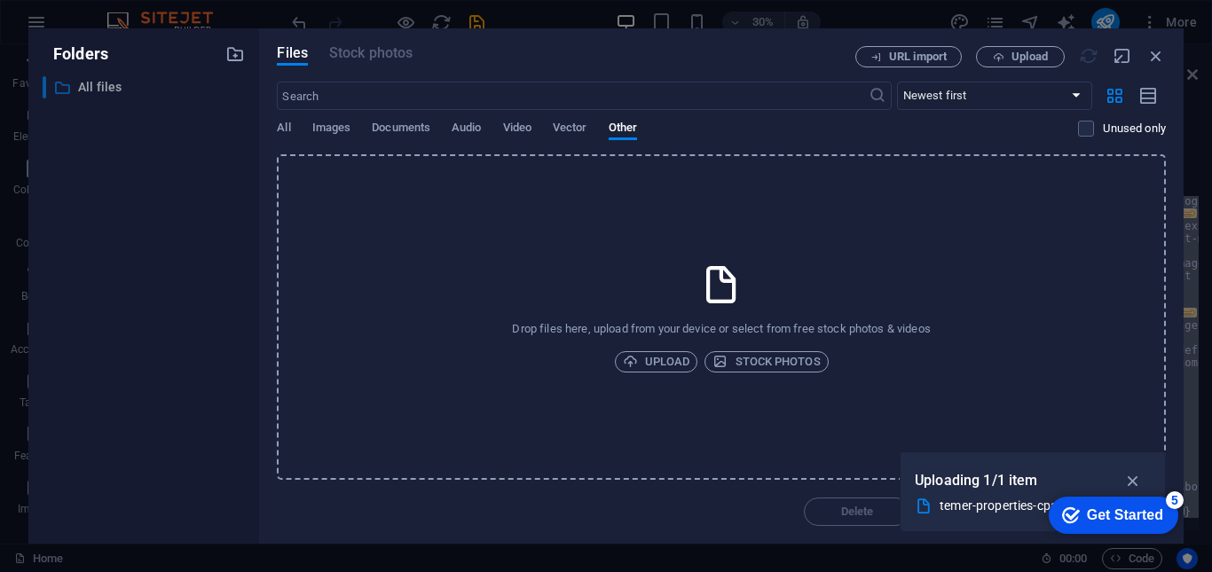
click at [59, 90] on icon at bounding box center [62, 88] width 18 height 18
click at [1150, 520] on div "Get Started" at bounding box center [1125, 515] width 76 height 16
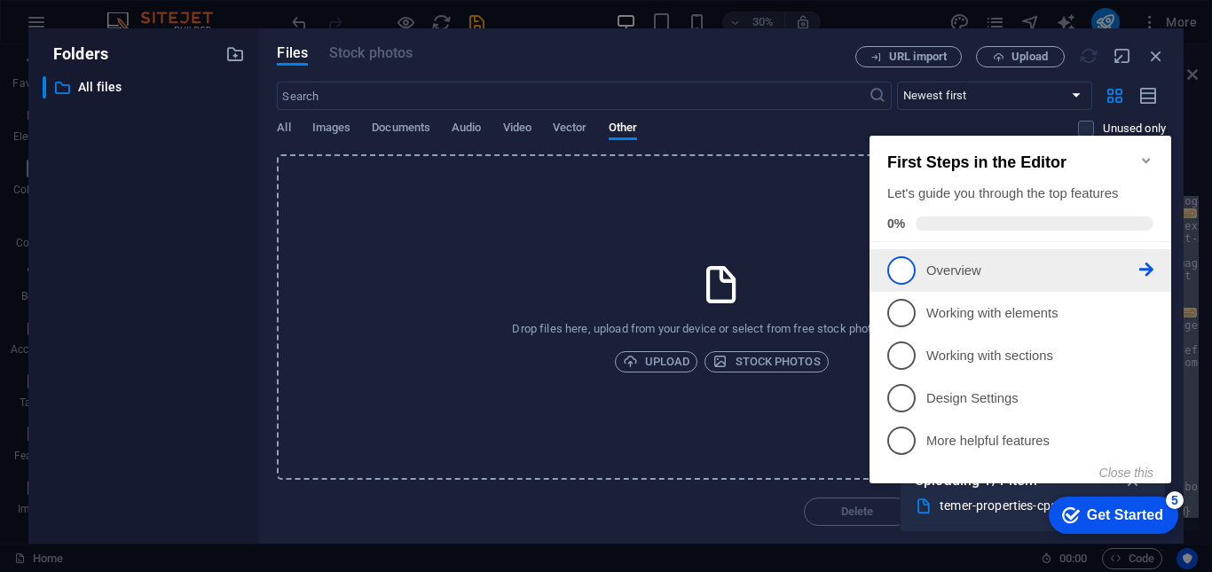
click at [914, 271] on span "1" at bounding box center [901, 270] width 28 height 28
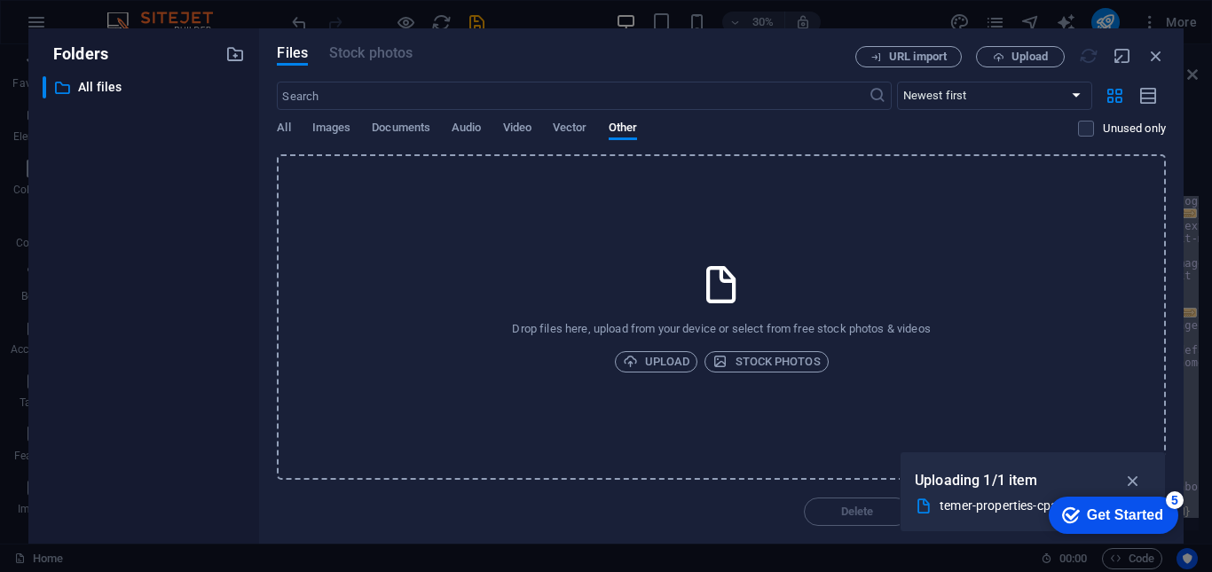
click at [1163, 523] on div "Get Started" at bounding box center [1125, 515] width 76 height 16
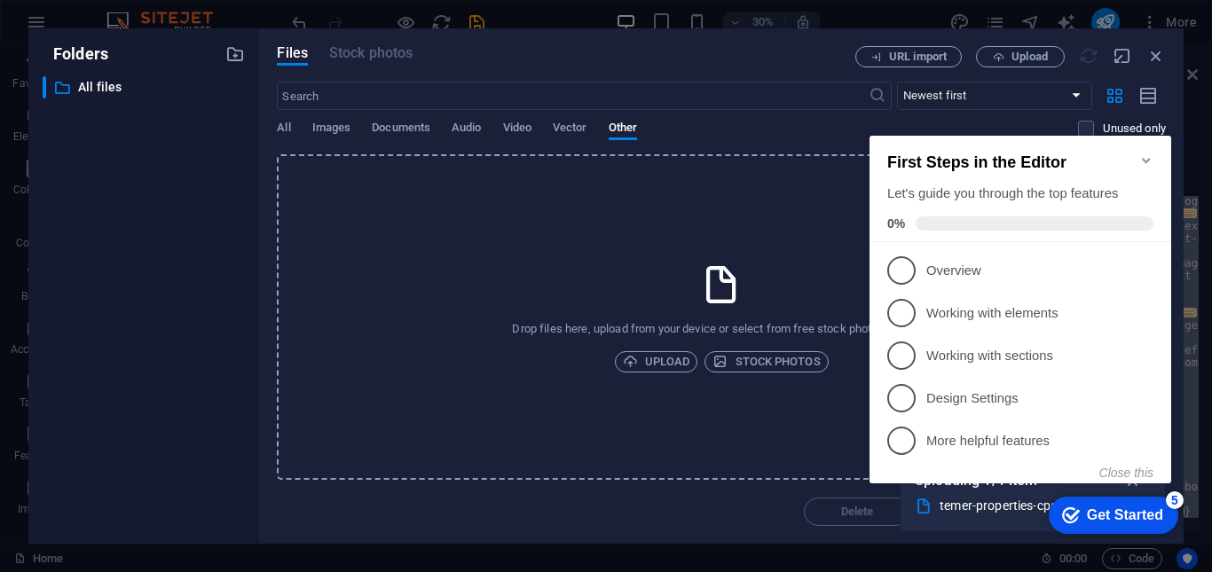
scroll to position [0, 0]
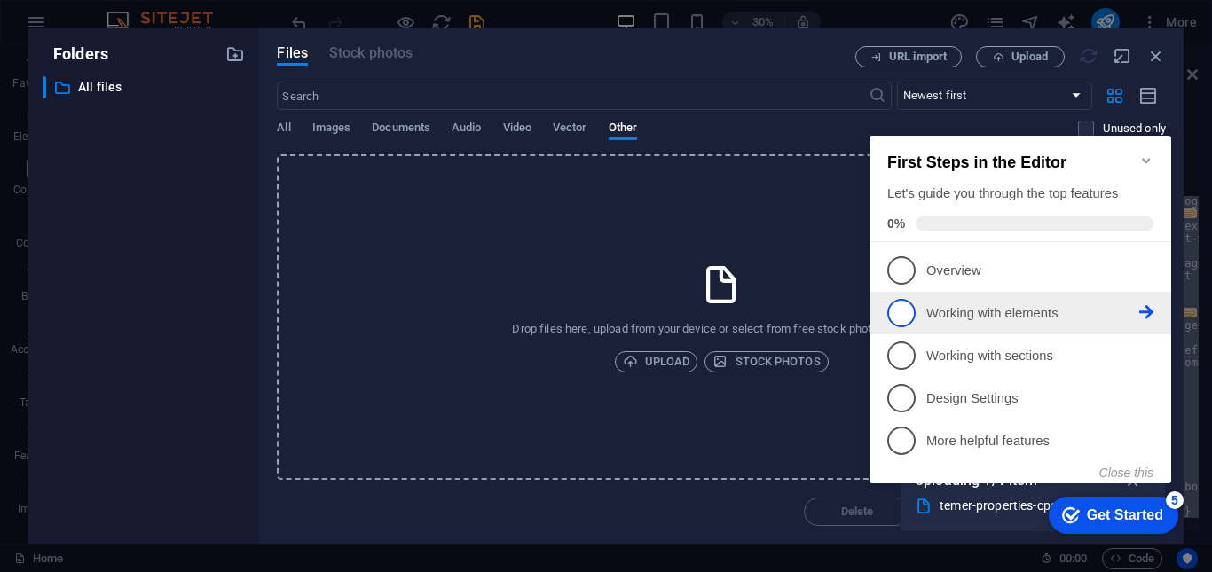
click at [915, 304] on link "2 Working with elements - incomplete" at bounding box center [1020, 313] width 266 height 28
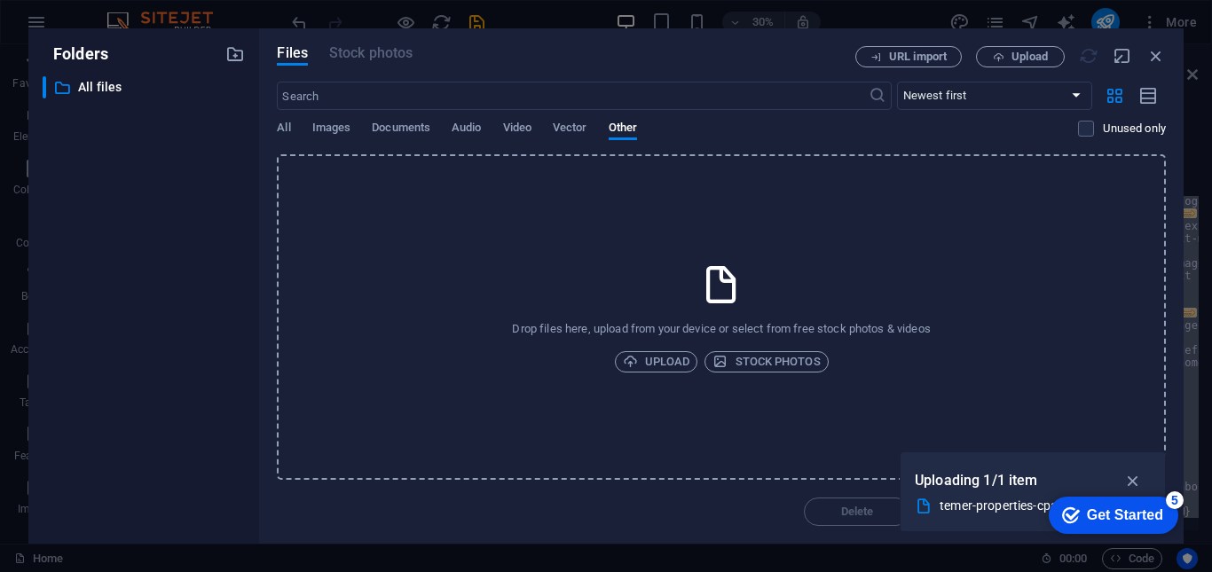
click at [1152, 519] on div "Uploading 1/1 item temer-properties-cpanel-deployment-updated.zip" at bounding box center [1032, 491] width 266 height 81
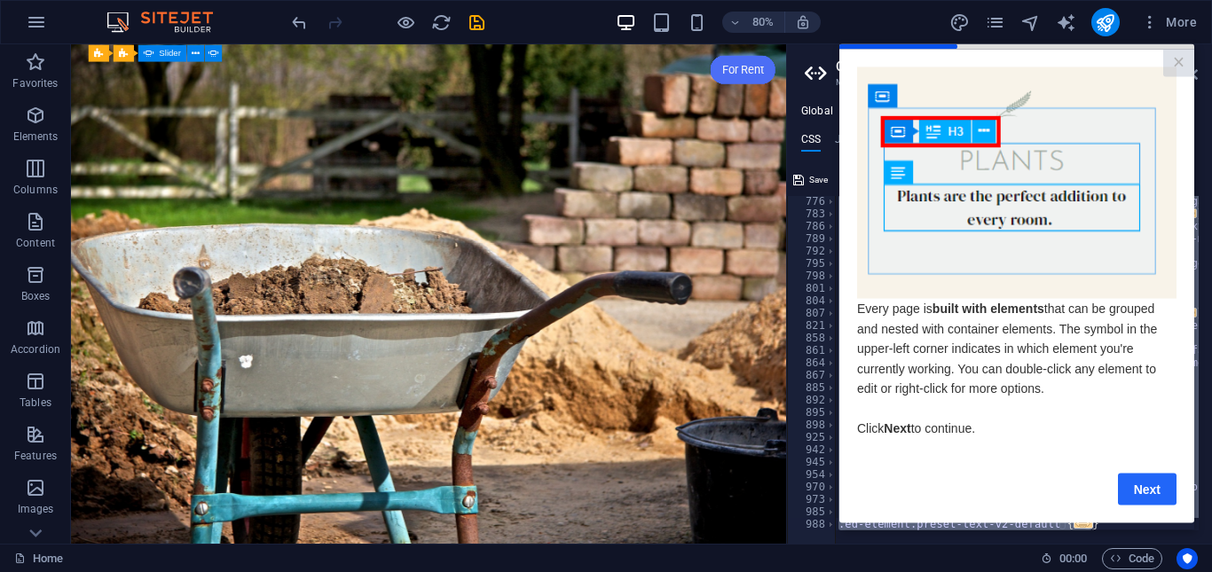
click at [1138, 499] on link "Next" at bounding box center [1147, 489] width 59 height 32
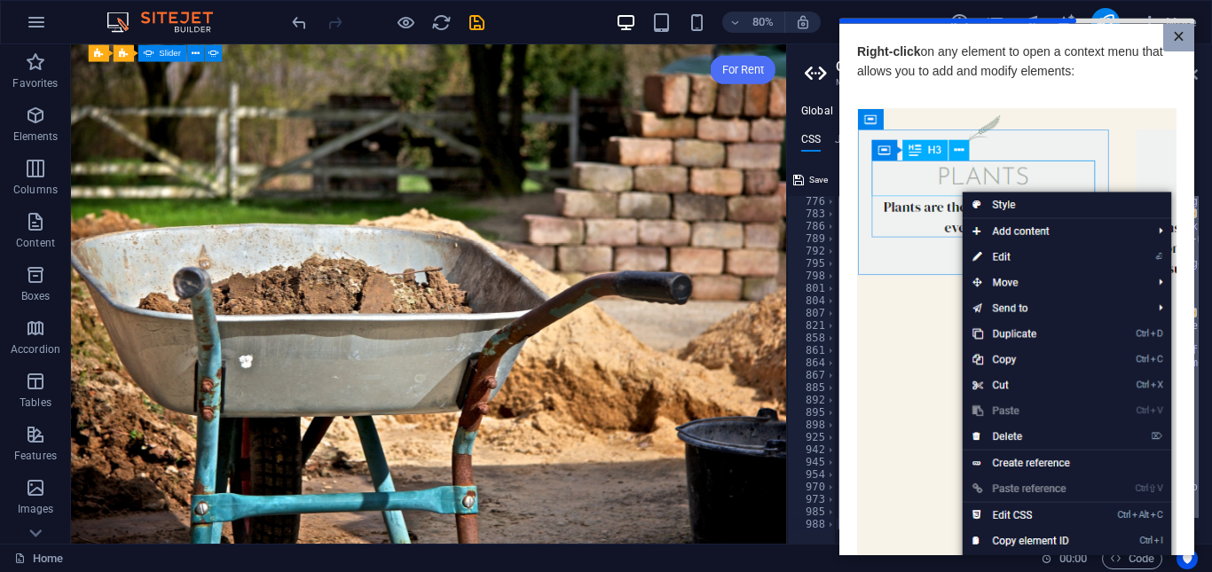
click at [1176, 25] on link "×" at bounding box center [1178, 36] width 31 height 27
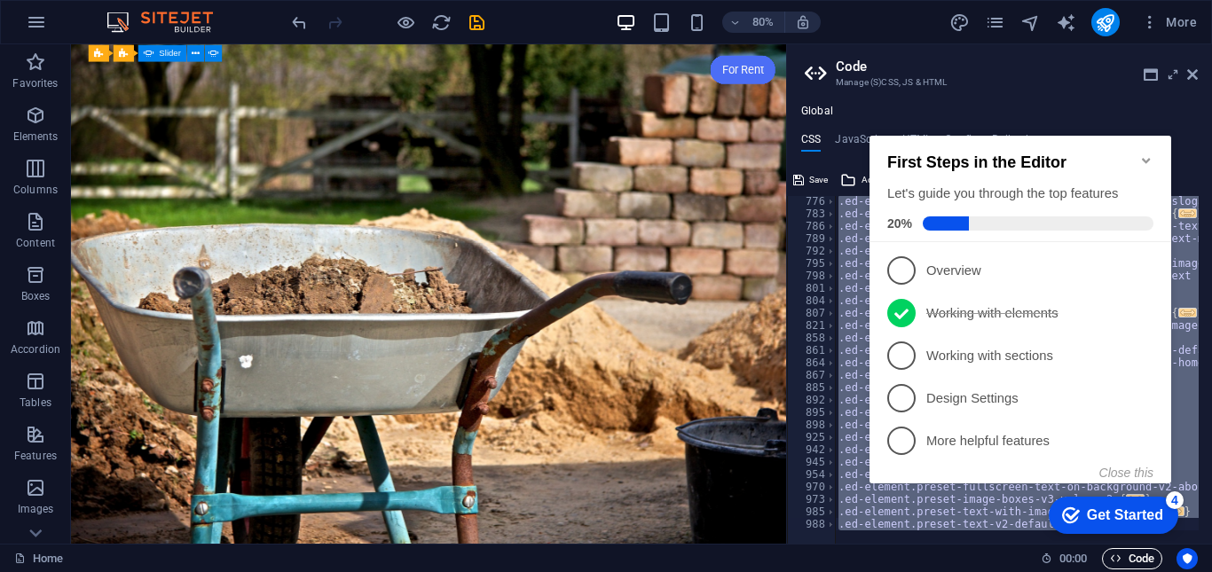
click at [1136, 556] on span "Code" at bounding box center [1132, 558] width 44 height 21
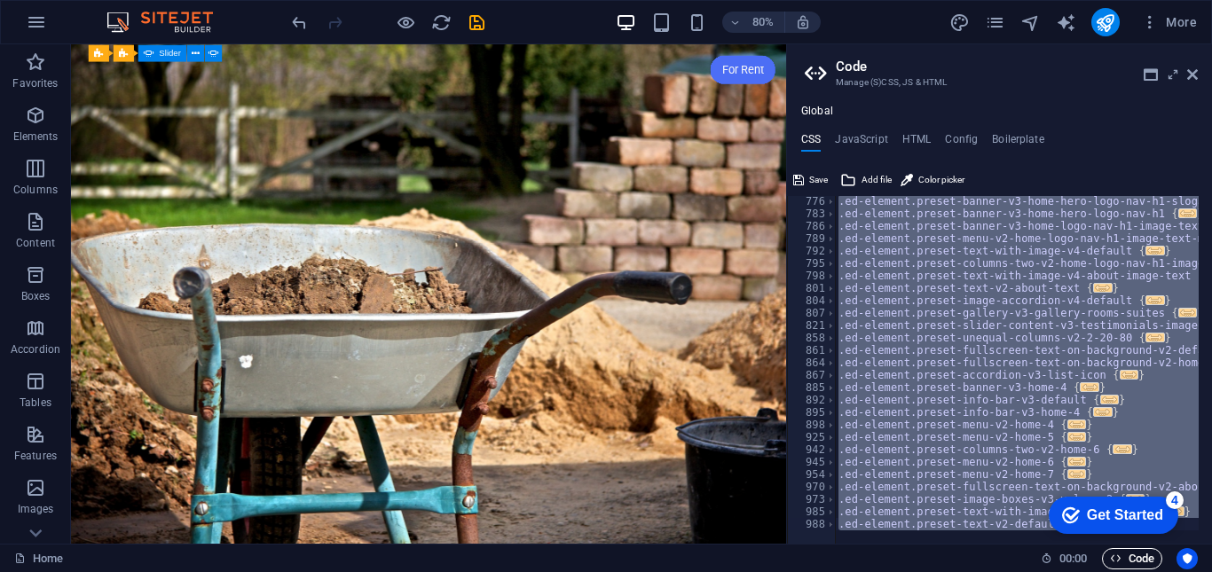
click at [1135, 556] on span "Code" at bounding box center [1132, 558] width 44 height 21
click at [866, 177] on span "Add file" at bounding box center [876, 179] width 30 height 21
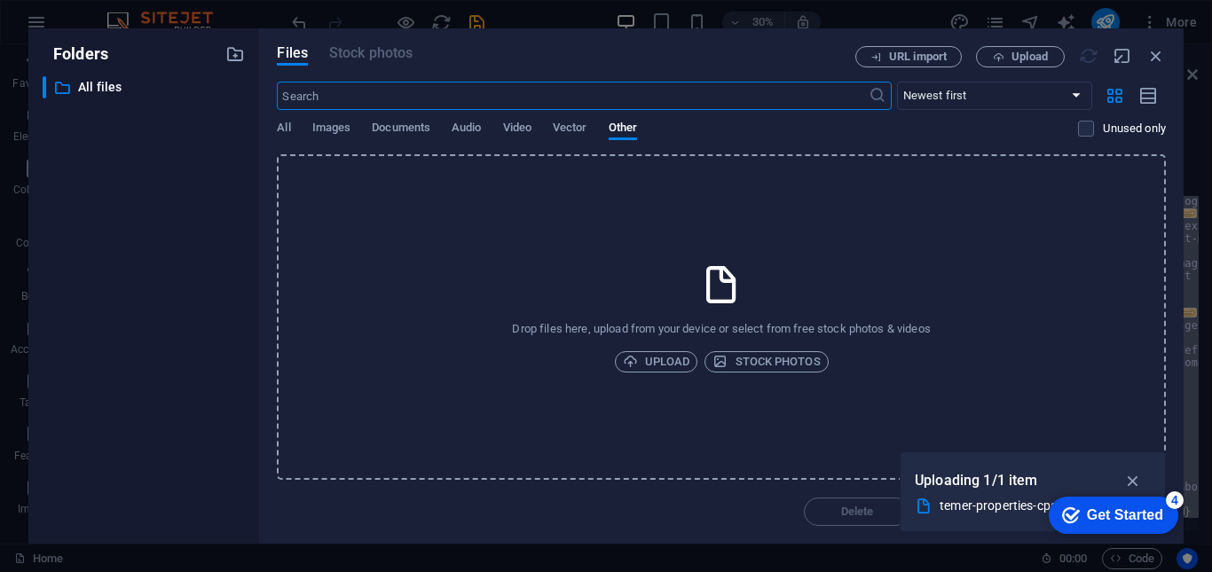
click at [916, 511] on icon at bounding box center [924, 507] width 18 height 18
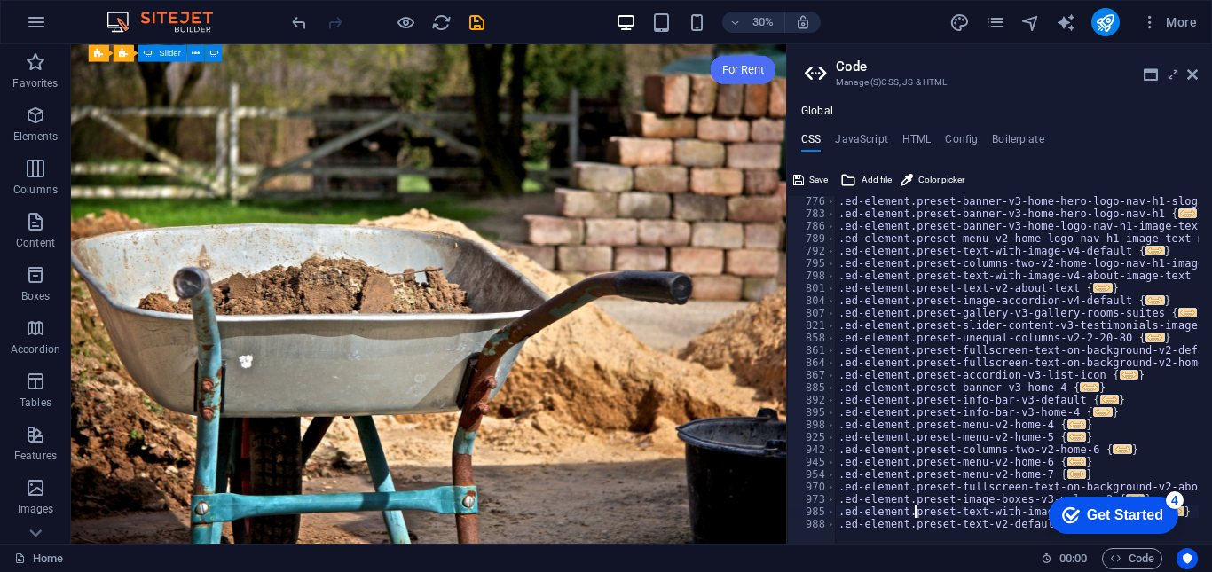
click at [916, 511] on div ".ed-element.preset-banner-v3-home-hero-logo-nav-h1-slogan { ... } .ed-element.p…" at bounding box center [1221, 374] width 773 height 359
click at [840, 170] on icon at bounding box center [848, 179] width 16 height 21
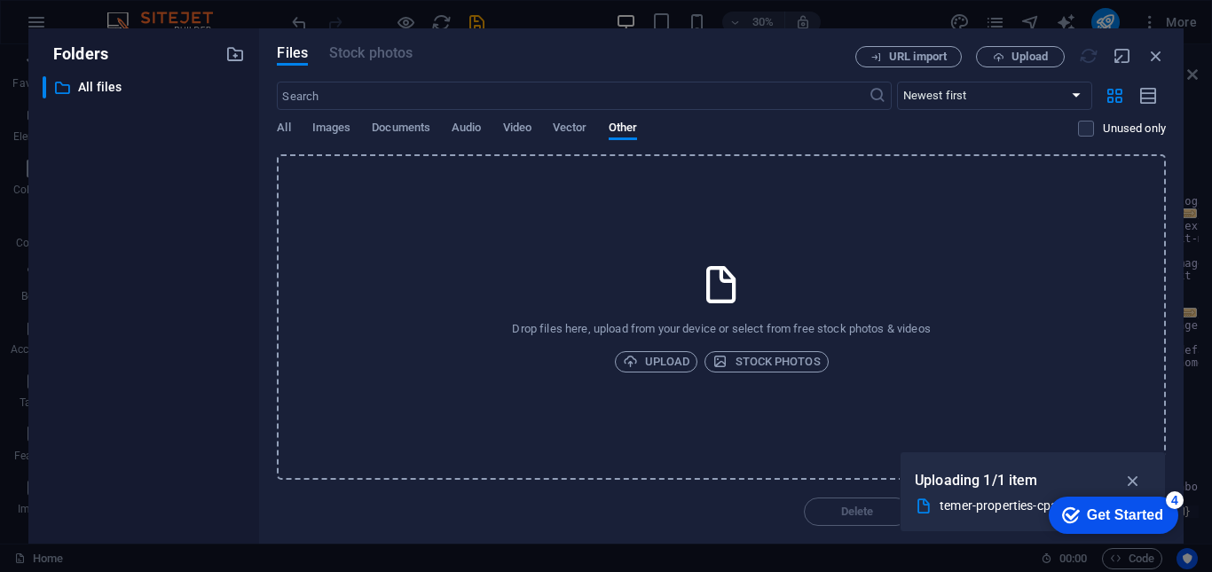
click at [1131, 516] on div "Get Started" at bounding box center [1125, 515] width 76 height 16
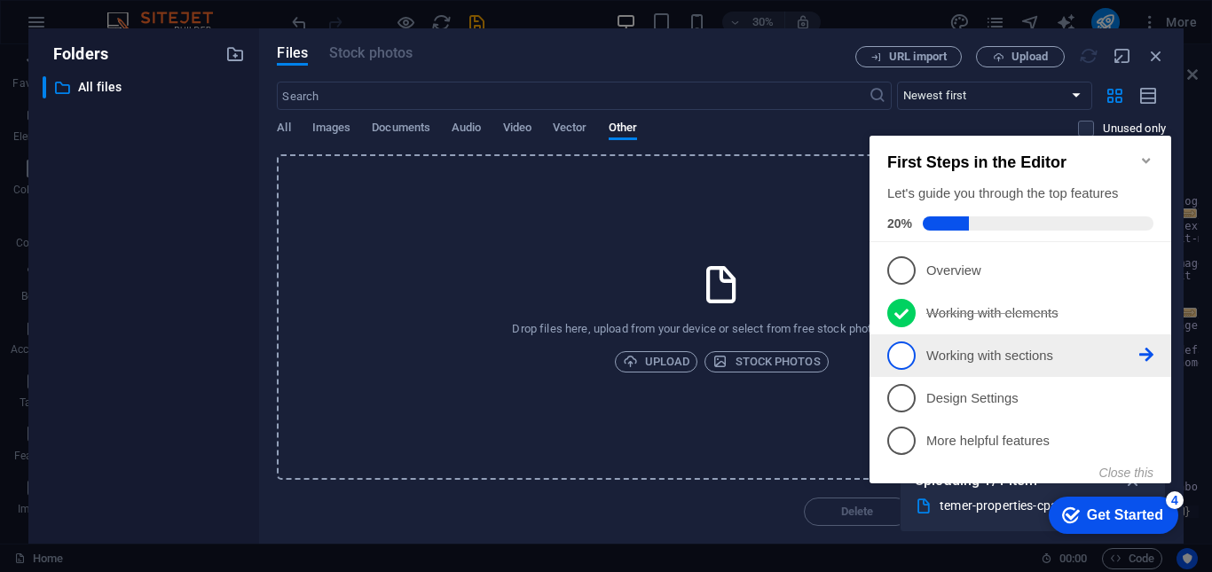
click at [900, 341] on span "3" at bounding box center [901, 355] width 28 height 28
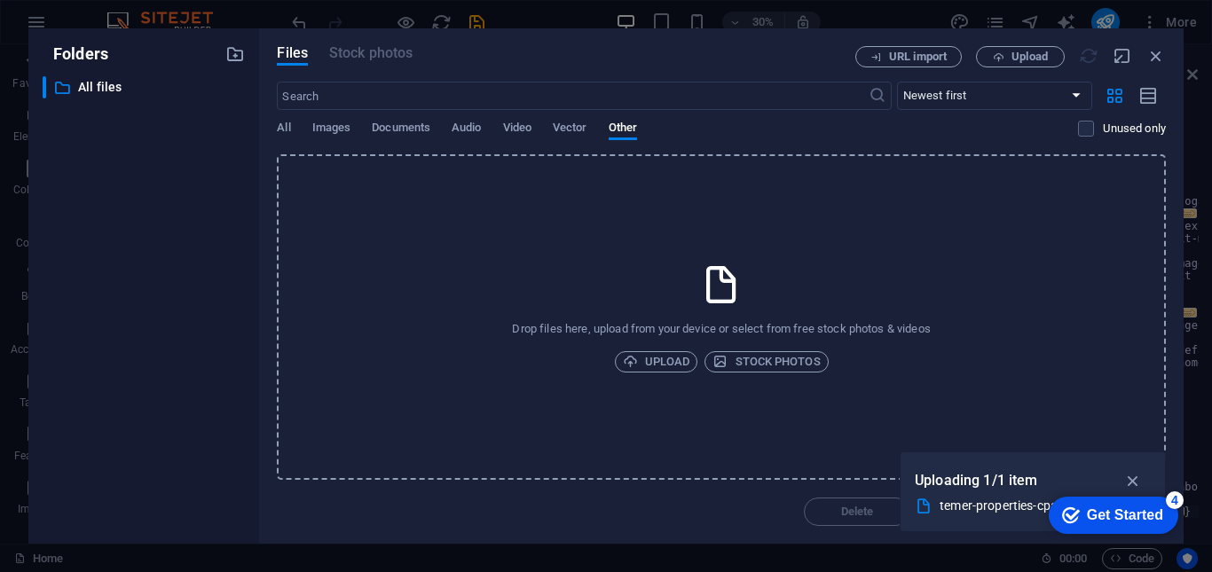
click at [1148, 513] on div "Get Started" at bounding box center [1125, 515] width 76 height 16
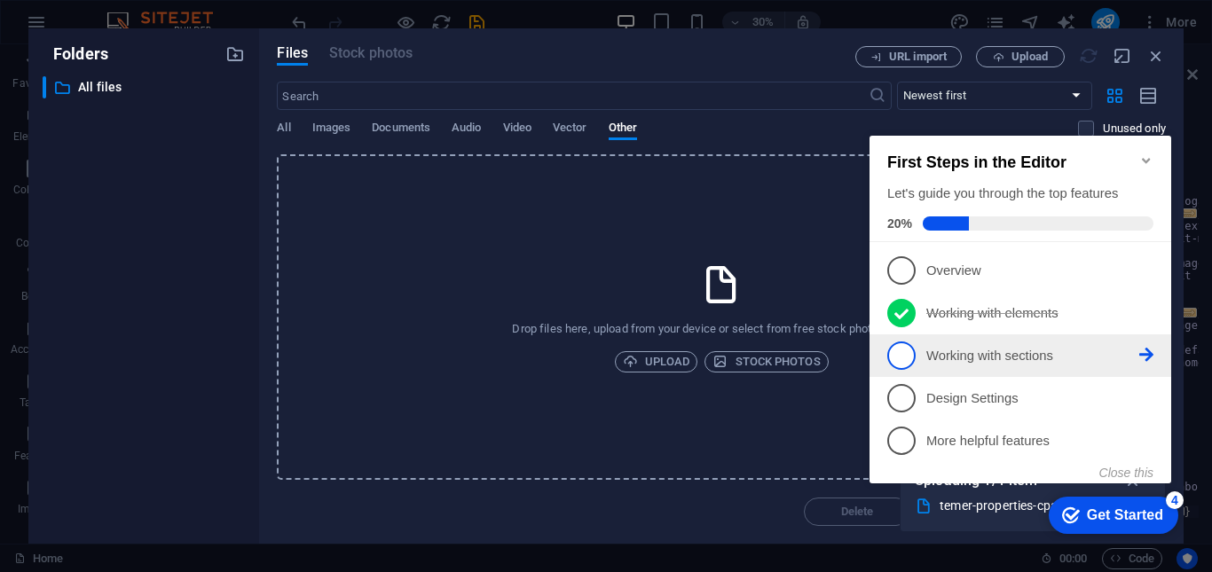
click at [1150, 341] on link "3 Working with sections - incomplete" at bounding box center [1020, 355] width 266 height 28
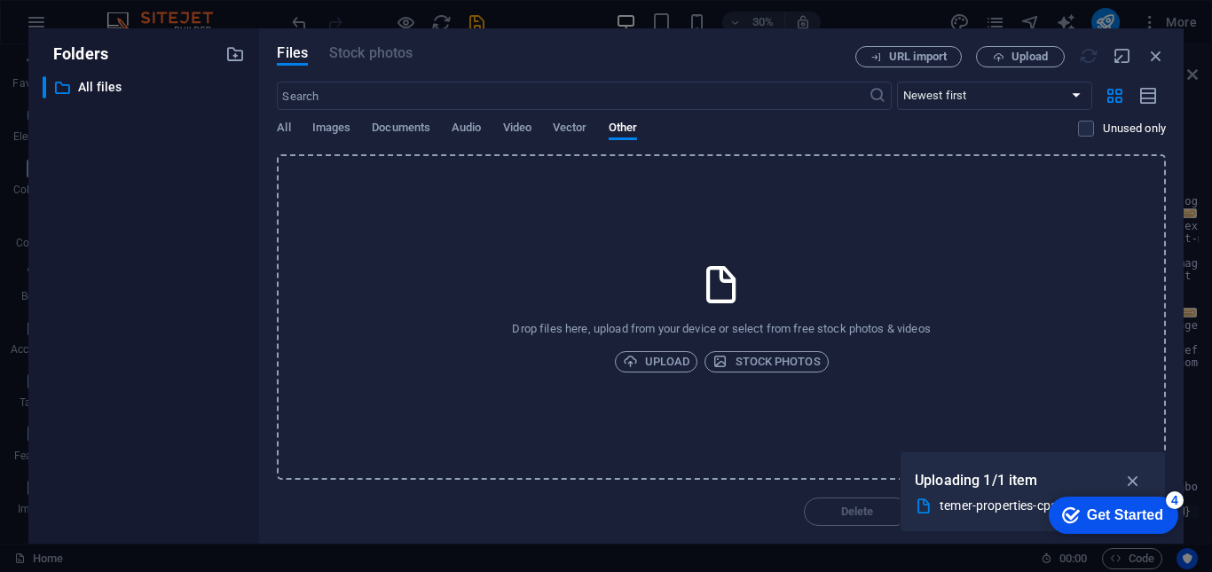
click at [1142, 512] on div "Get Started" at bounding box center [1125, 515] width 76 height 16
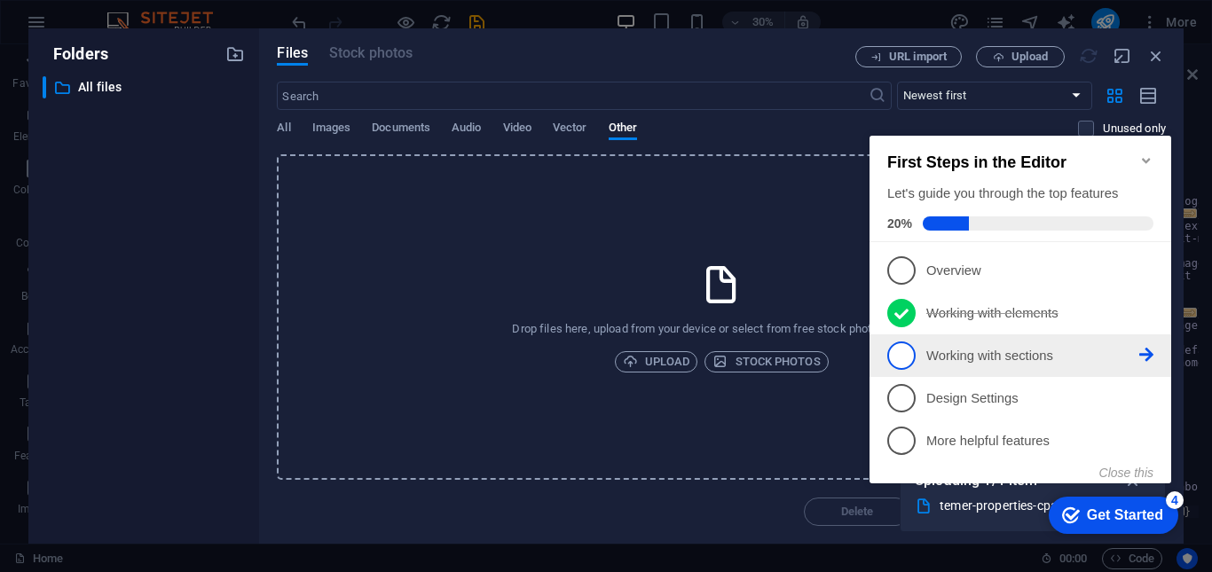
click at [906, 357] on span "3" at bounding box center [901, 355] width 28 height 28
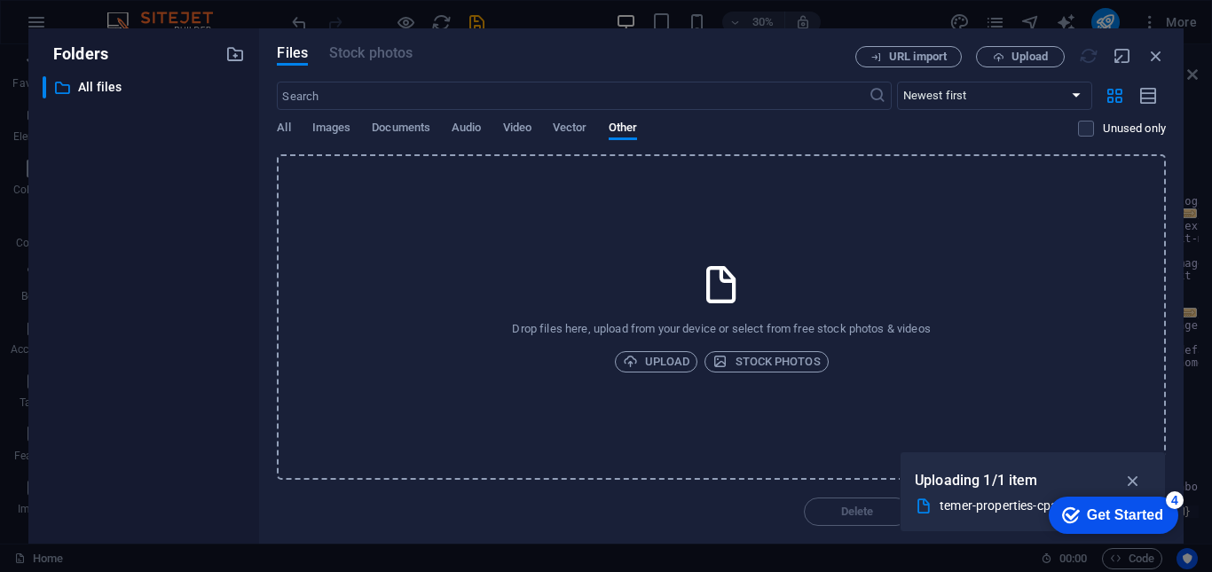
drag, startPoint x: 1314, startPoint y: 902, endPoint x: 1105, endPoint y: 736, distance: 266.4
click at [1178, 534] on div "checkmark Get Started 4" at bounding box center [1113, 515] width 130 height 37
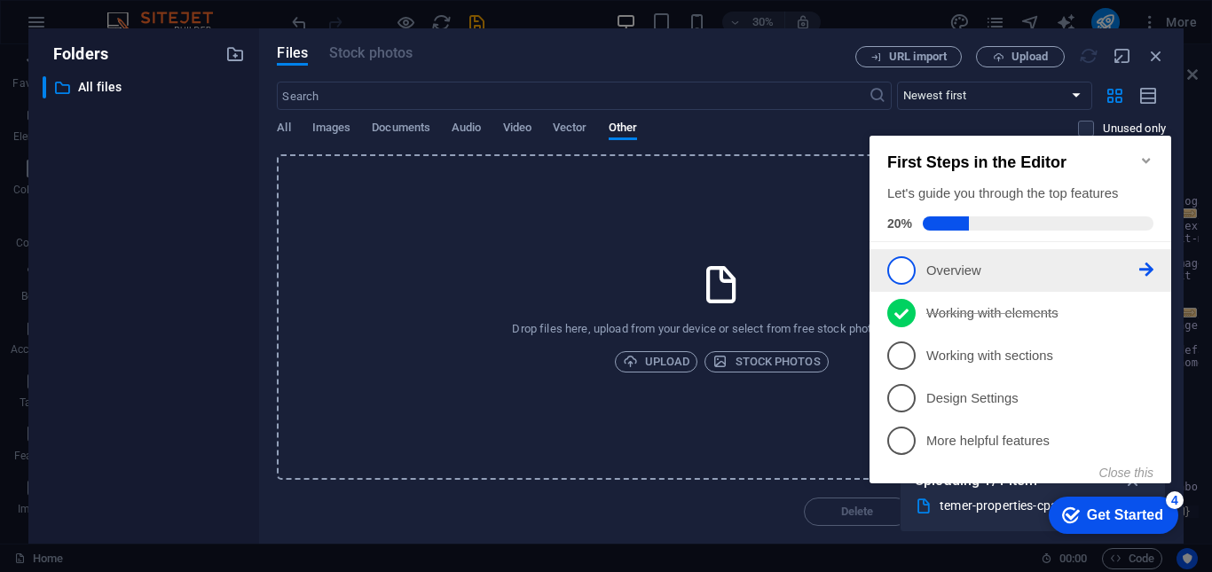
click at [889, 253] on li "1 Overview - incomplete" at bounding box center [1020, 270] width 302 height 43
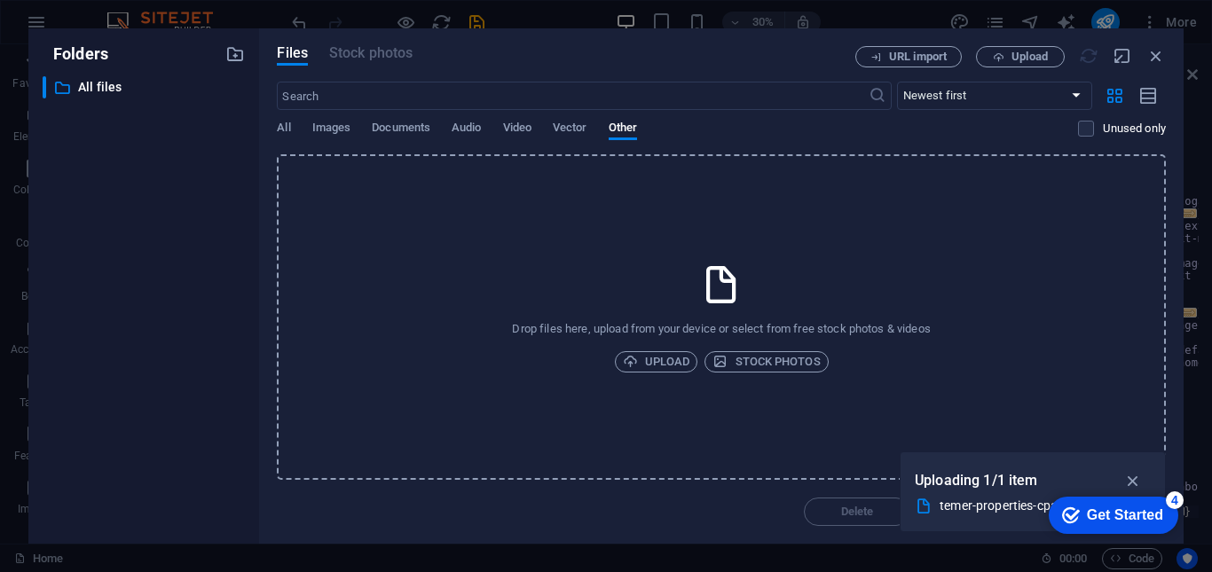
click at [985, 478] on p "Uploading 1/1 item" at bounding box center [976, 480] width 123 height 23
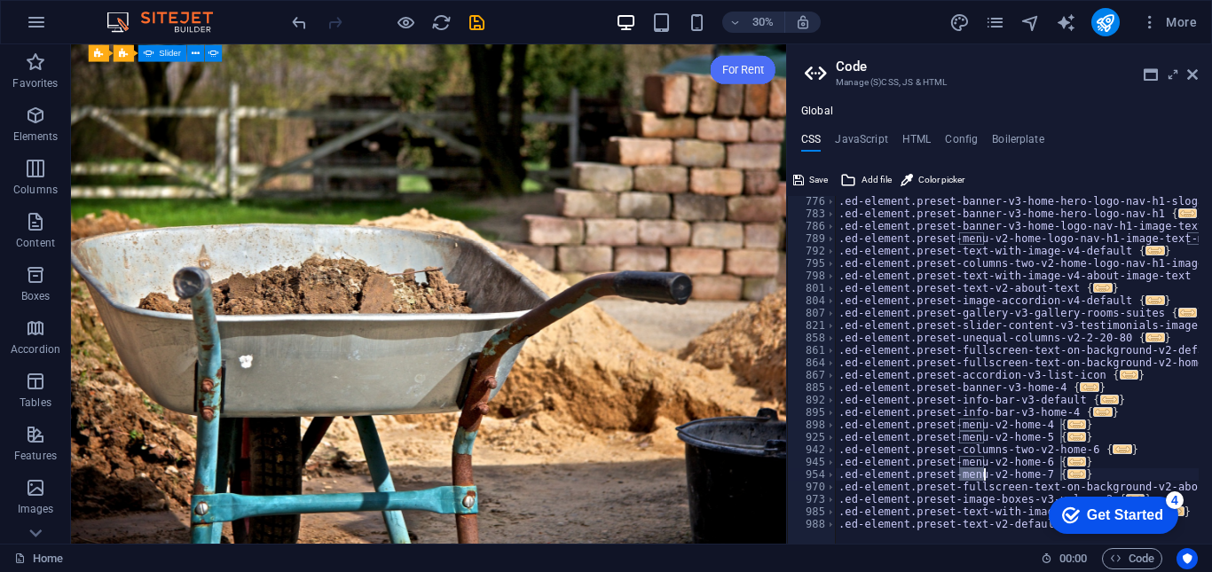
type textarea ".ed-element.preset-menu-v2-home-7 {"
click at [984, 478] on div ".ed-element.preset-banner-v3-home-hero-logo-nav-h1-slogan { ... } .ed-element.p…" at bounding box center [1221, 374] width 773 height 359
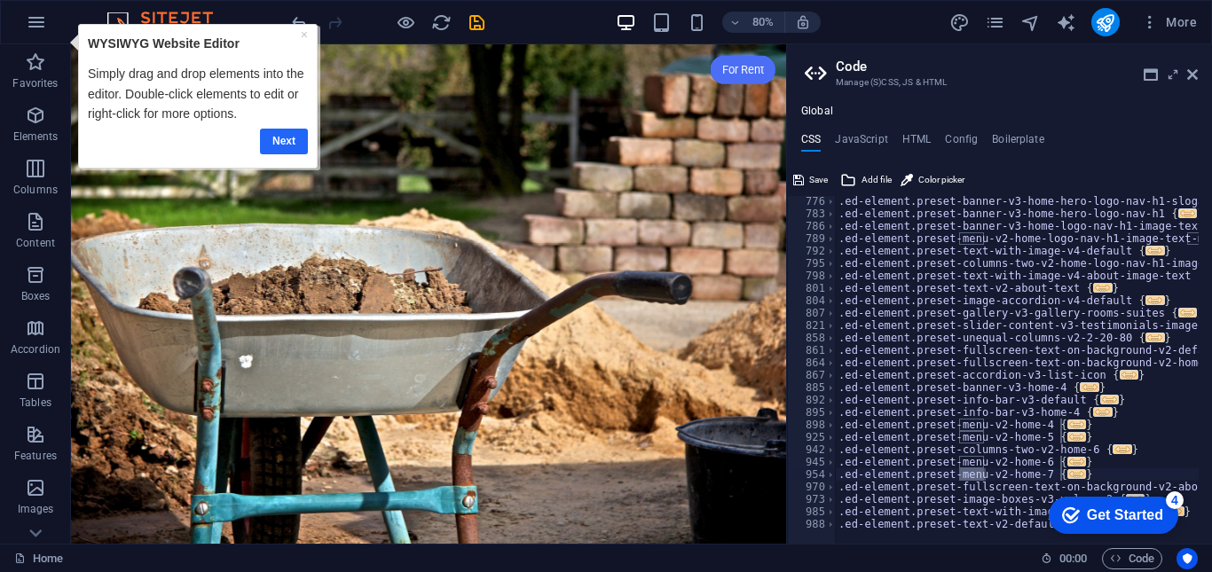
click at [290, 136] on link "Next" at bounding box center [283, 142] width 48 height 26
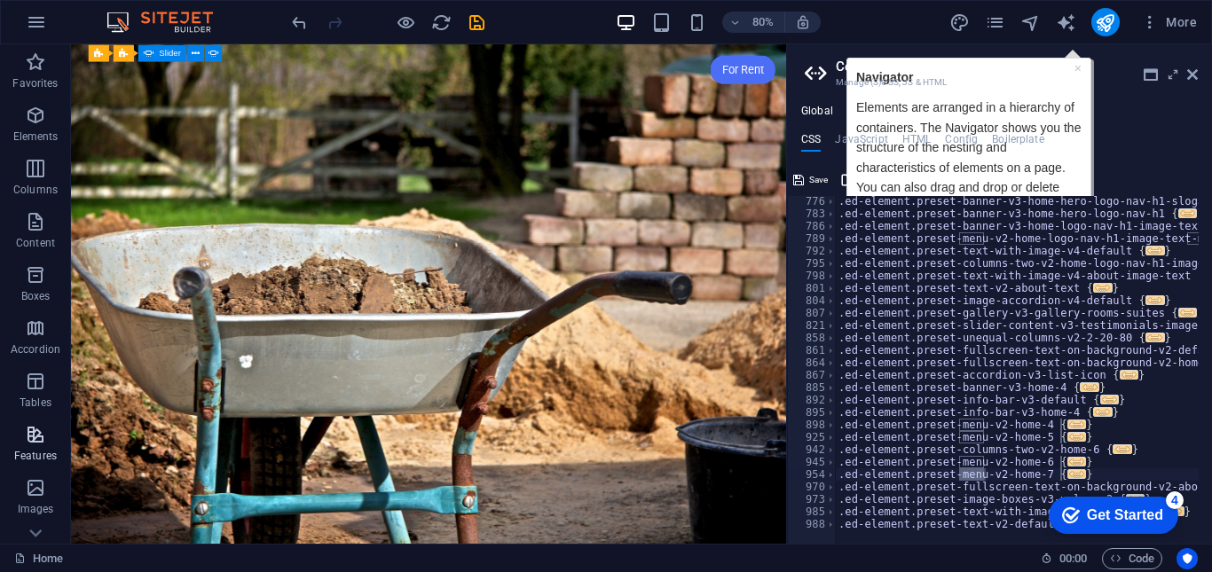
click at [36, 428] on icon "button" at bounding box center [35, 434] width 21 height 21
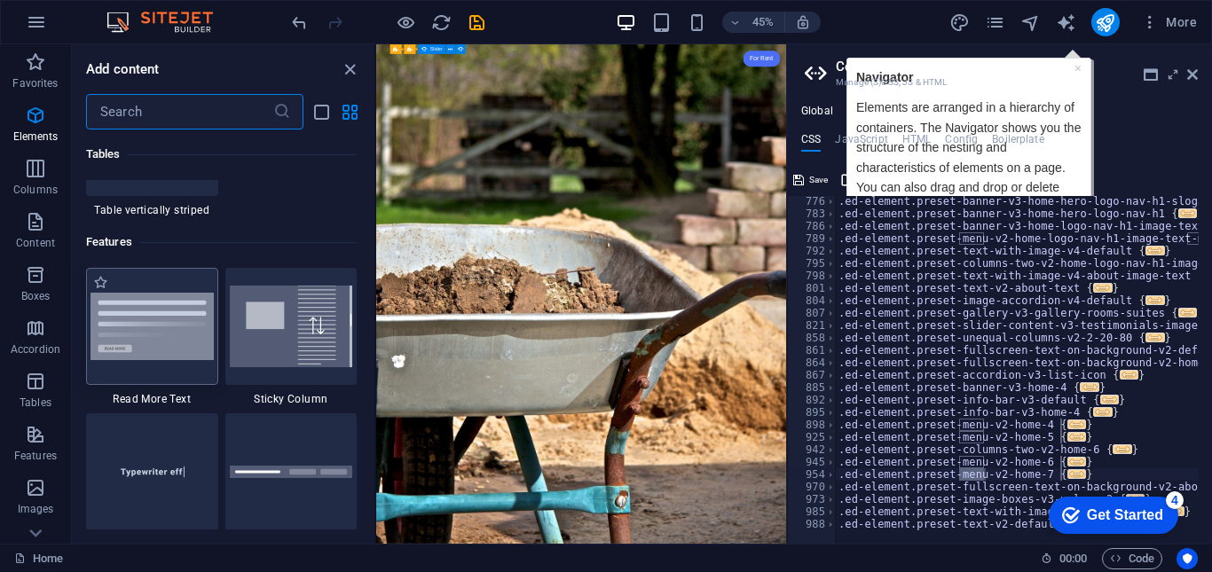
scroll to position [6914, 0]
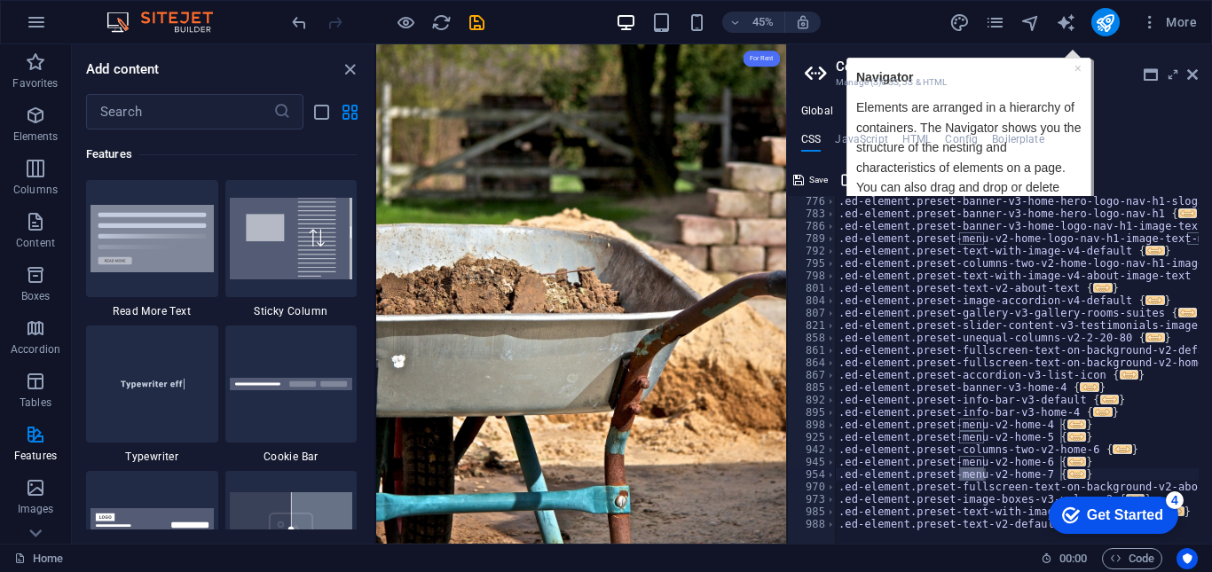
click at [1070, 34] on div "More" at bounding box center [1076, 22] width 255 height 28
click at [1079, 71] on h2 "Code" at bounding box center [1017, 67] width 362 height 16
click at [1121, 565] on span "Code" at bounding box center [1132, 558] width 44 height 21
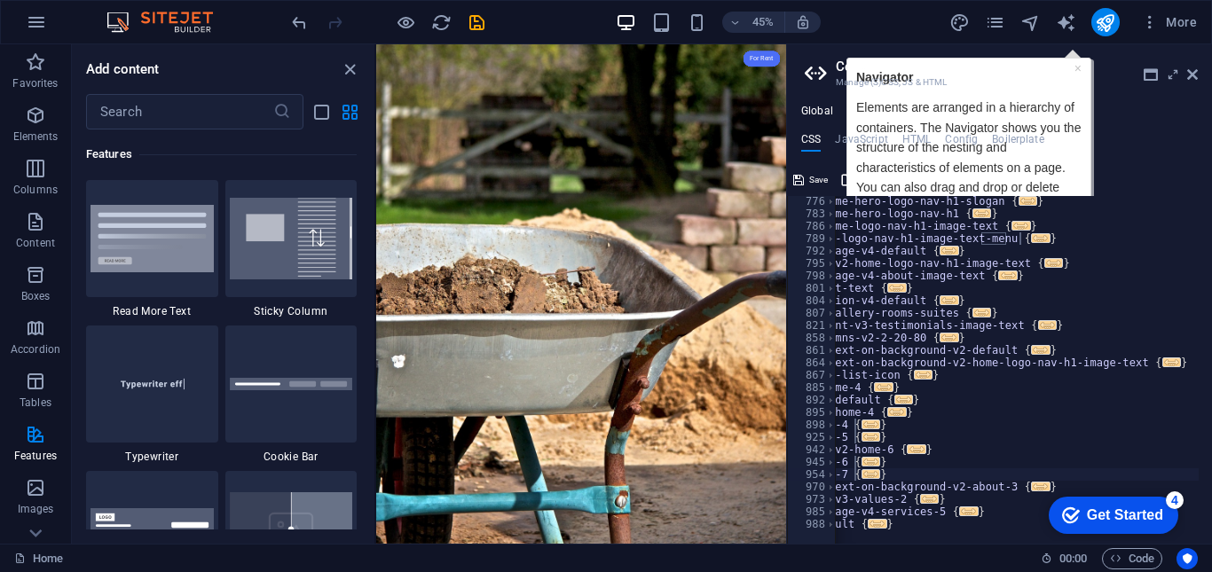
scroll to position [0, 209]
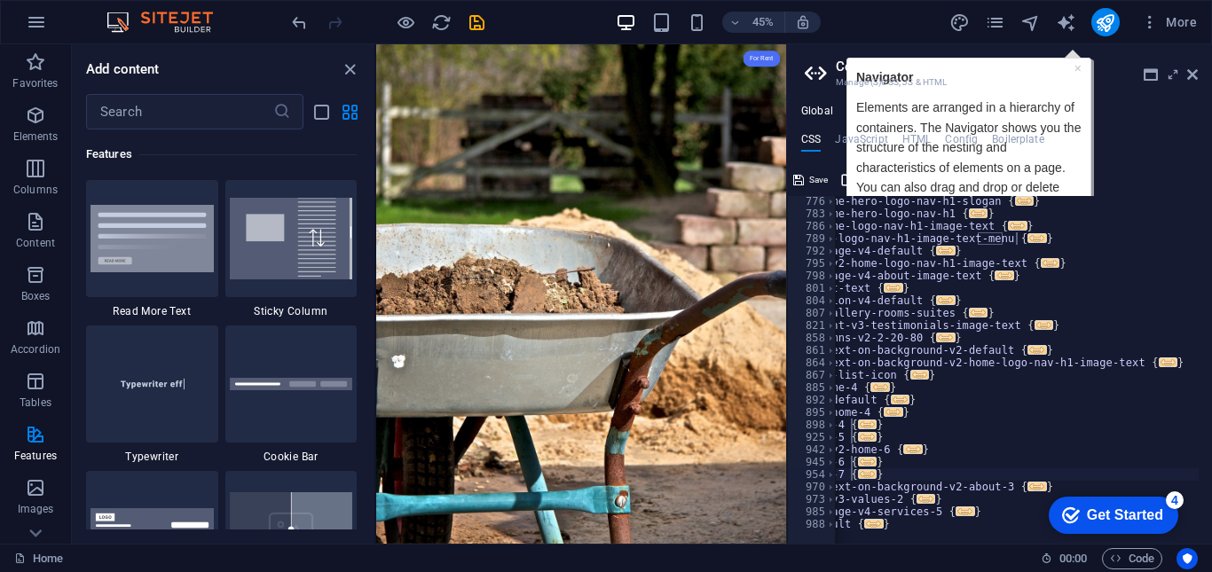
click at [1102, 511] on div "Get Started" at bounding box center [1125, 515] width 76 height 16
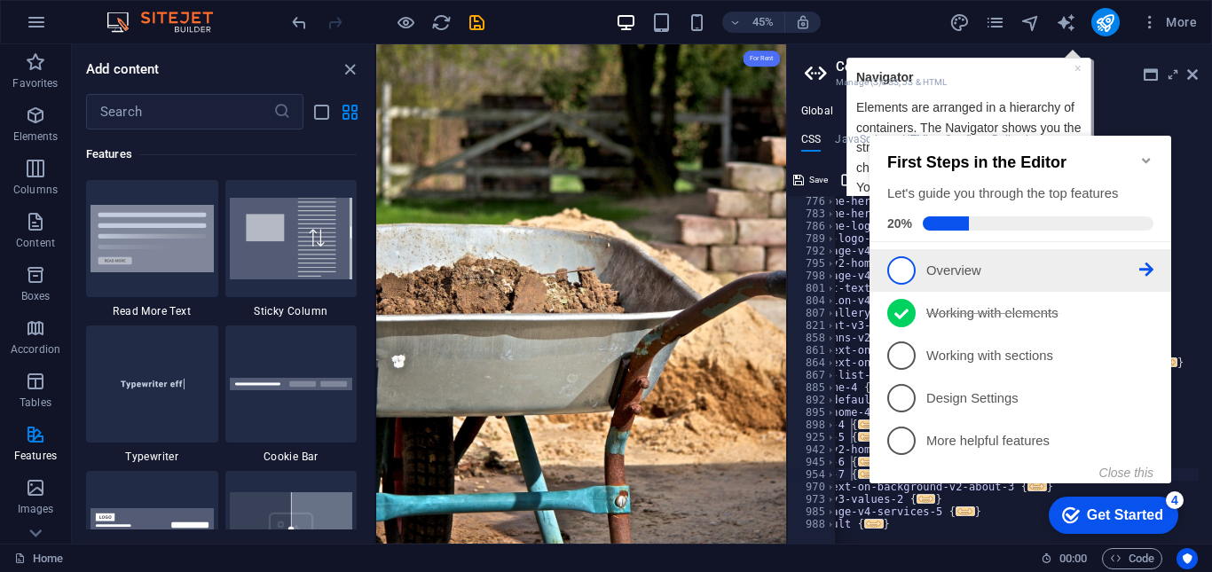
click at [901, 267] on span "1" at bounding box center [901, 270] width 28 height 28
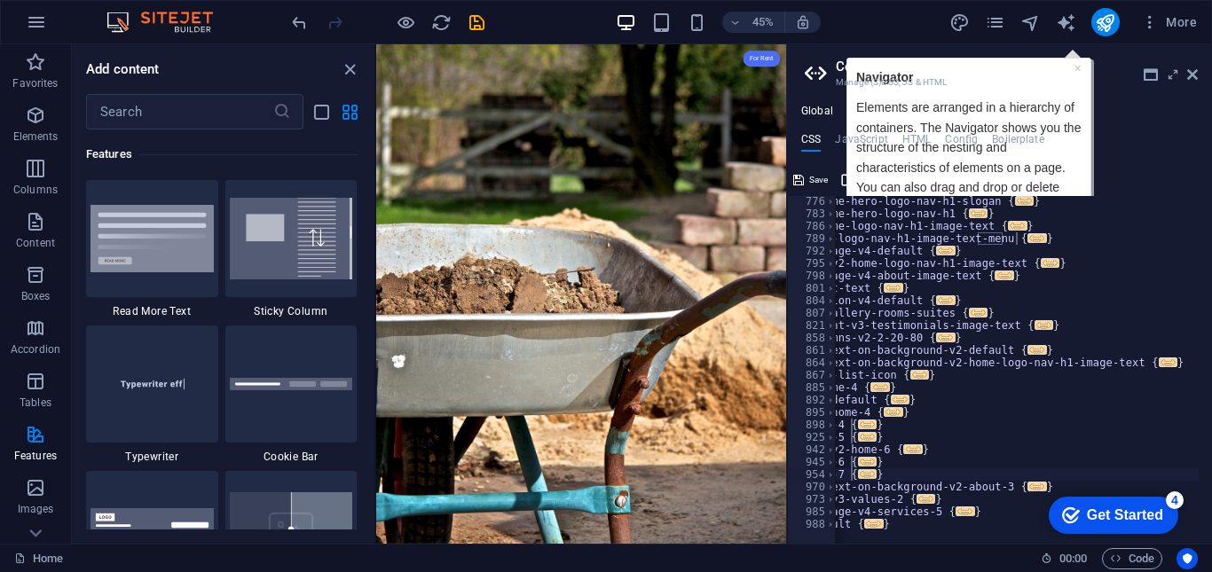
click at [1080, 14] on div "More" at bounding box center [1076, 22] width 255 height 28
click at [23, 440] on span "Features" at bounding box center [35, 445] width 71 height 43
drag, startPoint x: 1072, startPoint y: 68, endPoint x: 1086, endPoint y: 69, distance: 13.3
click at [1086, 69] on h2 "Code" at bounding box center [1017, 67] width 362 height 16
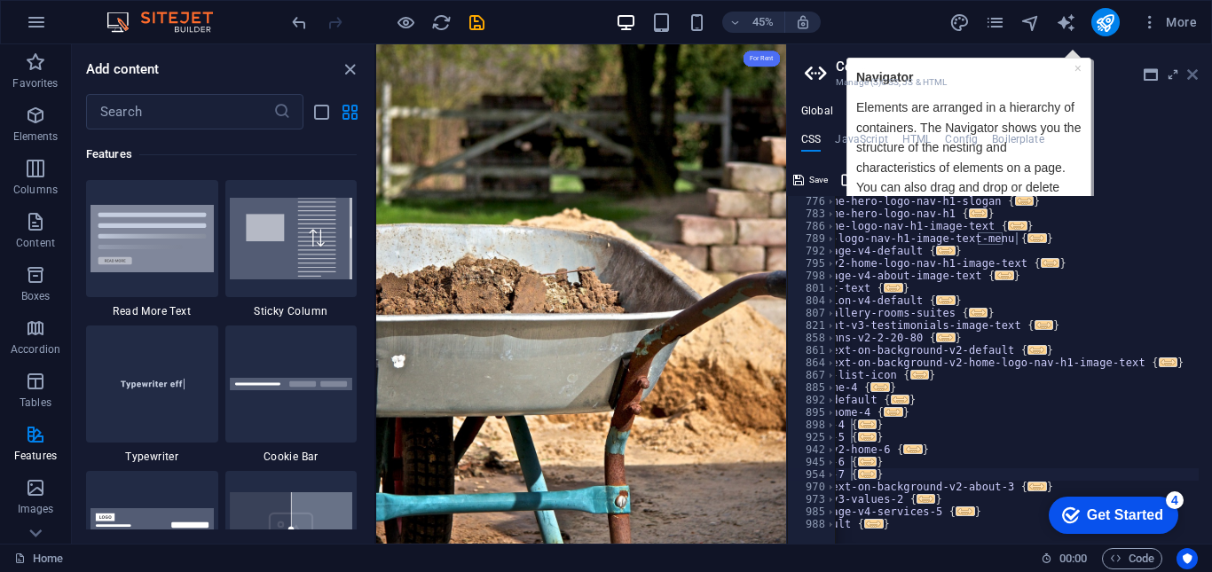
click at [1189, 67] on icon at bounding box center [1192, 74] width 11 height 14
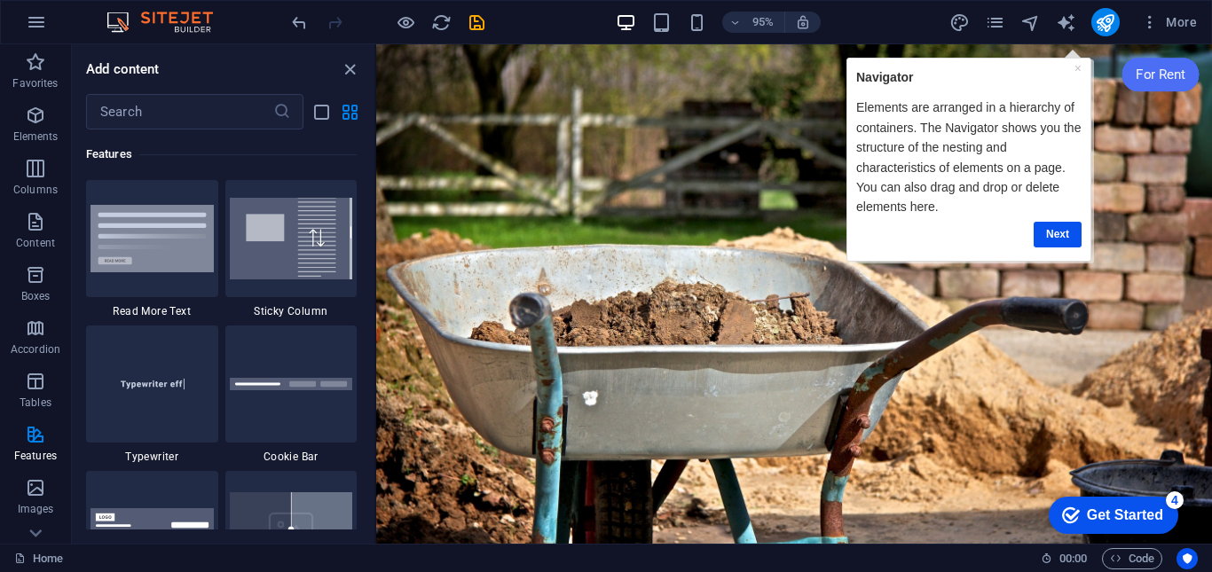
click at [1048, 249] on div "Next" at bounding box center [968, 233] width 225 height 35
click at [1046, 236] on link "Next" at bounding box center [1057, 234] width 48 height 26
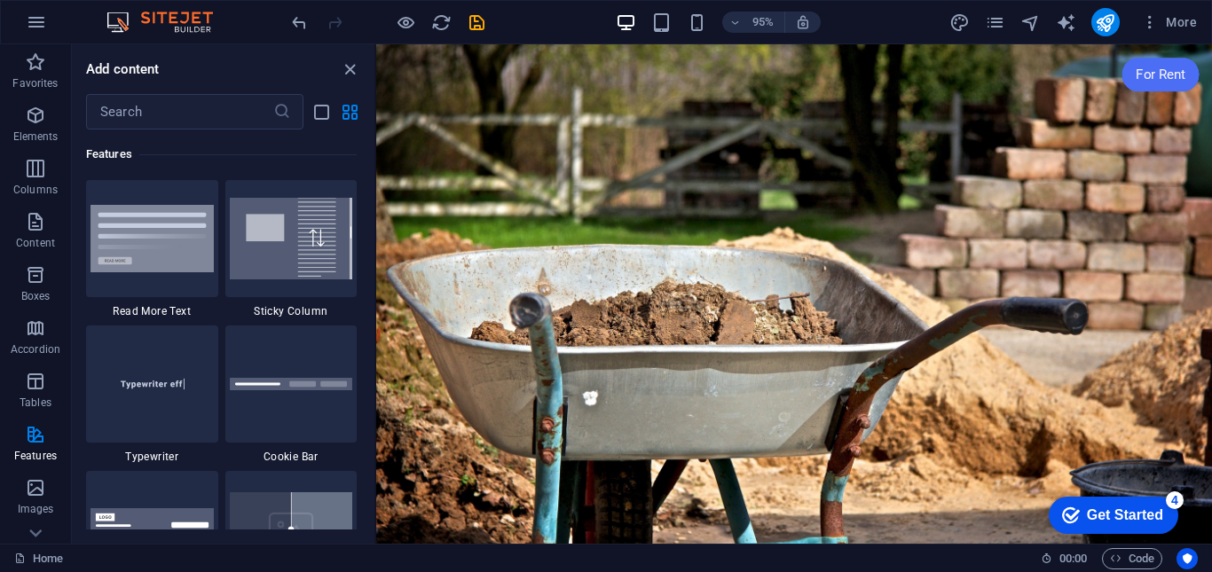
scroll to position [0, 0]
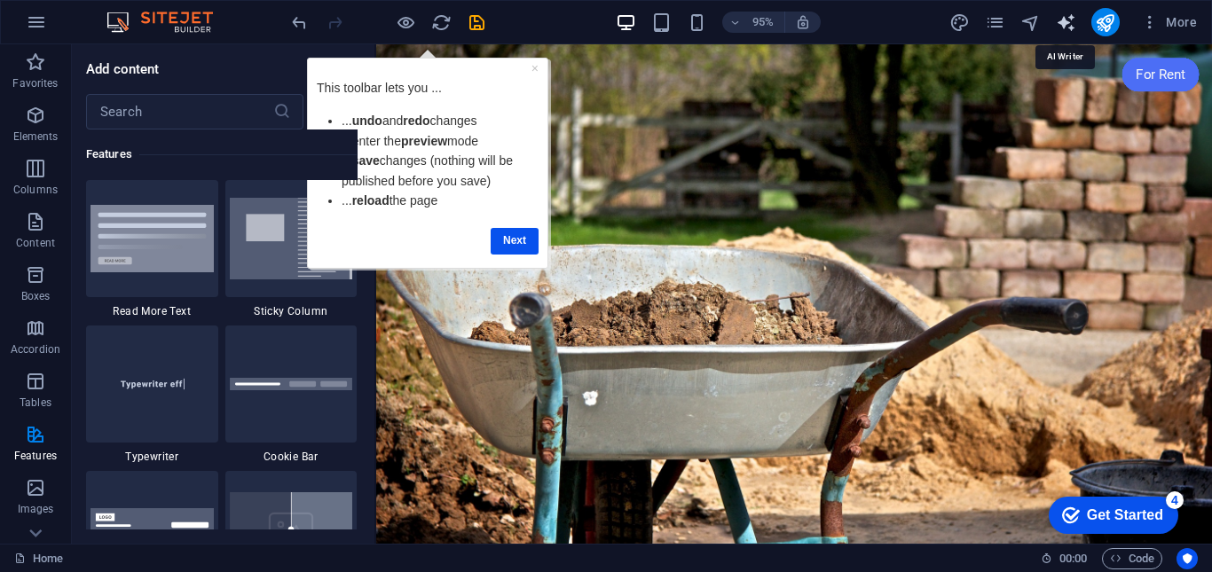
click at [1071, 14] on icon "text_generator" at bounding box center [1066, 22] width 20 height 20
select select "English"
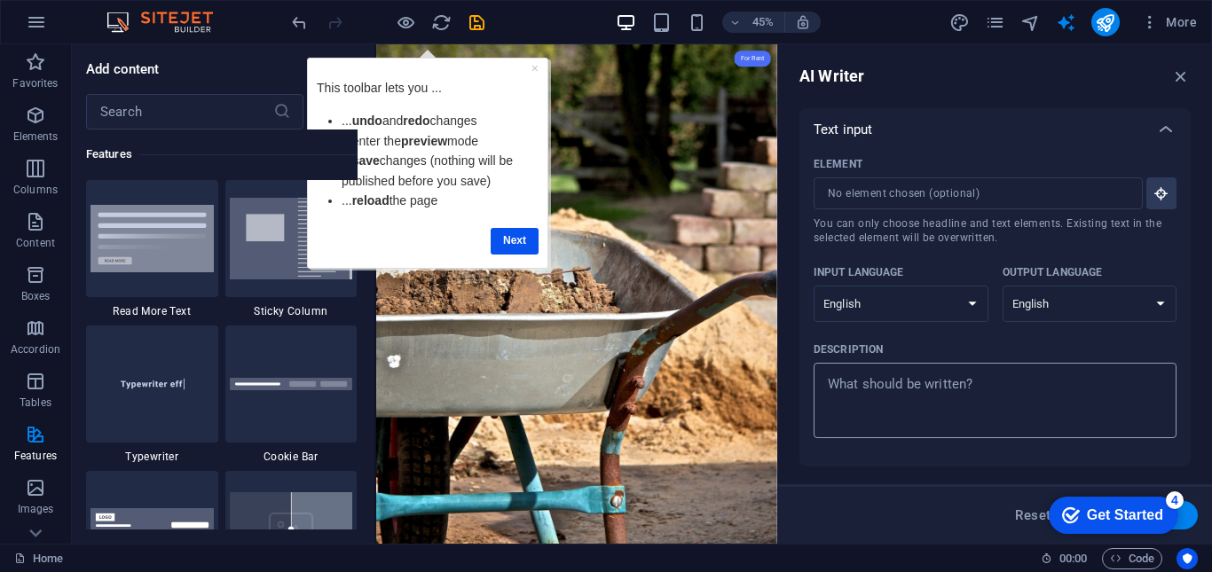
type textarea "x"
click at [912, 381] on textarea "Description x ​" at bounding box center [994, 401] width 345 height 58
drag, startPoint x: 912, startPoint y: 381, endPoint x: 883, endPoint y: 381, distance: 28.4
click at [883, 381] on textarea "Description x ​" at bounding box center [994, 401] width 345 height 58
type textarea "w"
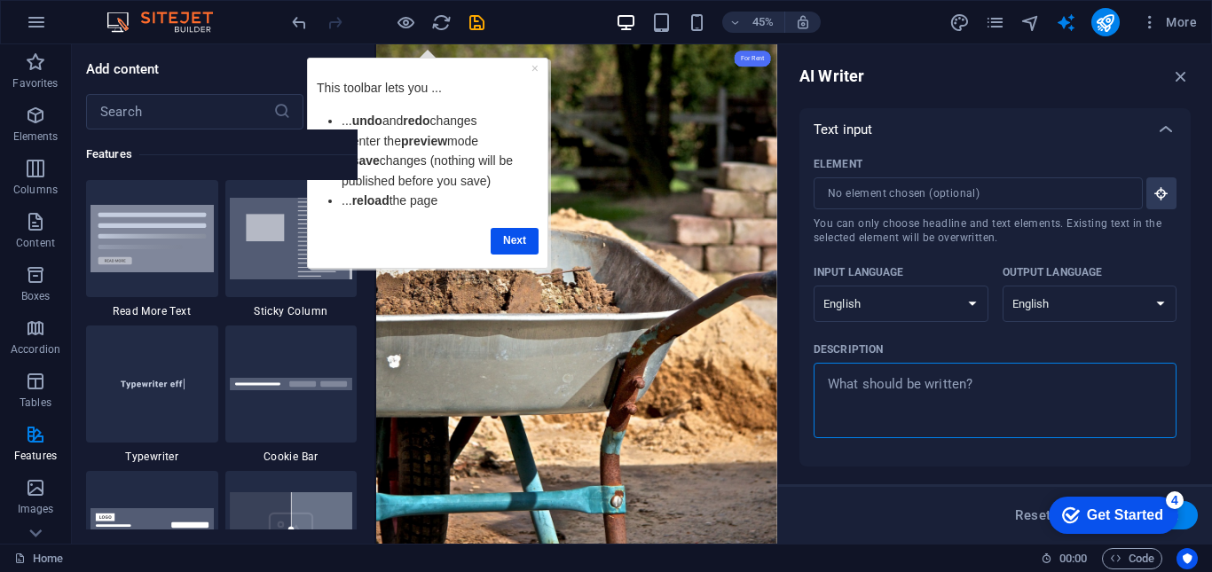
type textarea "x"
type textarea "wh"
type textarea "x"
type textarea "whe"
type textarea "x"
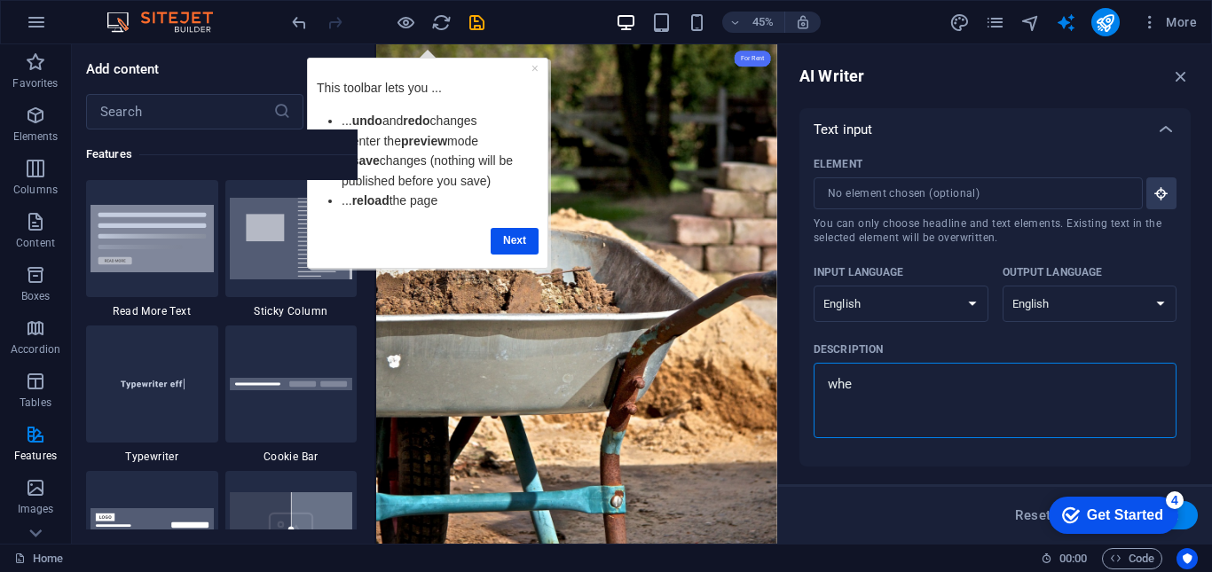
type textarea "wher"
type textarea "x"
type textarea "where"
type textarea "x"
type textarea "where"
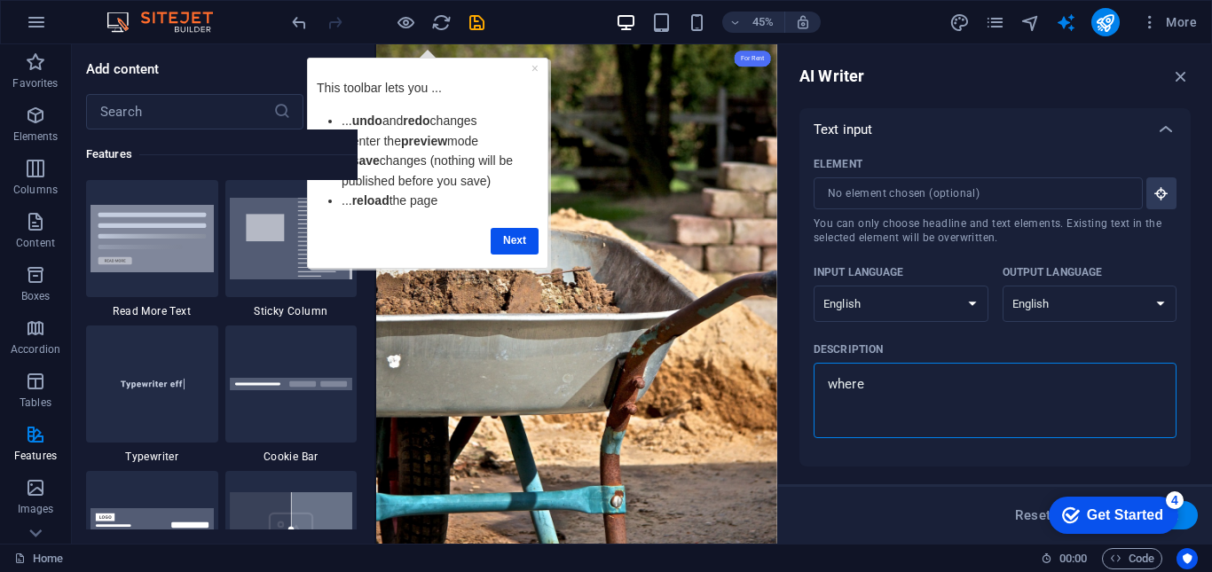
type textarea "x"
type textarea "where i"
type textarea "x"
type textarea "where is"
type textarea "x"
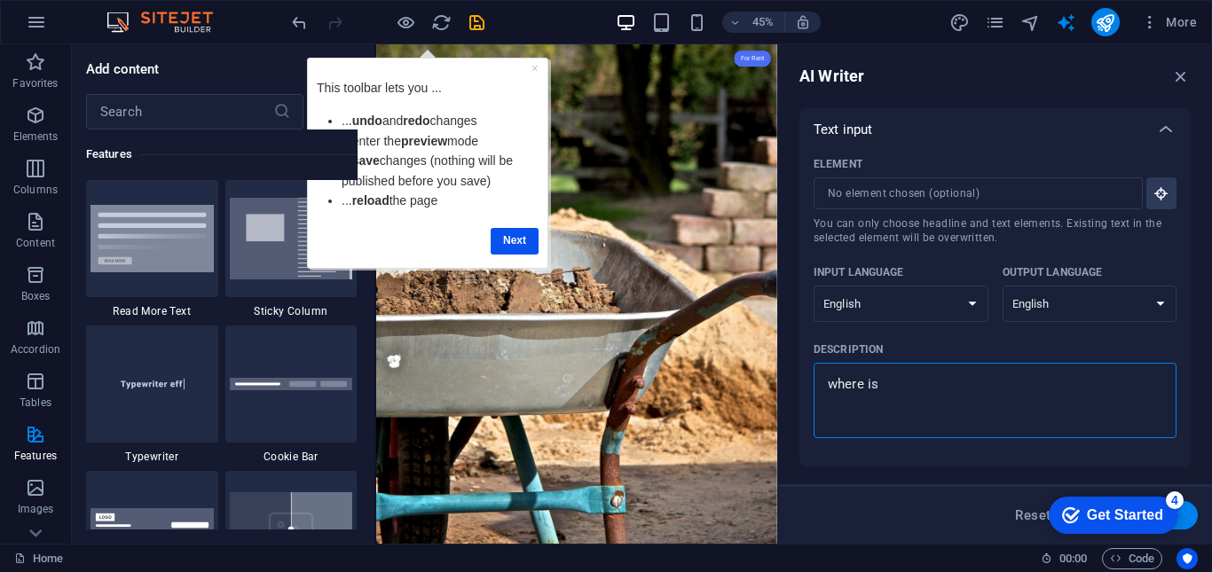
type textarea "where is"
type textarea "x"
type textarea "where is t"
type textarea "x"
type textarea "where is th"
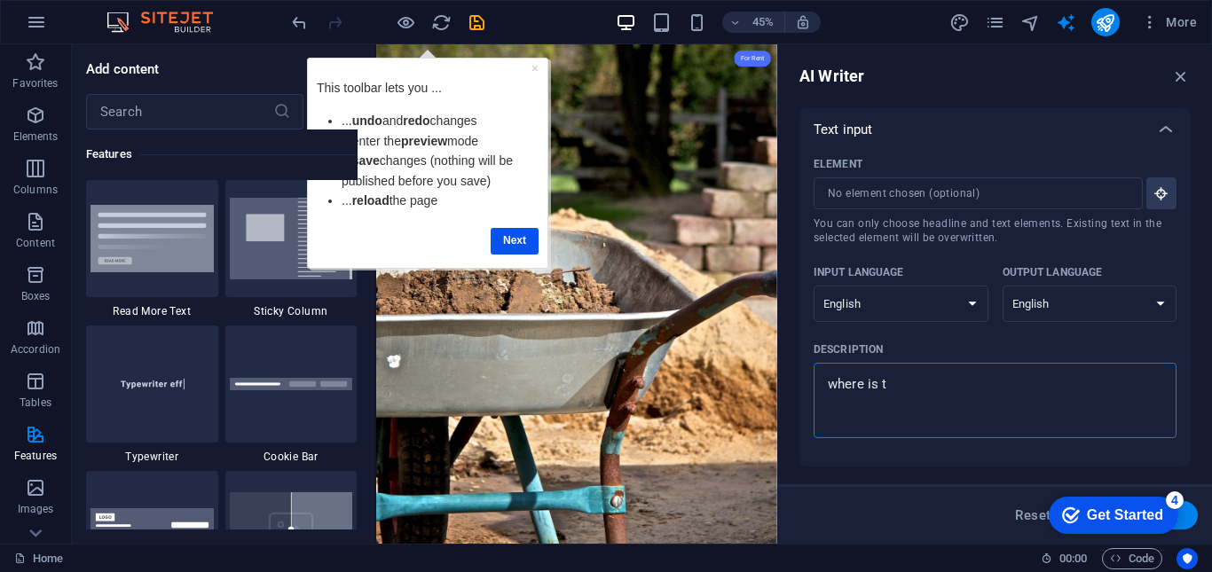
type textarea "x"
type textarea "where is the"
type textarea "x"
type textarea "where is the"
type textarea "x"
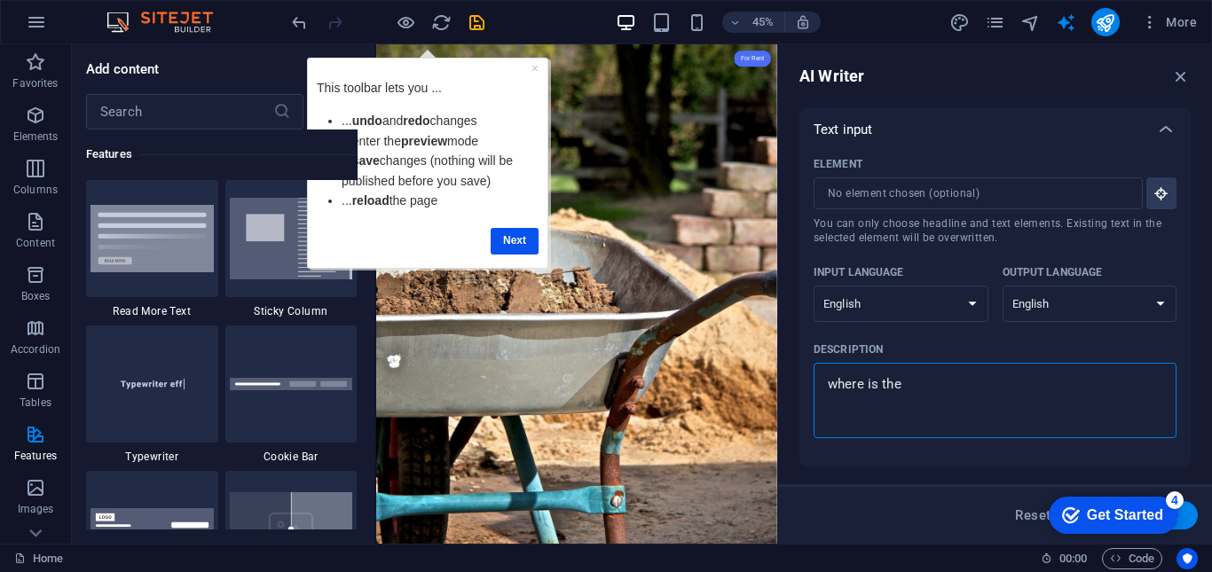
type textarea "where is the /"
type textarea "x"
type textarea "where is the /a"
type textarea "x"
type textarea "where is the /ad"
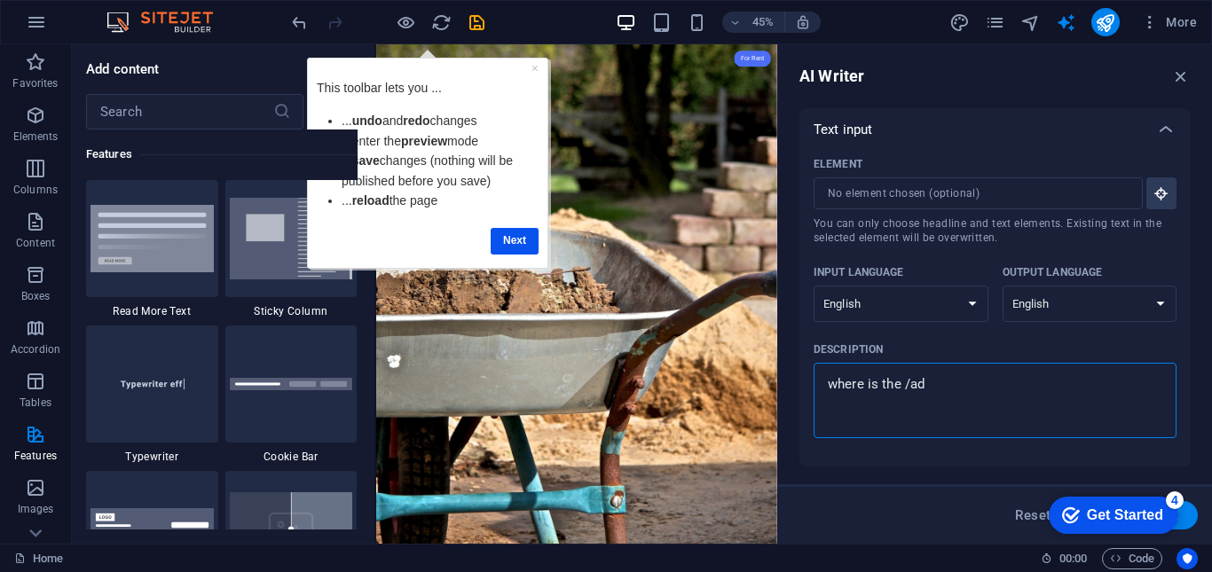
type textarea "x"
type textarea "where is the /ad,"
type textarea "x"
type textarea "where is the /ad,i"
type textarea "x"
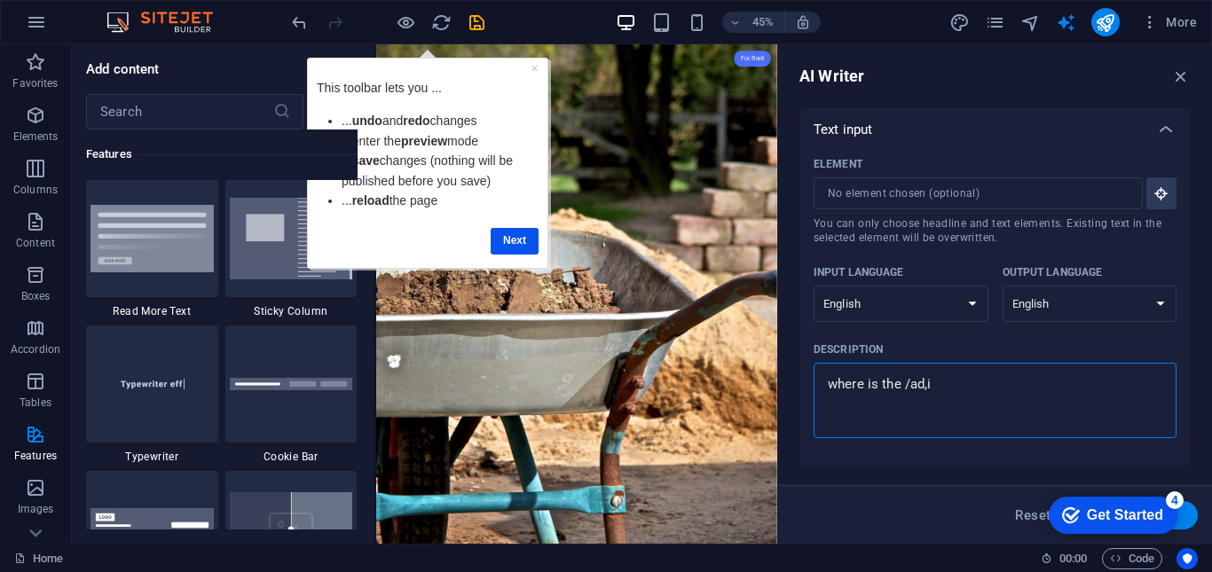
type textarea "where is the /ad,"
type textarea "x"
type textarea "where is the /ad"
type textarea "x"
type textarea "where is the /adm"
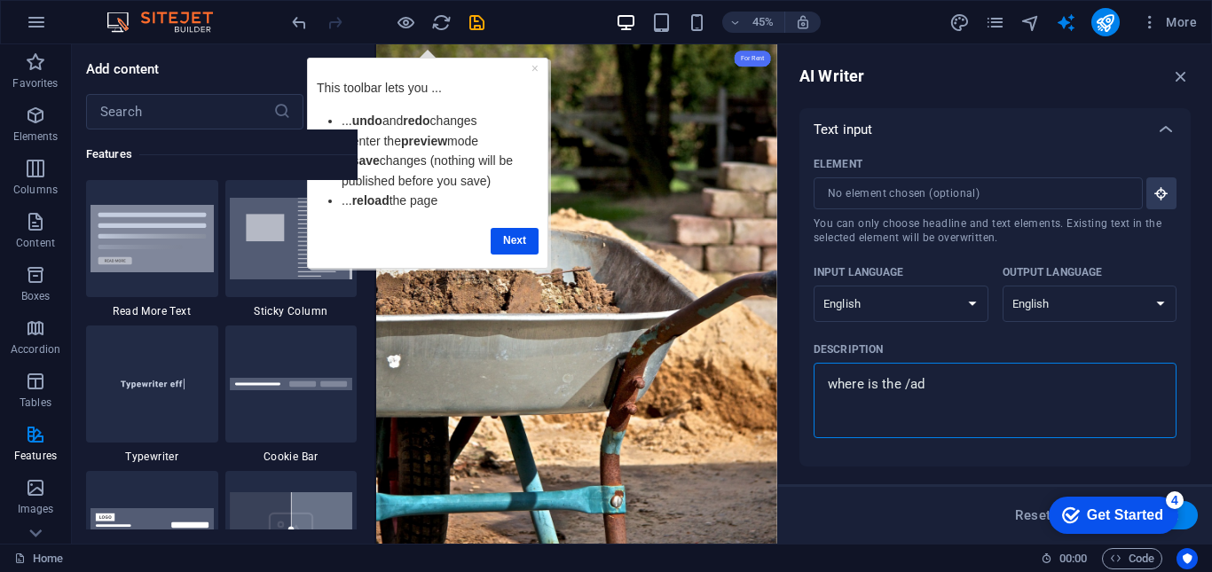
type textarea "x"
type textarea "where is the /admi"
type textarea "x"
type textarea "where is the /admin"
type textarea "x"
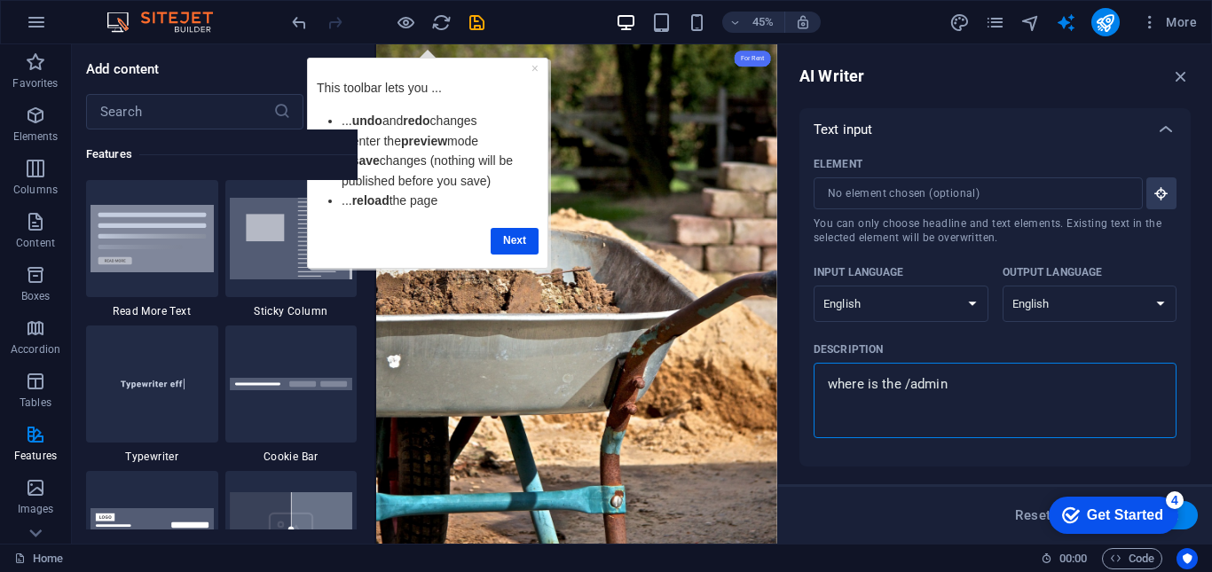
type textarea "where is the /admin"
type textarea "x"
type textarea "where is the /admin d"
type textarea "x"
type textarea "where is the /admin da"
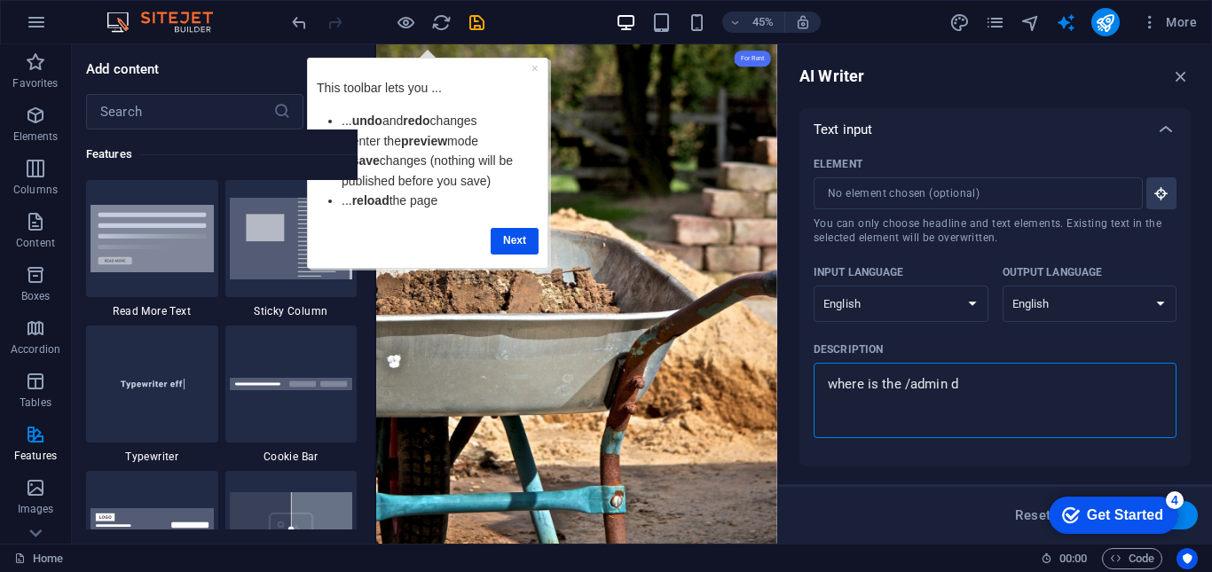
type textarea "x"
type textarea "where is the /admin das"
type textarea "x"
type textarea "where is the /admin dash"
type textarea "x"
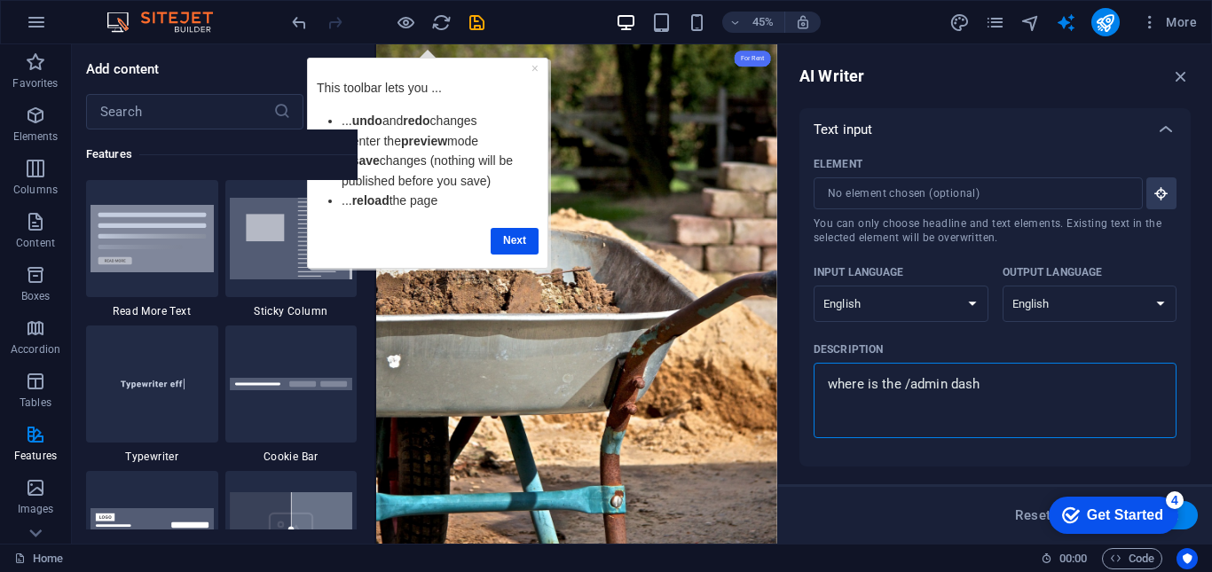
type textarea "where is the /admin dashb"
type textarea "x"
type textarea "where is the /admin dashbo"
type textarea "x"
type textarea "where is the /admin dashboa"
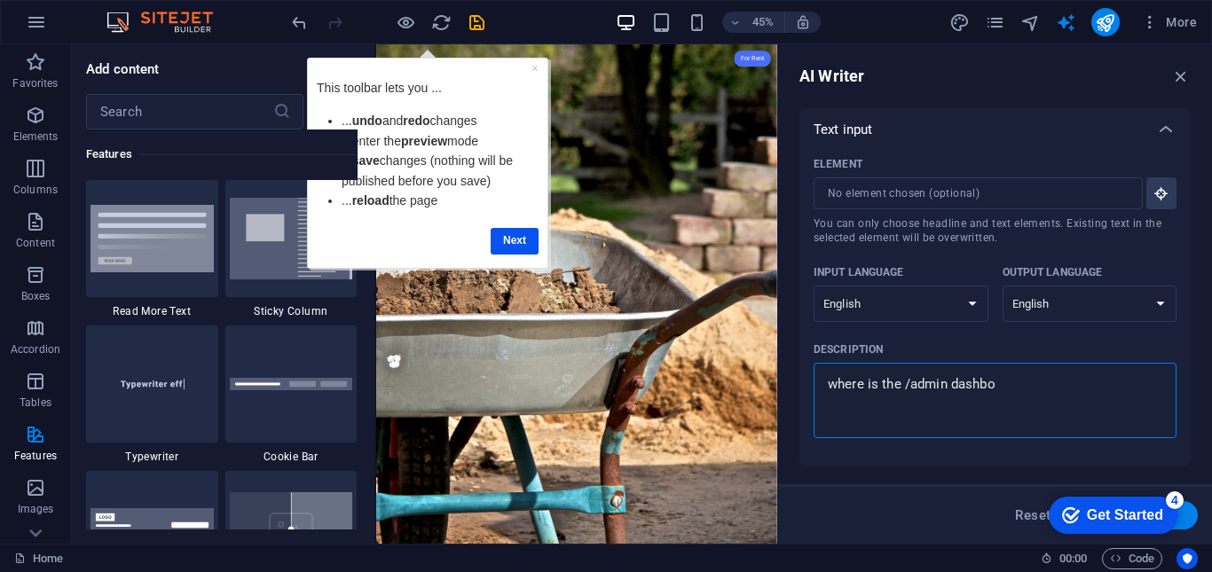
type textarea "x"
type textarea "where is the /admin dashboar"
type textarea "x"
type textarea "where is the /admin dashboard"
type textarea "x"
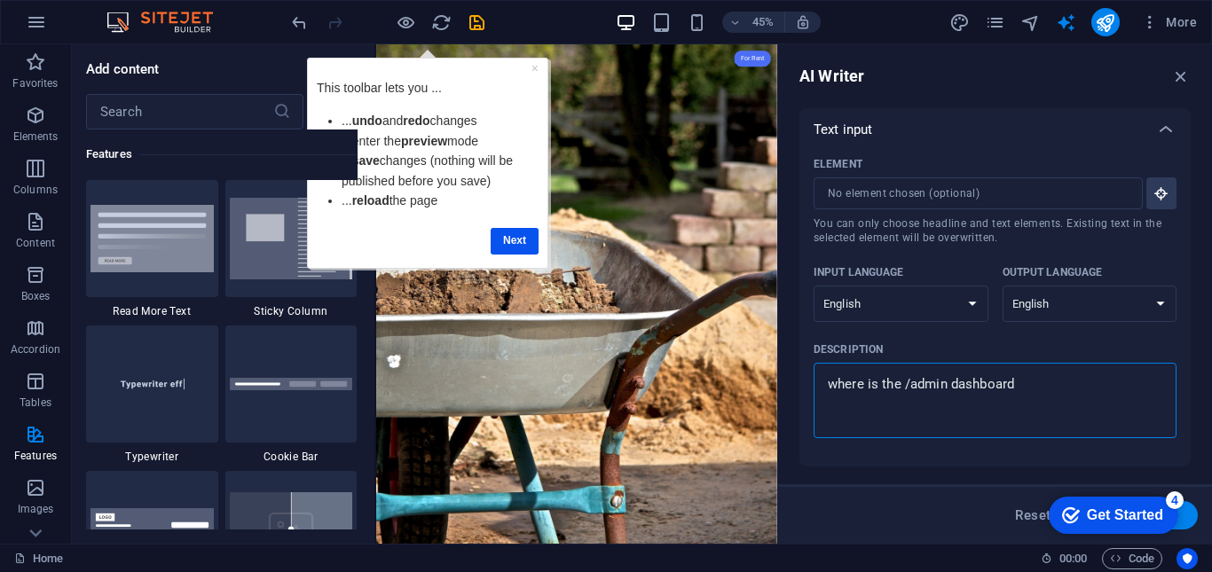
type textarea "where is the /admin dashboard]"
type textarea "x"
type textarea "where is the /admin dashboard]"
type textarea "x"
type textarea "where is the /admin dashboard]"
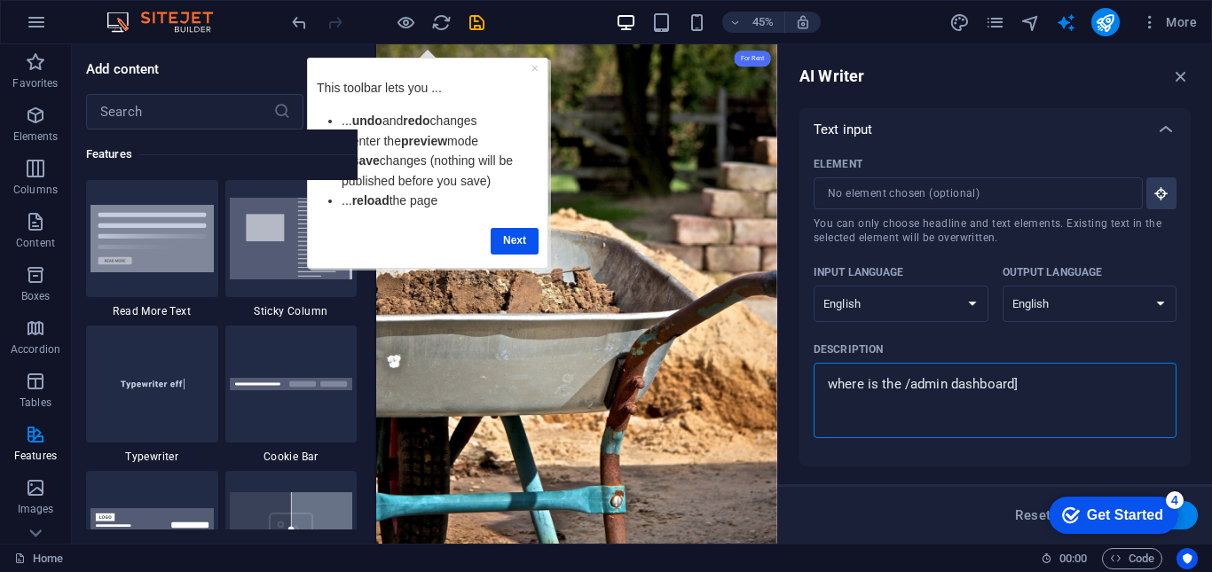
type textarea "x"
type textarea "where is the /admin dashboard"
type textarea "x"
type textarea "where is the /admin dashboard"
click at [1189, 514] on button "Generate text" at bounding box center [1135, 515] width 123 height 28
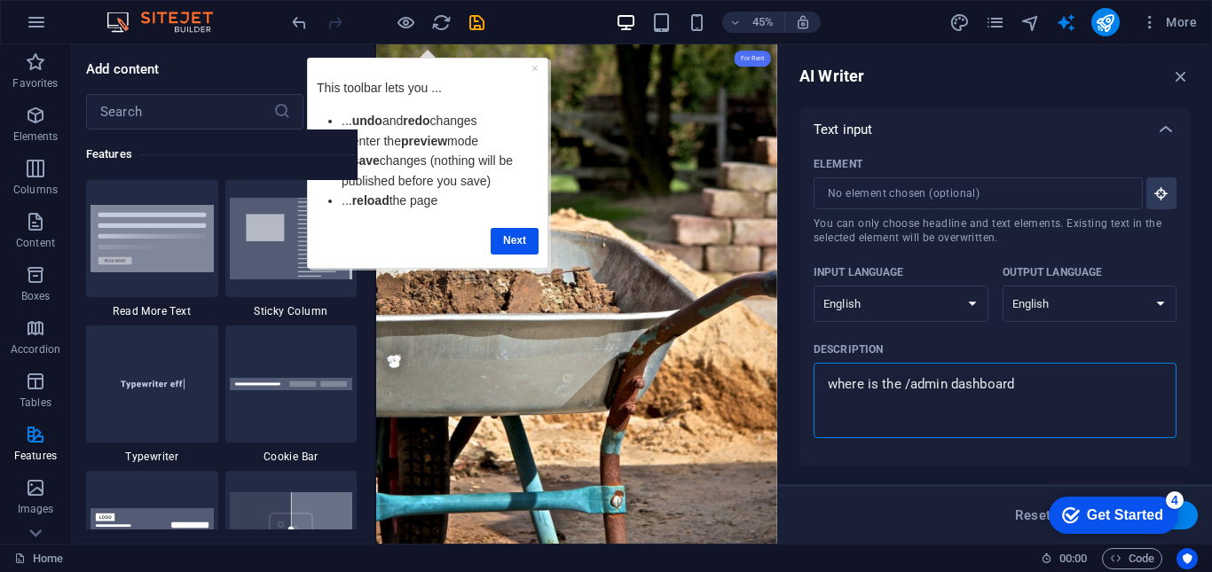
type textarea "x"
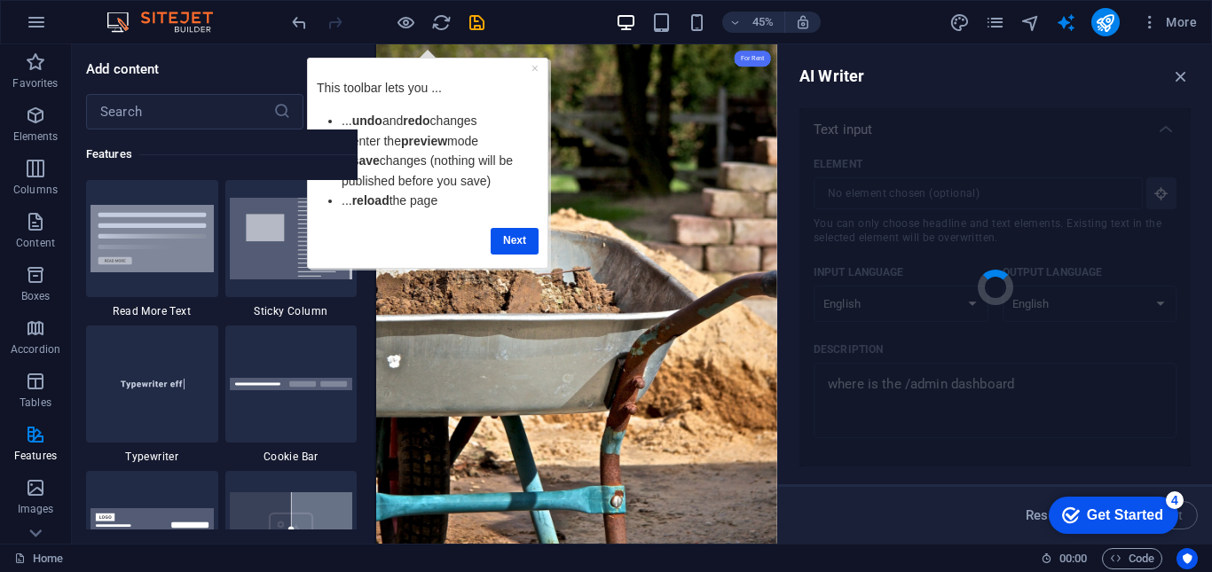
type textarea "x"
type textarea "To access the admin dashboard, navigate to the designated URL provided during s…"
type textarea "x"
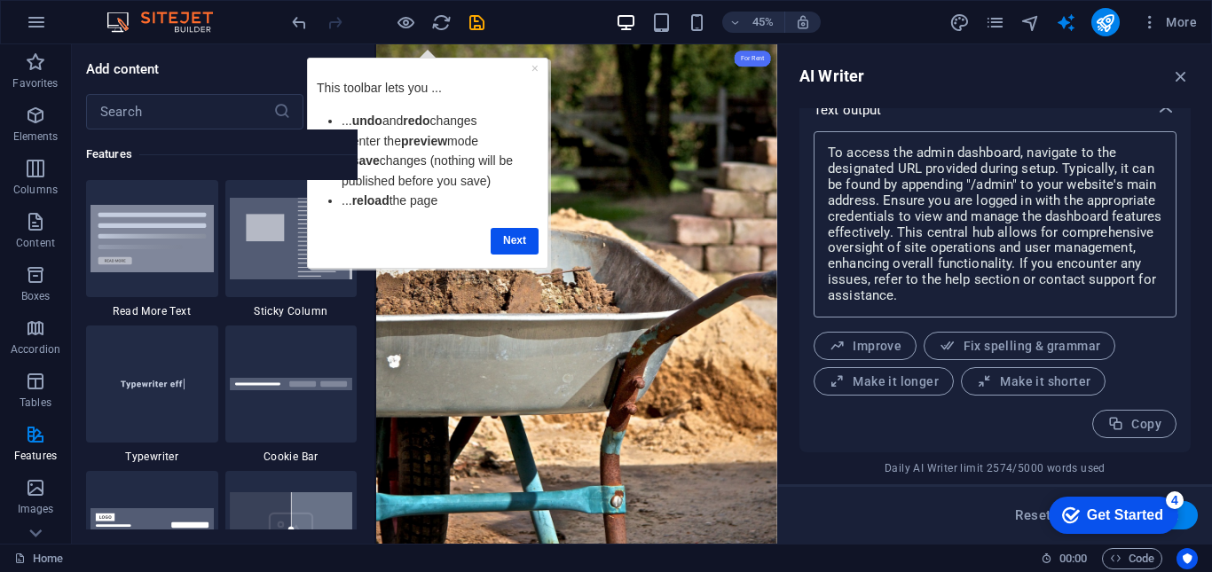
scroll to position [510, 0]
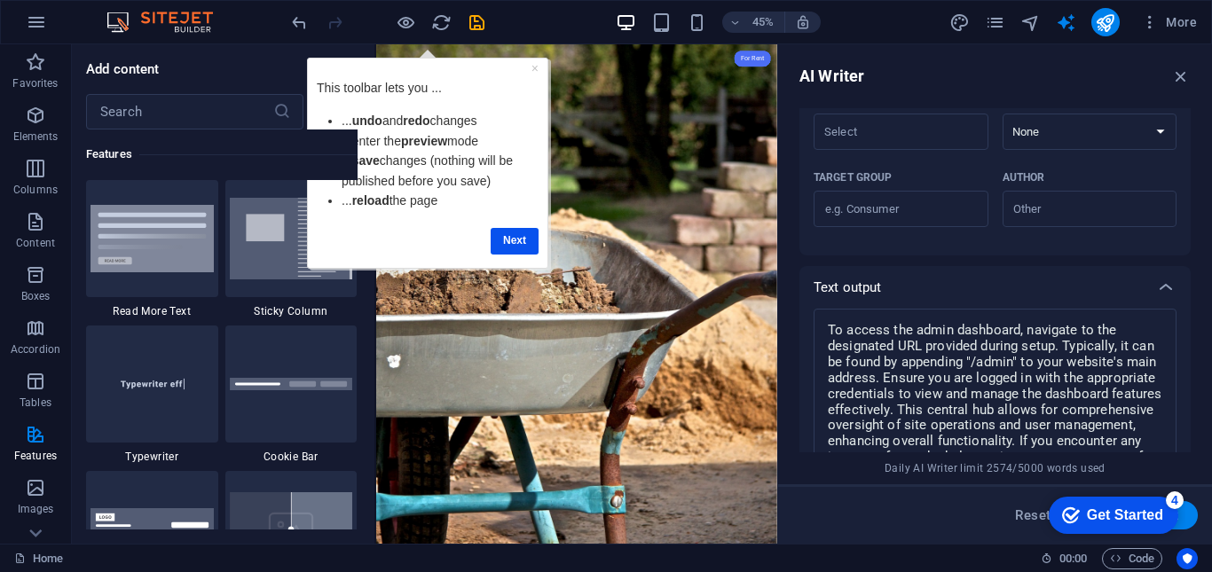
drag, startPoint x: 814, startPoint y: 295, endPoint x: 828, endPoint y: 295, distance: 13.3
click at [826, 295] on p "Text output" at bounding box center [847, 288] width 68 height 18
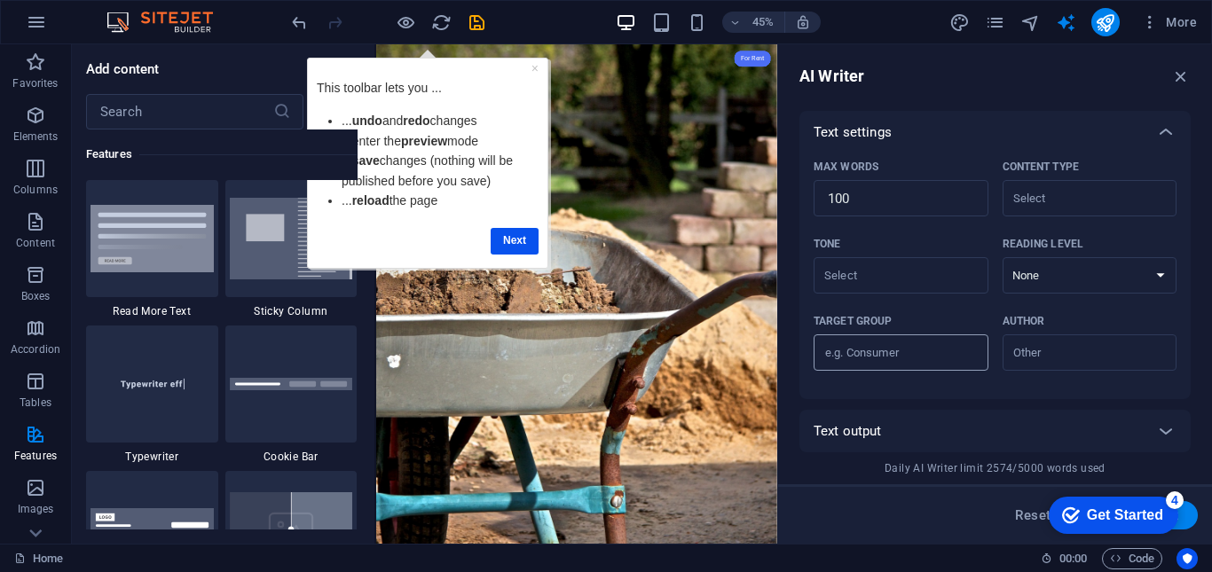
scroll to position [366, 0]
click at [892, 424] on div "Text output" at bounding box center [978, 431] width 331 height 18
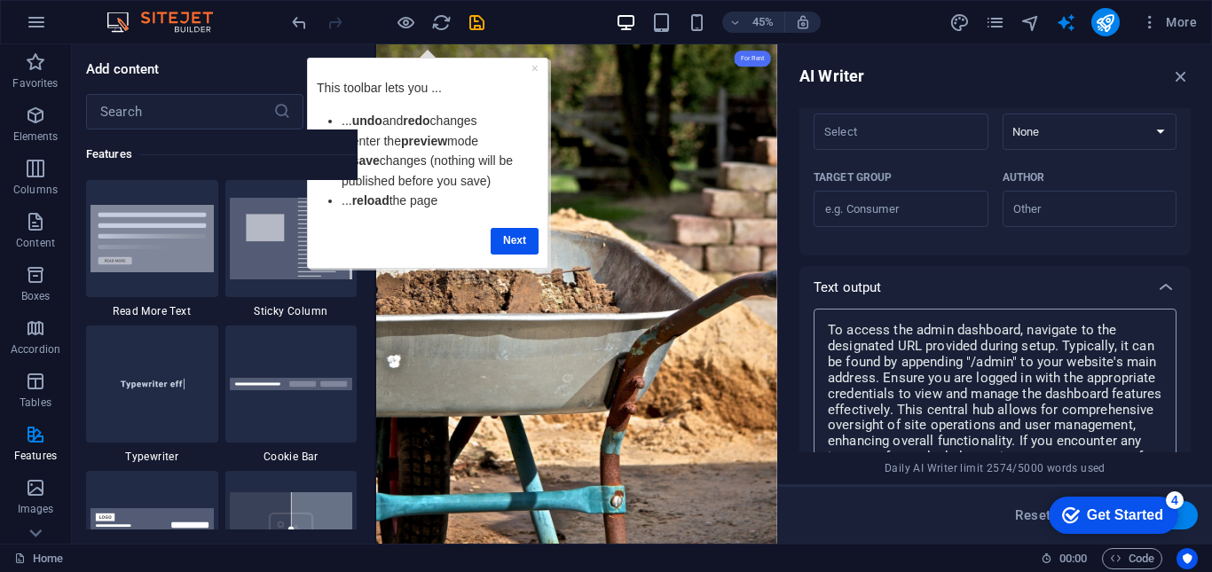
scroll to position [687, 0]
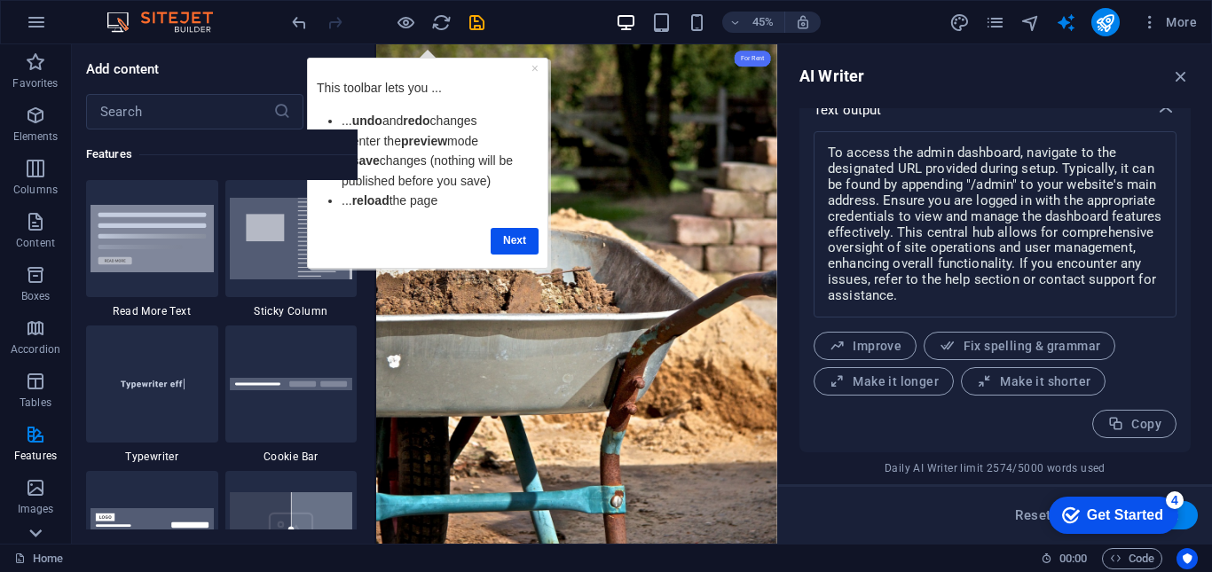
click at [51, 530] on div at bounding box center [35, 532] width 71 height 21
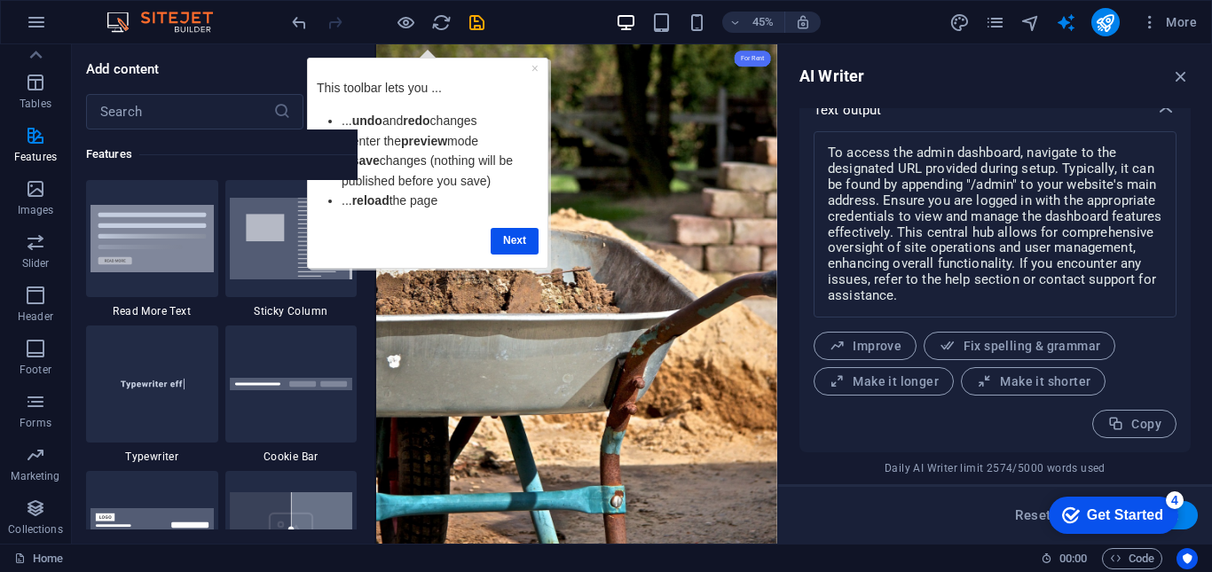
click at [51, 530] on p "Collections" at bounding box center [35, 529] width 54 height 14
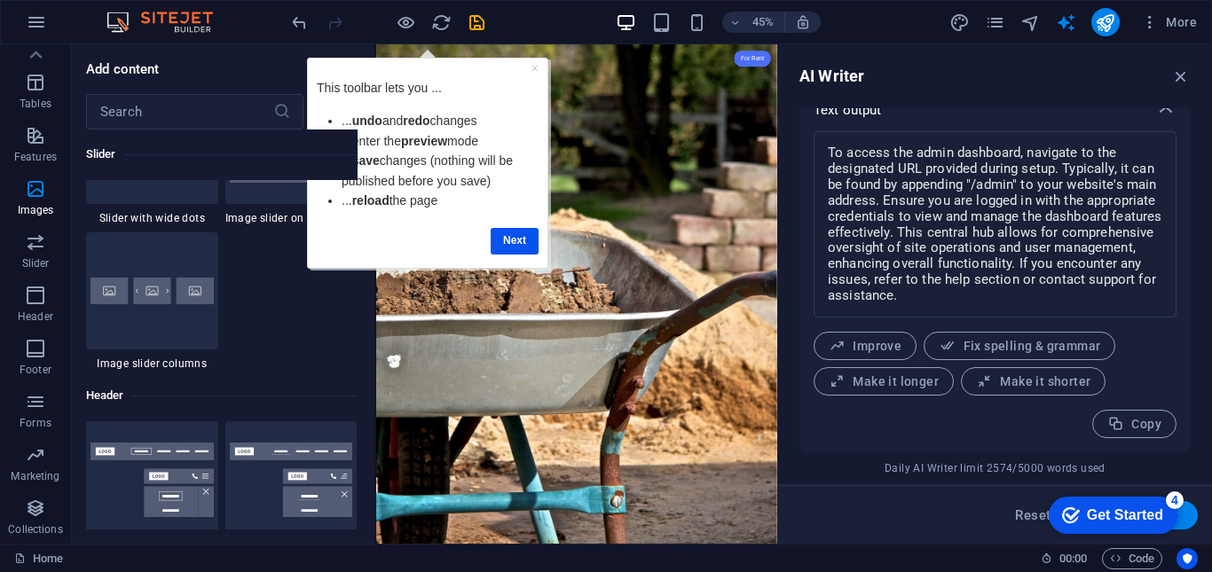
scroll to position [16238, 0]
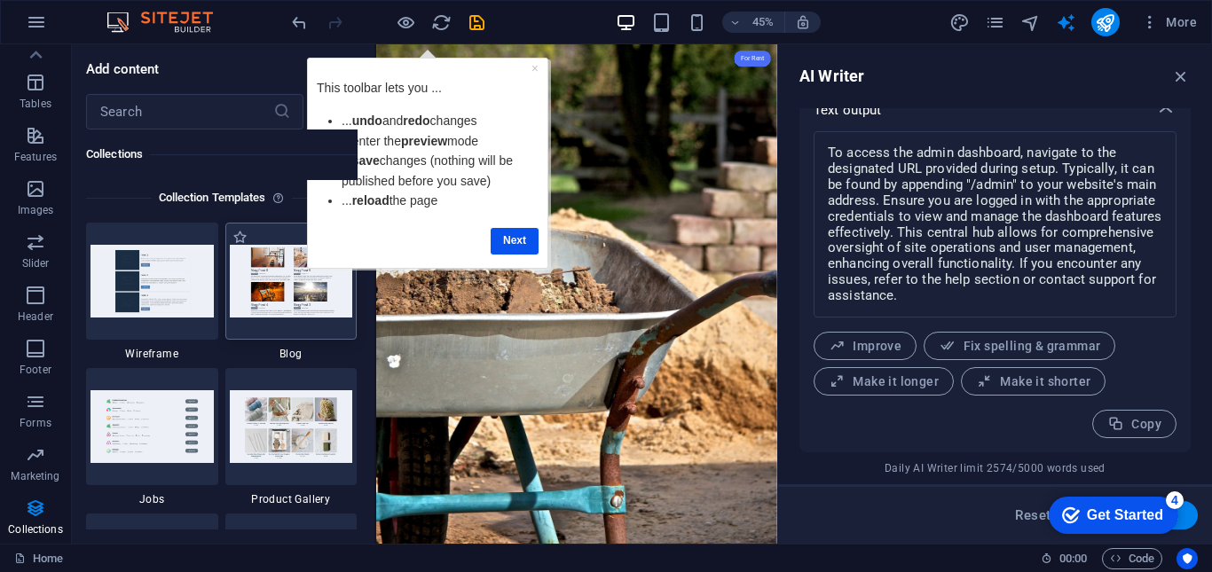
click at [255, 330] on div at bounding box center [291, 281] width 132 height 117
click at [515, 239] on link "Next" at bounding box center [515, 241] width 48 height 26
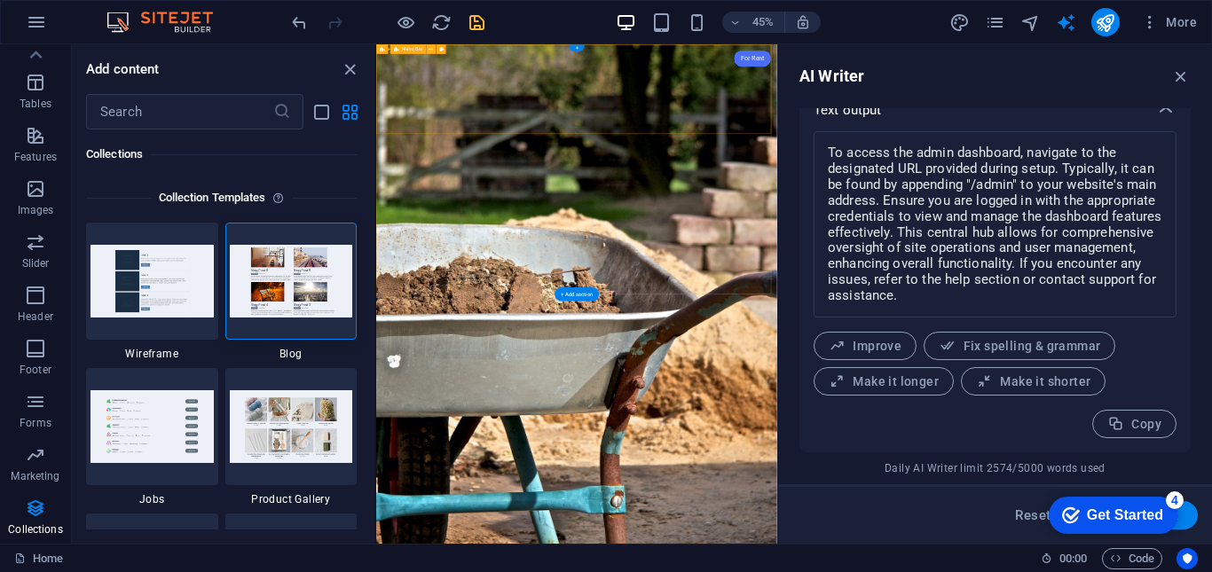
scroll to position [0, 0]
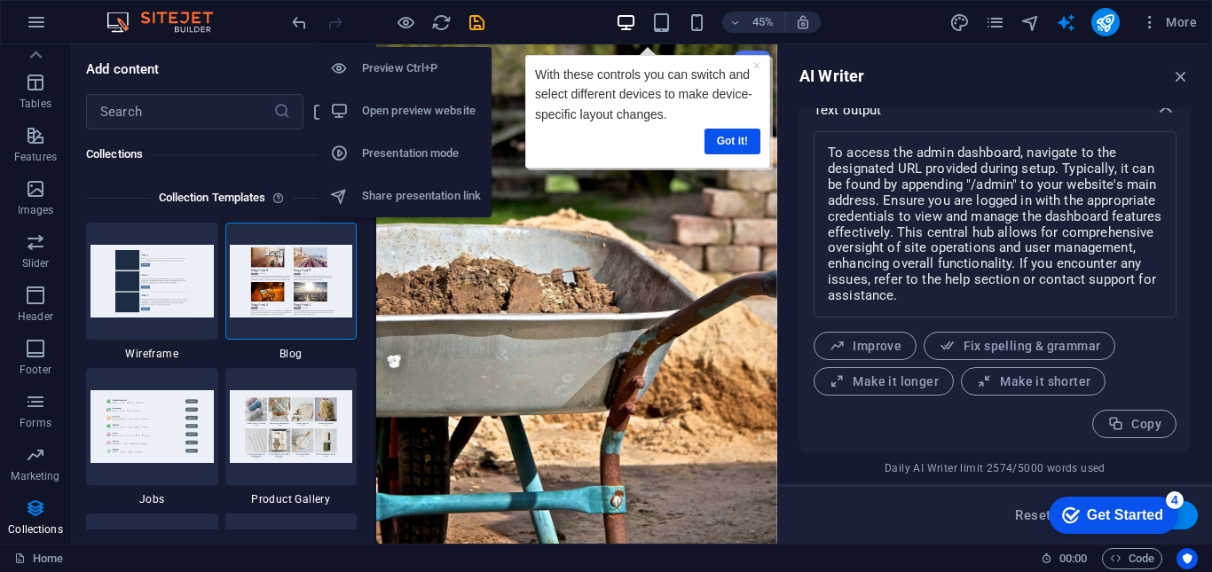
click at [410, 119] on h6 "Open preview website" at bounding box center [421, 110] width 119 height 21
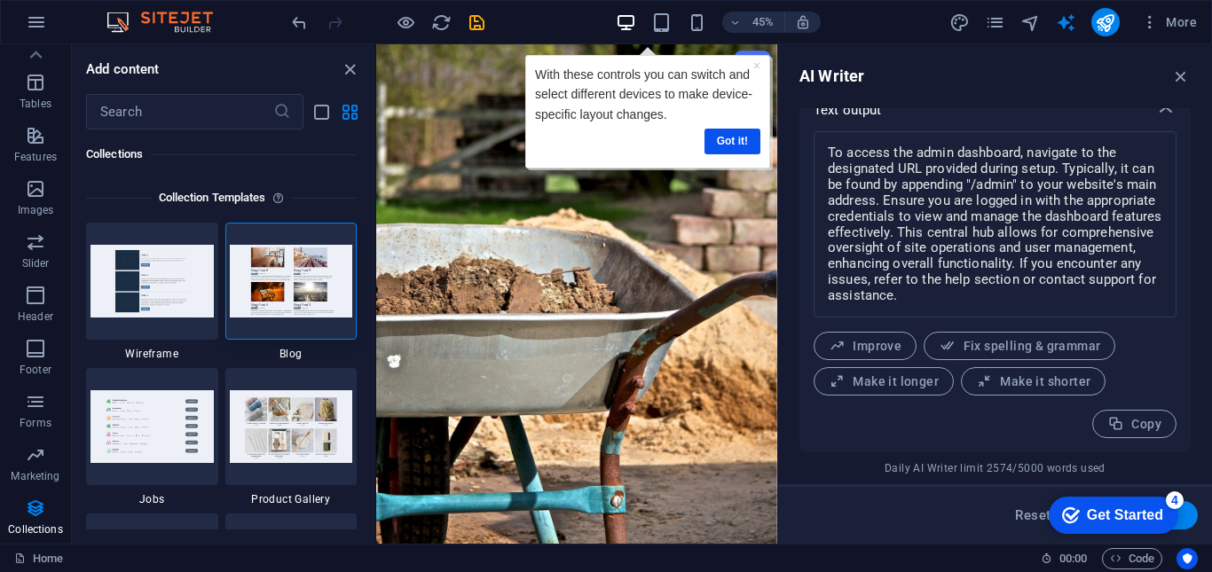
click at [1187, 515] on button "Generate text" at bounding box center [1135, 515] width 123 height 28
type textarea "x"
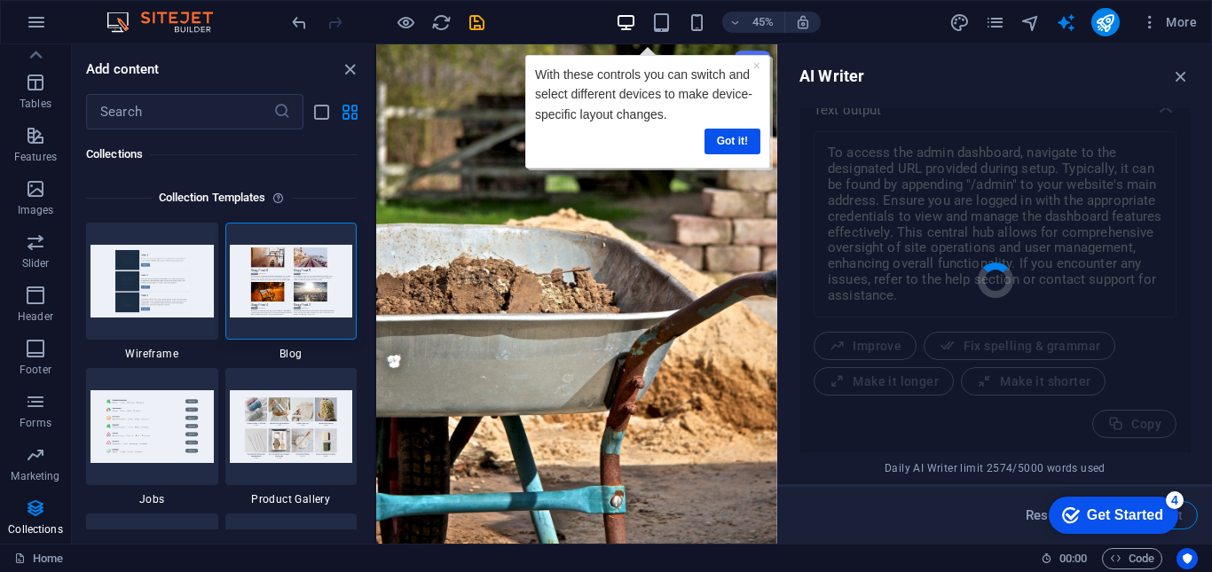
type textarea "x"
type textarea "To access the administrative dashboard, navigate to the designated section on y…"
type textarea "x"
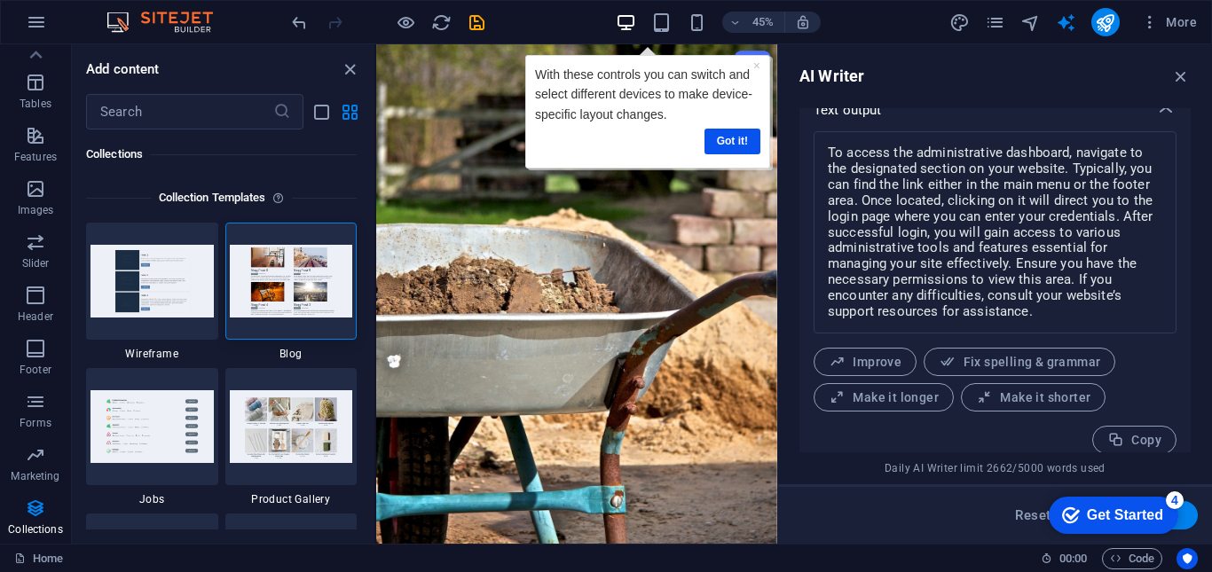
scroll to position [703, 0]
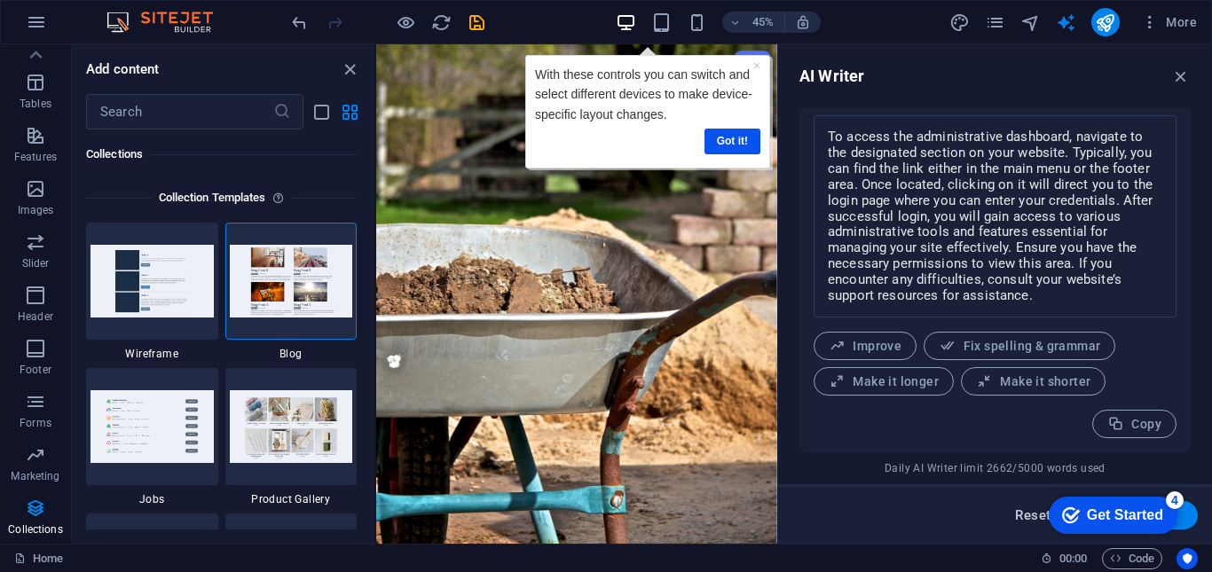
click at [1031, 508] on span "Reset" at bounding box center [1032, 515] width 35 height 14
type textarea "x"
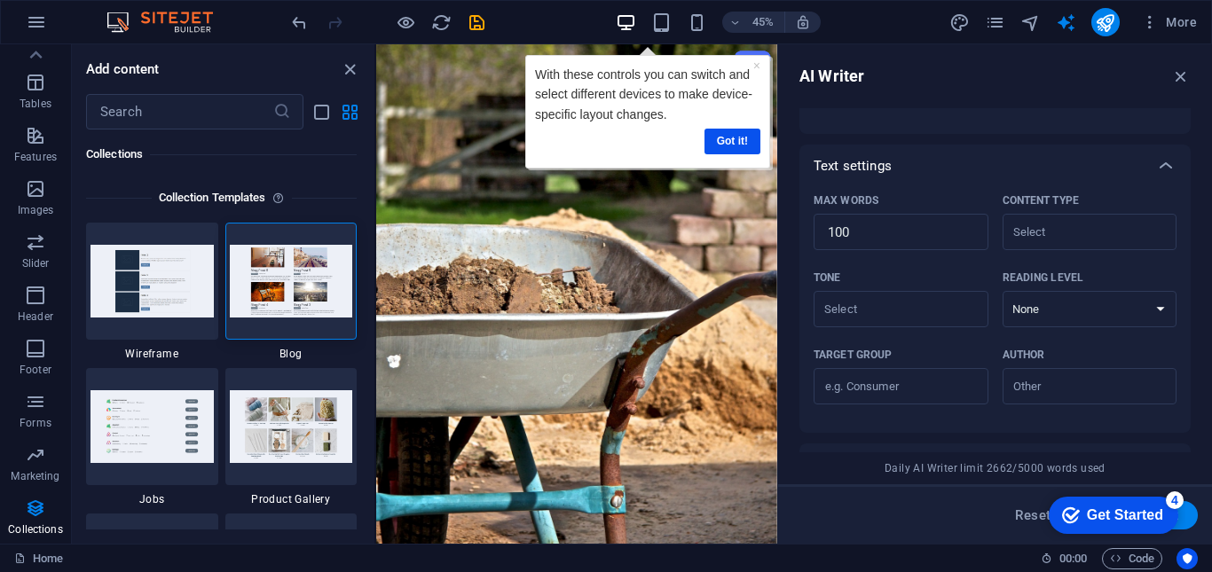
scroll to position [67, 0]
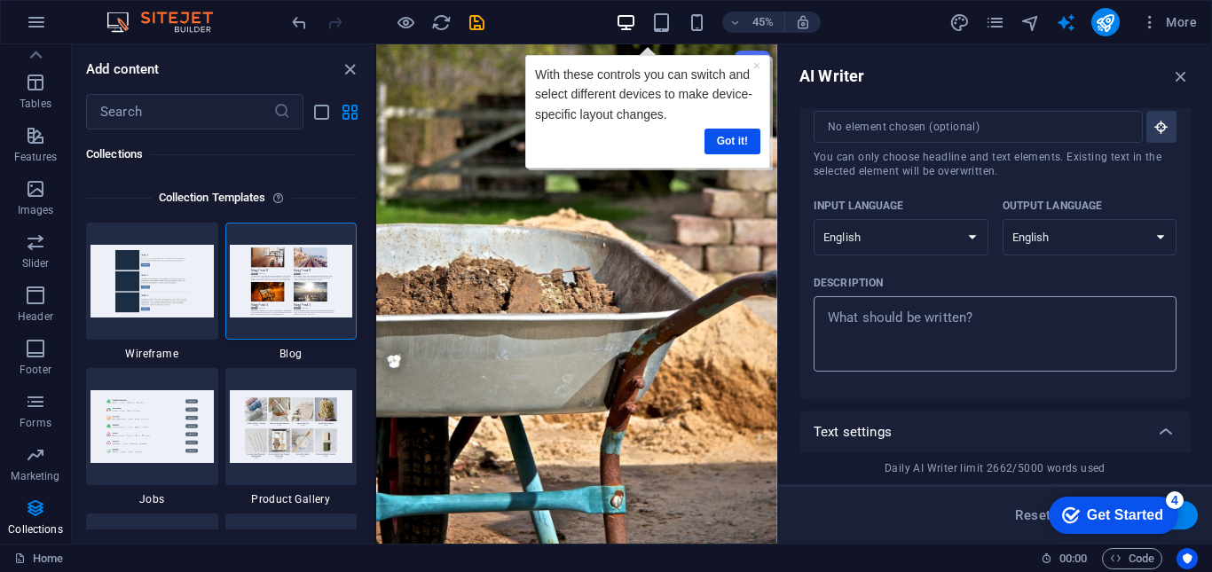
type textarea "x"
paste textarea "Not Found Error 404 The requested resource could not be found."
type textarea "Not Found Error 404 The requested resource could not be found."
type textarea "x"
type textarea "Not Found Error 404 The requested resource could not be found."
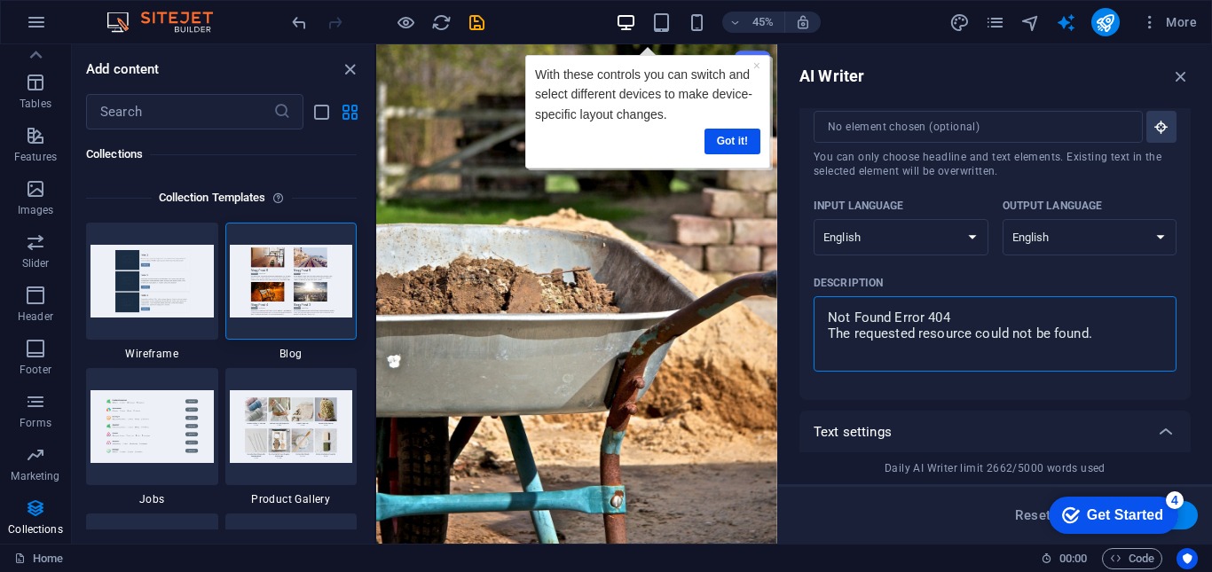
click at [1190, 517] on button "Generate text" at bounding box center [1135, 515] width 123 height 28
type textarea "x"
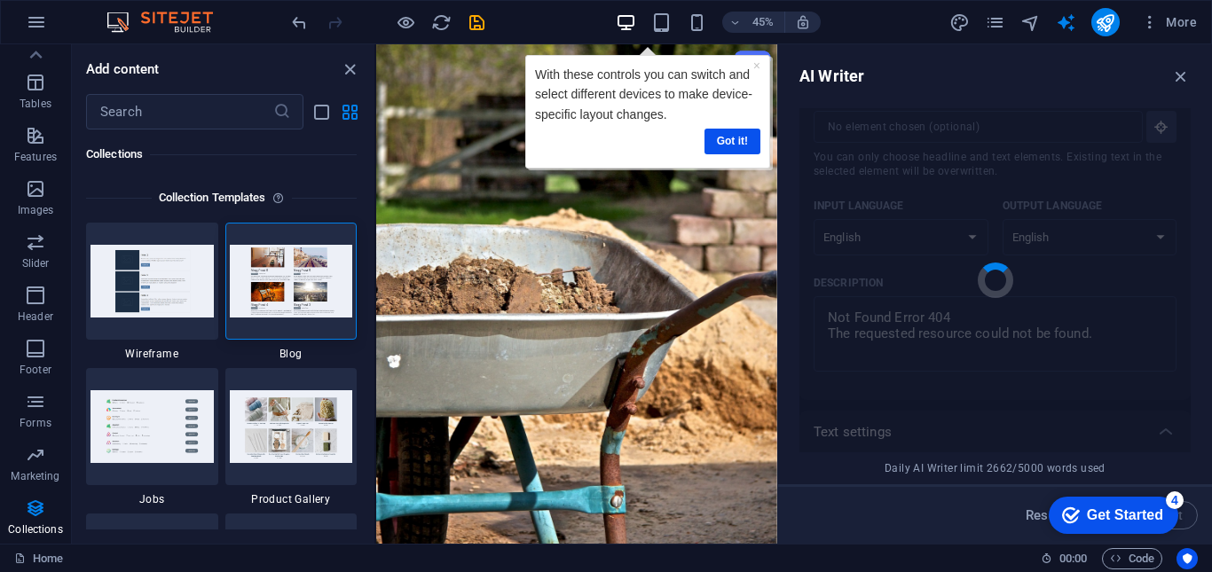
type textarea "x"
type textarea "We apologize, but the page you are looking for is currently unavailable. It see…"
type textarea "x"
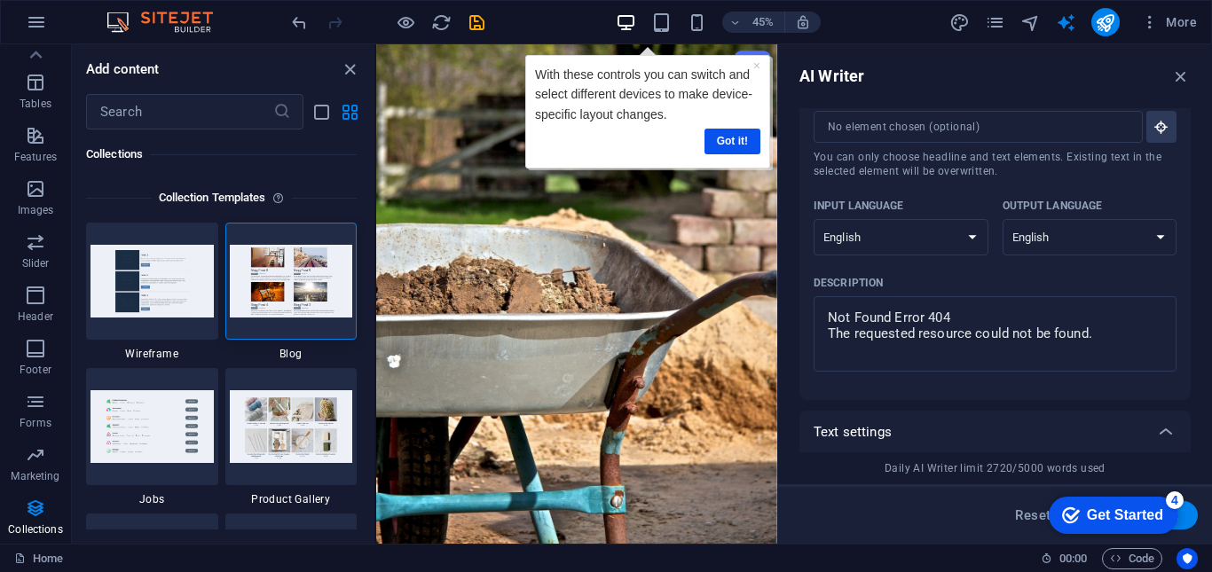
scroll to position [640, 0]
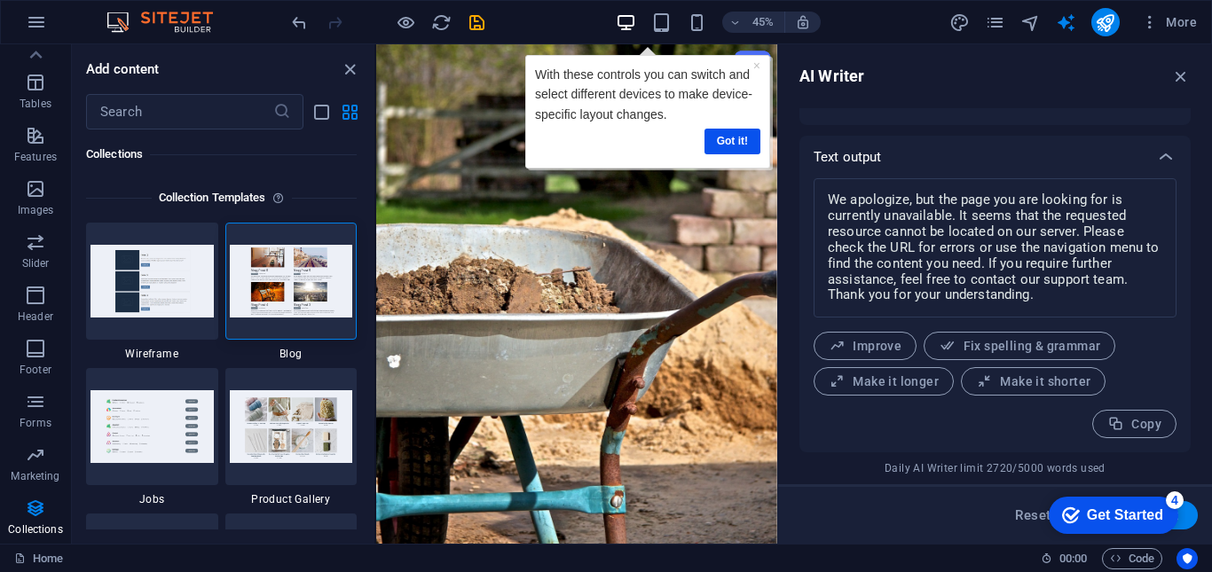
click at [57, 14] on div "45% More" at bounding box center [606, 22] width 1210 height 43
click at [43, 13] on icon "button" at bounding box center [36, 22] width 21 height 21
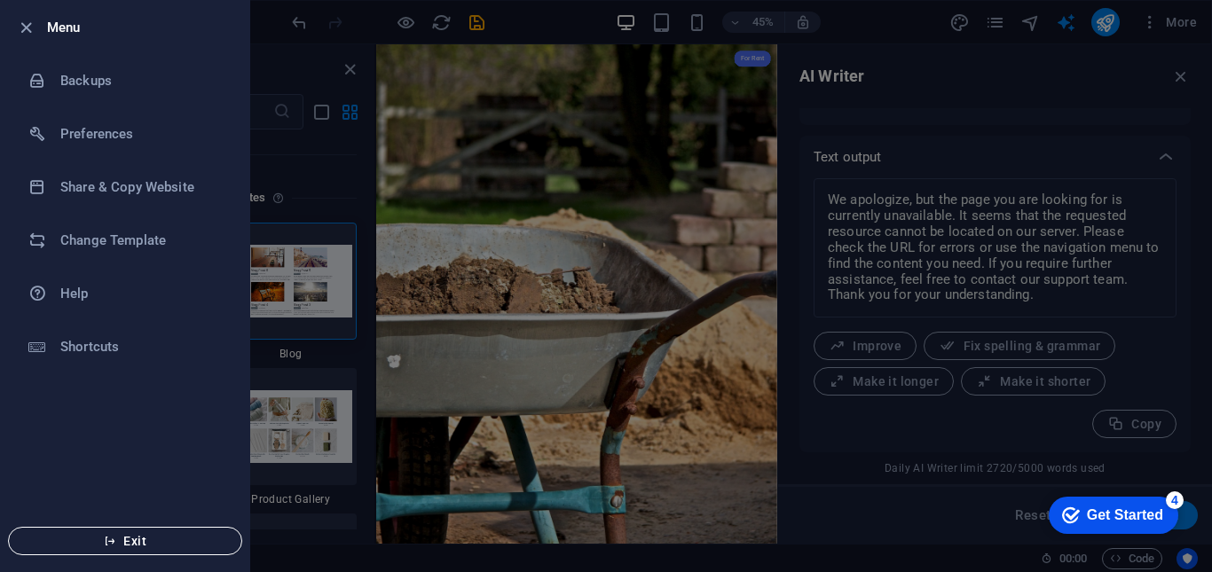
click at [168, 537] on span "Exit" at bounding box center [125, 541] width 204 height 14
